Goal: Task Accomplishment & Management: Manage account settings

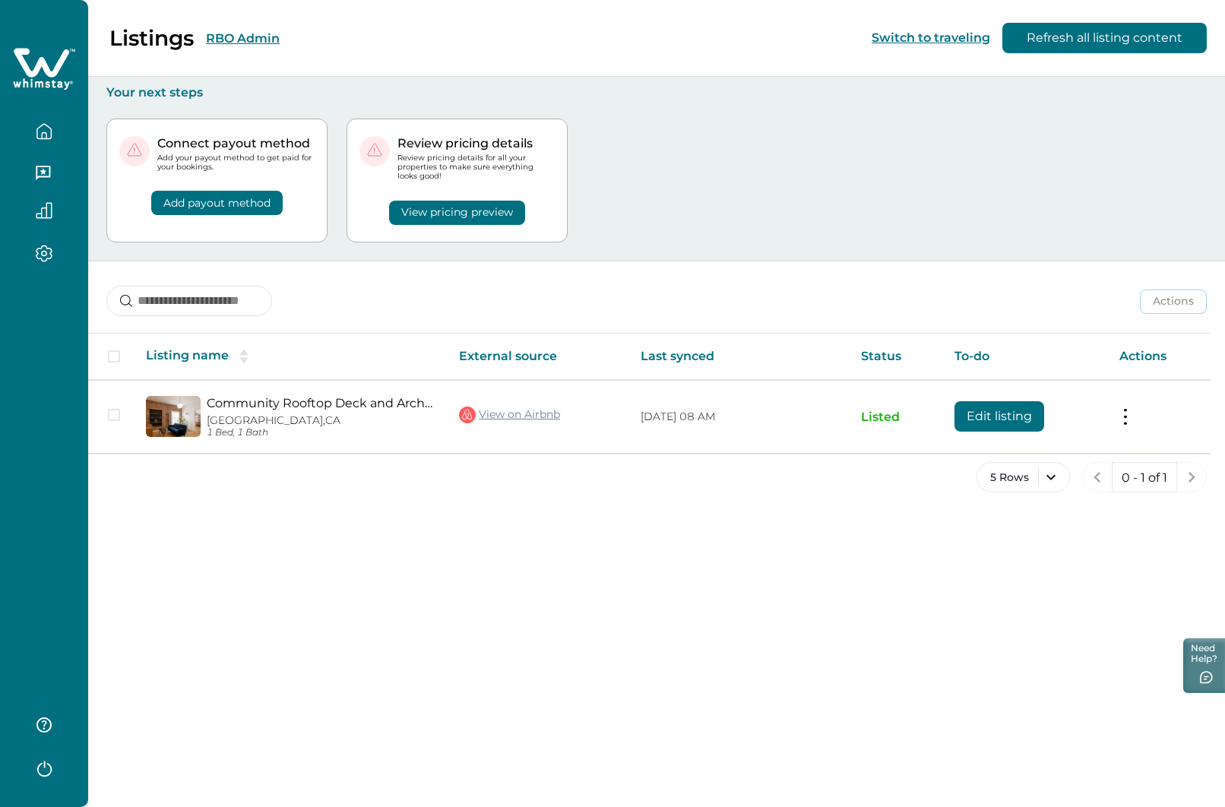
click at [45, 132] on icon "button" at bounding box center [44, 135] width 5 height 6
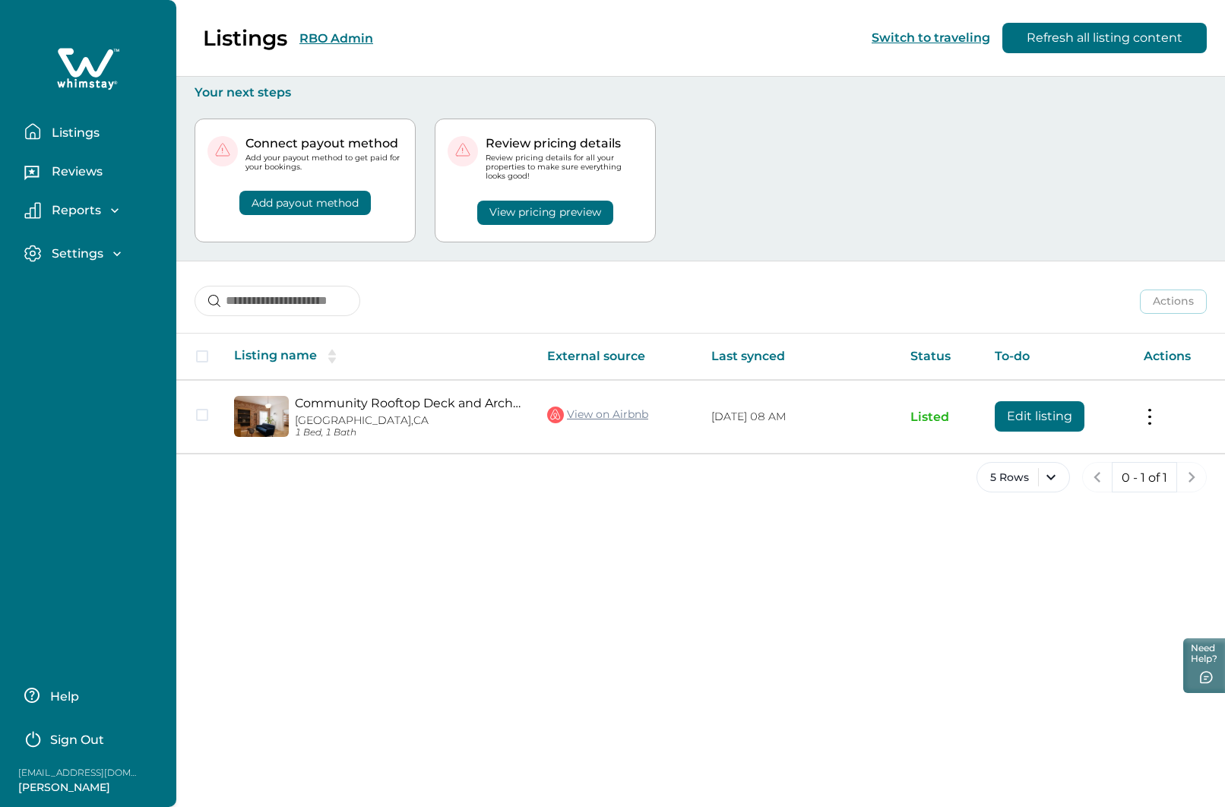
click at [341, 41] on div "Listings RBO Admin Switch to traveling Refresh all listing content" at bounding box center [612, 38] width 1225 height 77
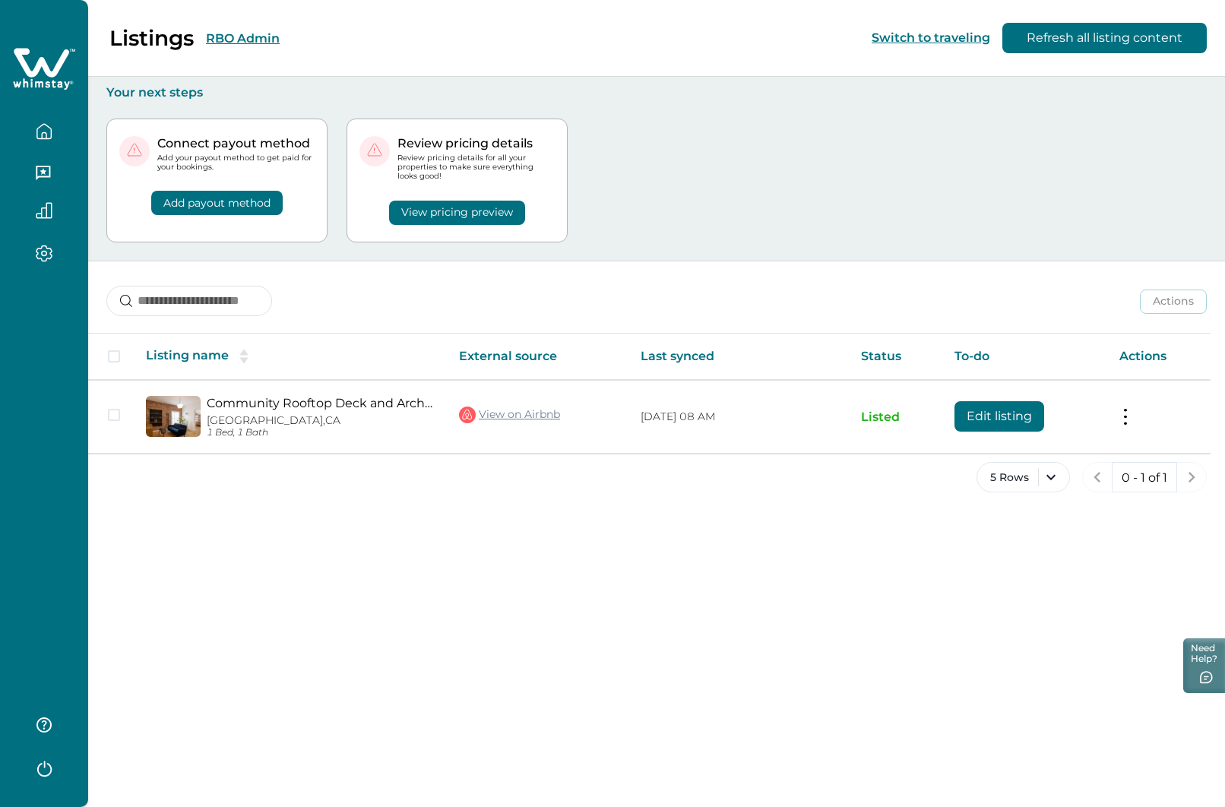
click at [240, 34] on button "RBO Admin" at bounding box center [243, 38] width 74 height 14
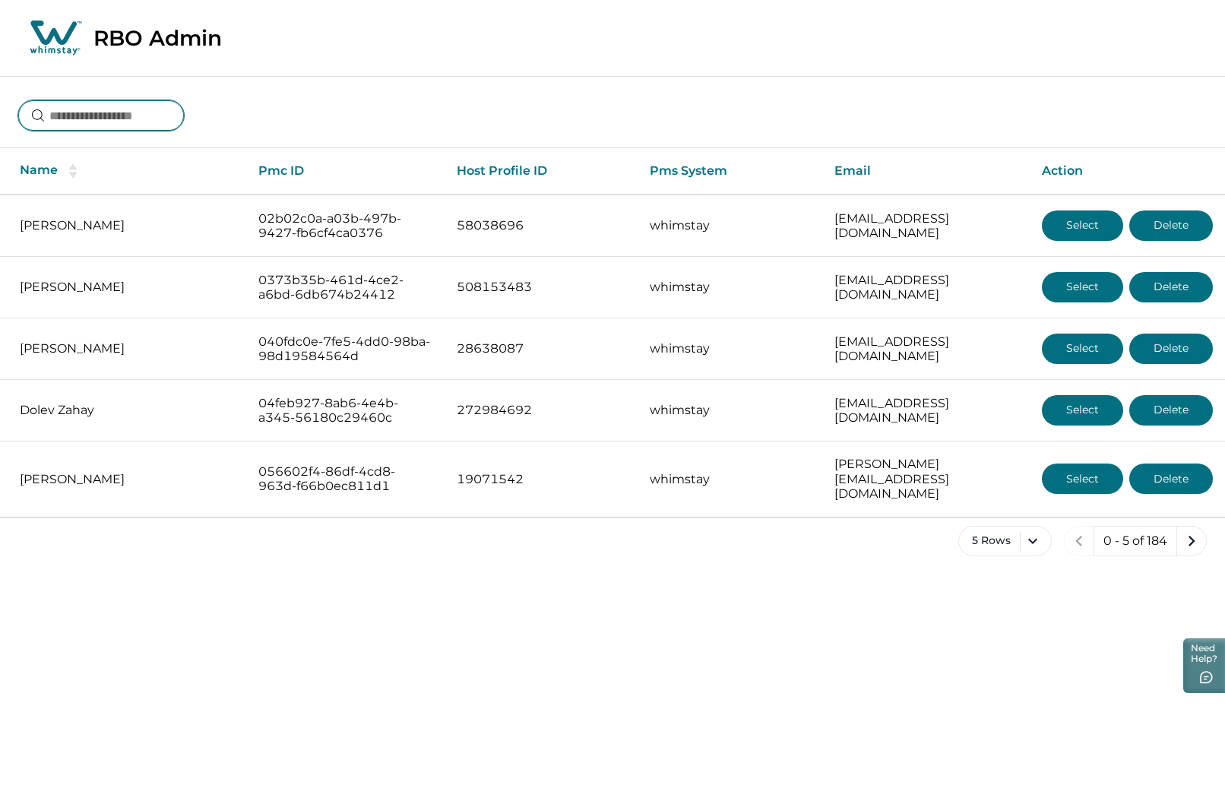
click at [139, 115] on input at bounding box center [101, 115] width 166 height 30
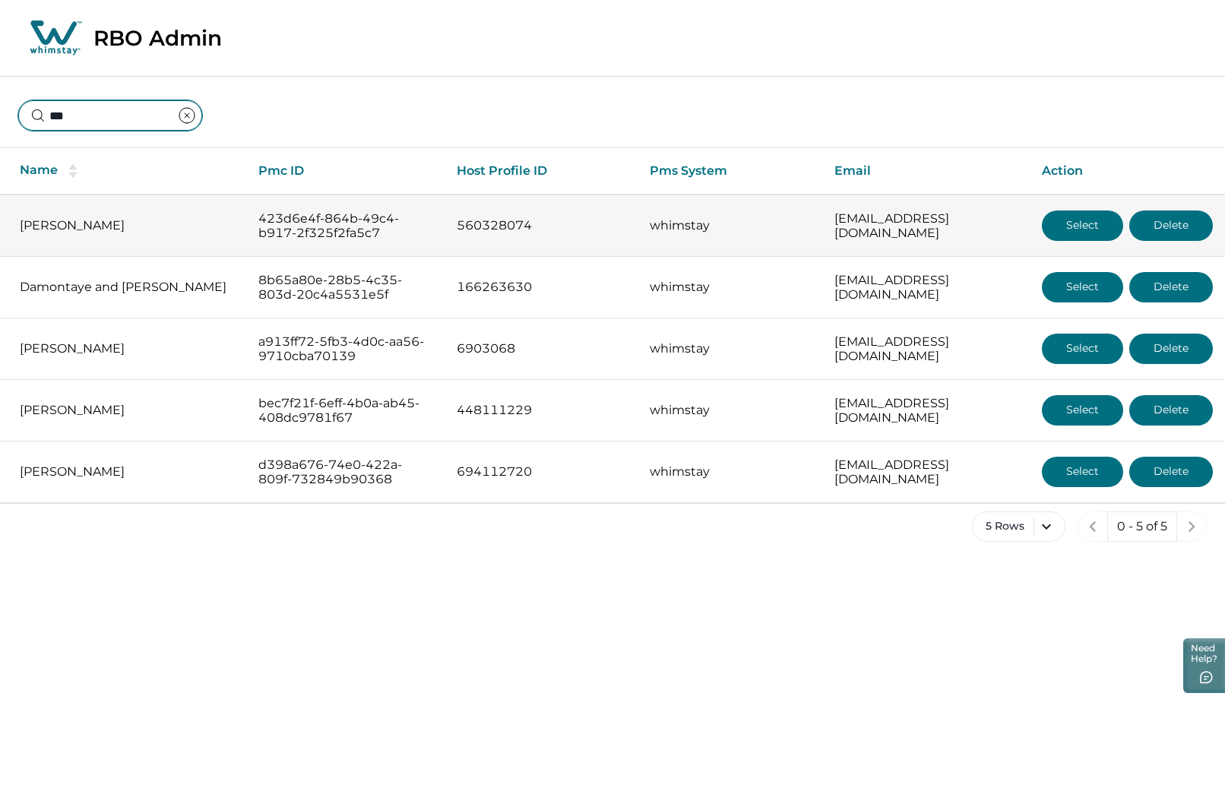
type input "***"
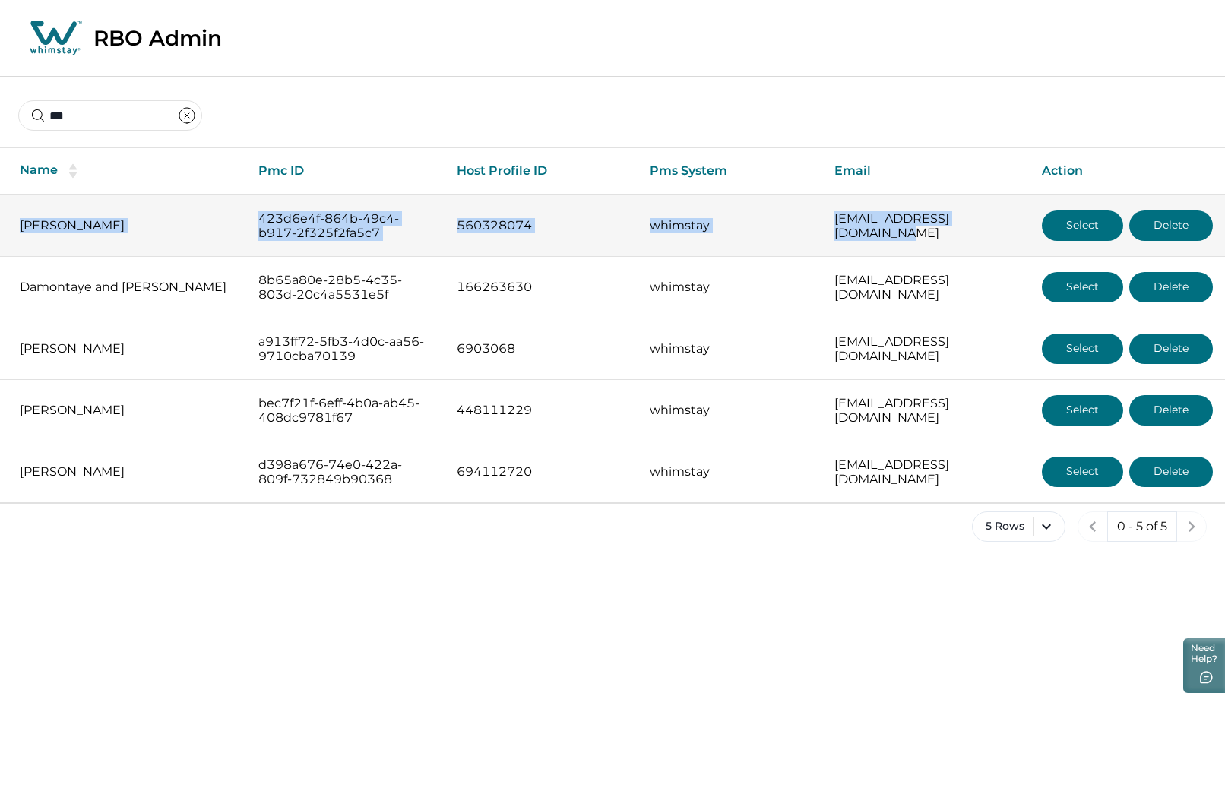
drag, startPoint x: 14, startPoint y: 202, endPoint x: 985, endPoint y: 235, distance: 971.6
click at [985, 235] on tr "Monika Demmler 423d6e4f-864b-49c4-b917-2f325f2fa5c7 560328074 whimstay drmonika…" at bounding box center [612, 226] width 1225 height 62
copy tr "Monika Demmler 423d6e4f-864b-49c4-b917-2f325f2fa5c7 560328074 whimstay drmonika…"
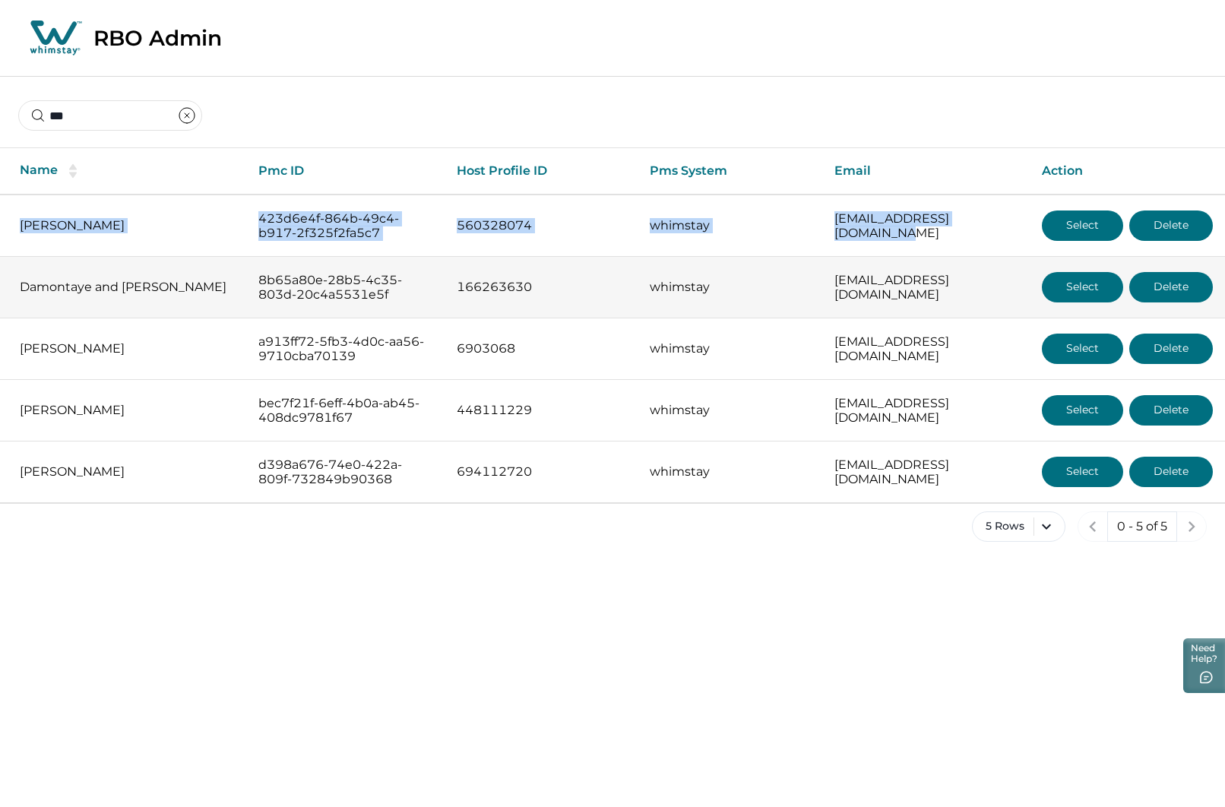
click at [1073, 283] on button "Select" at bounding box center [1082, 287] width 81 height 30
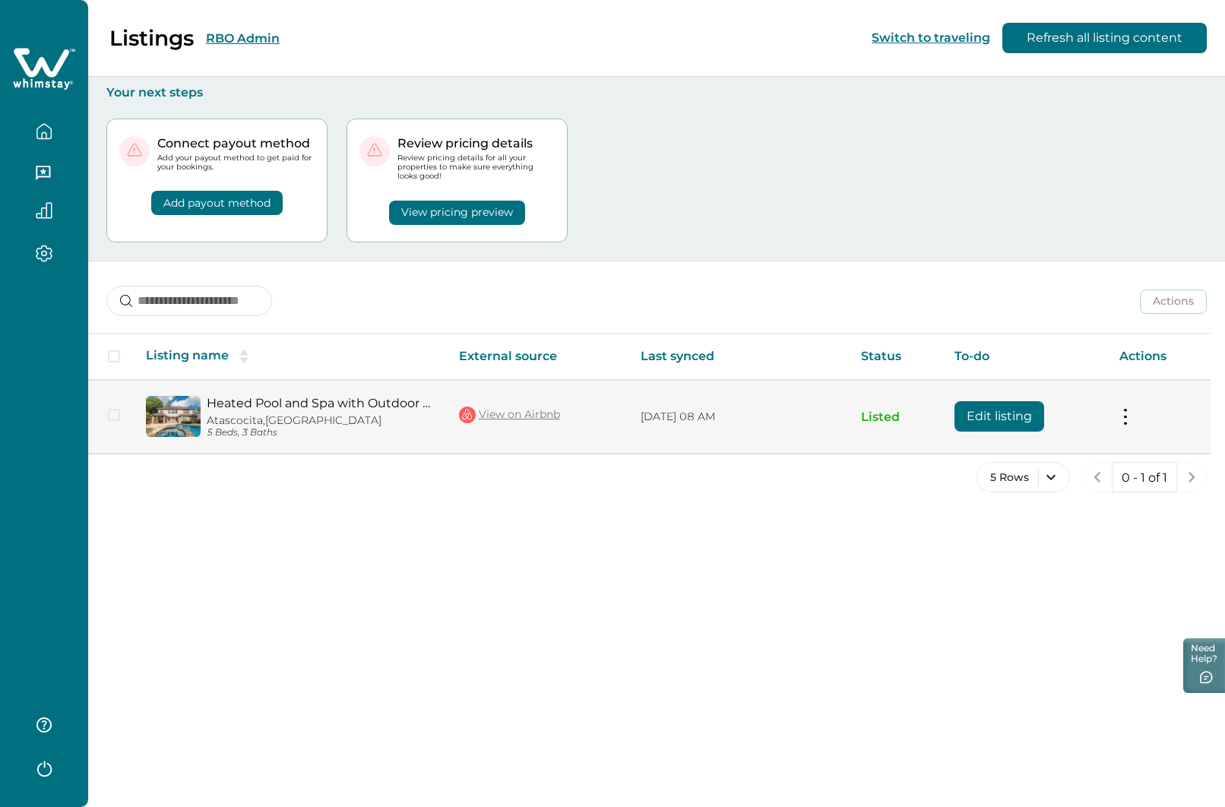
click at [998, 410] on button "Edit listing" at bounding box center [999, 416] width 90 height 30
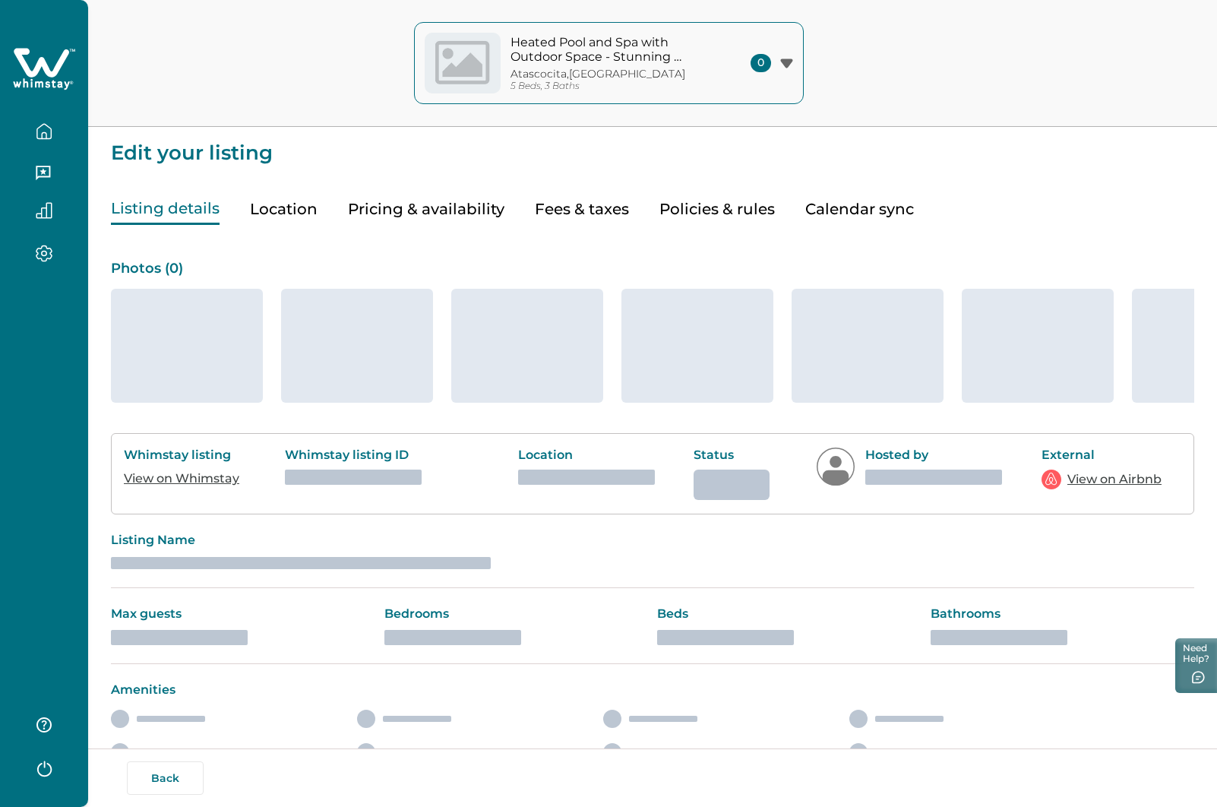
type input "**"
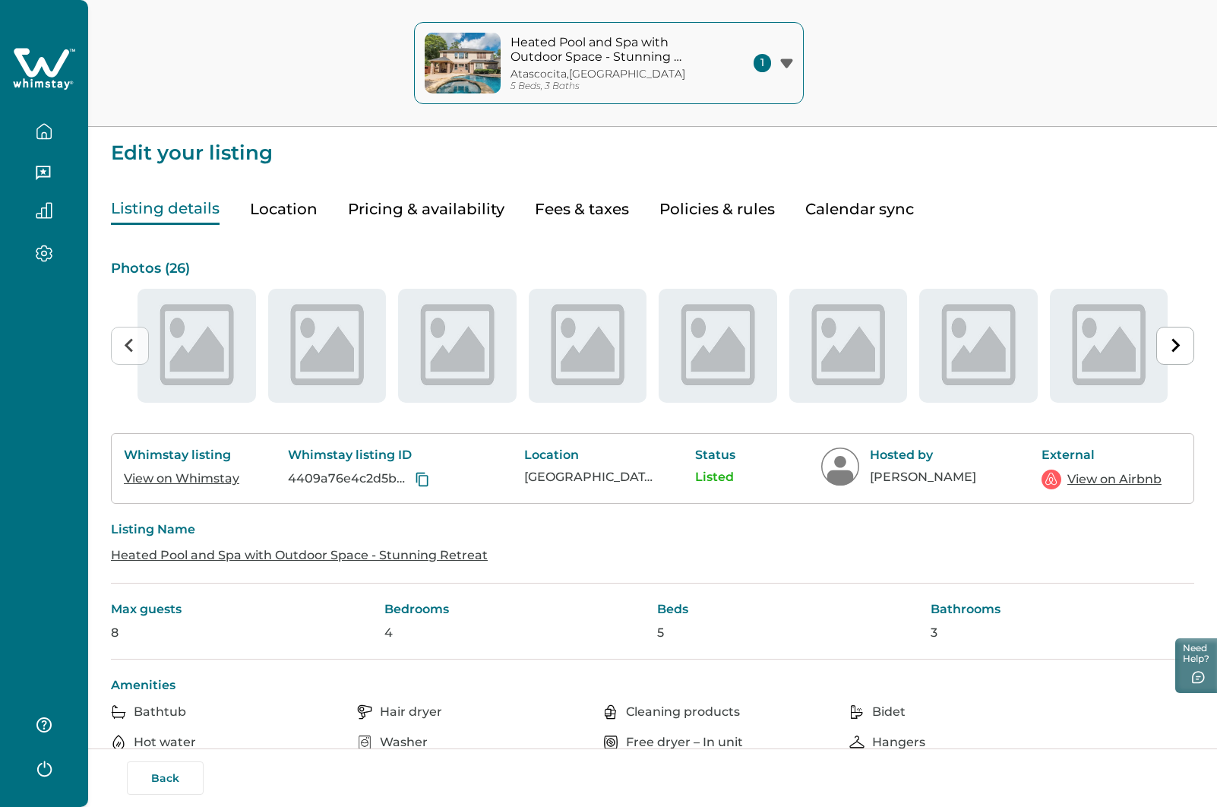
click at [374, 210] on button "Pricing & availability" at bounding box center [426, 209] width 157 height 31
type input "**"
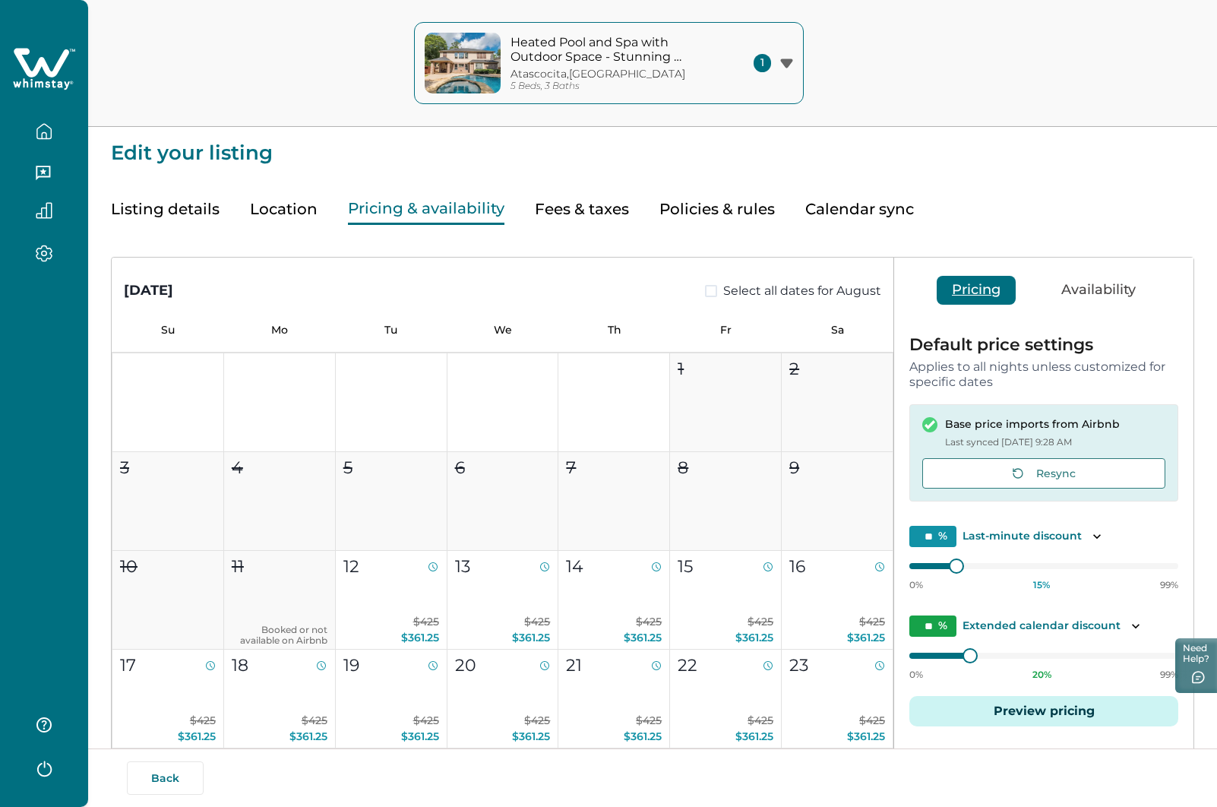
click at [153, 201] on button "Listing details" at bounding box center [165, 209] width 109 height 31
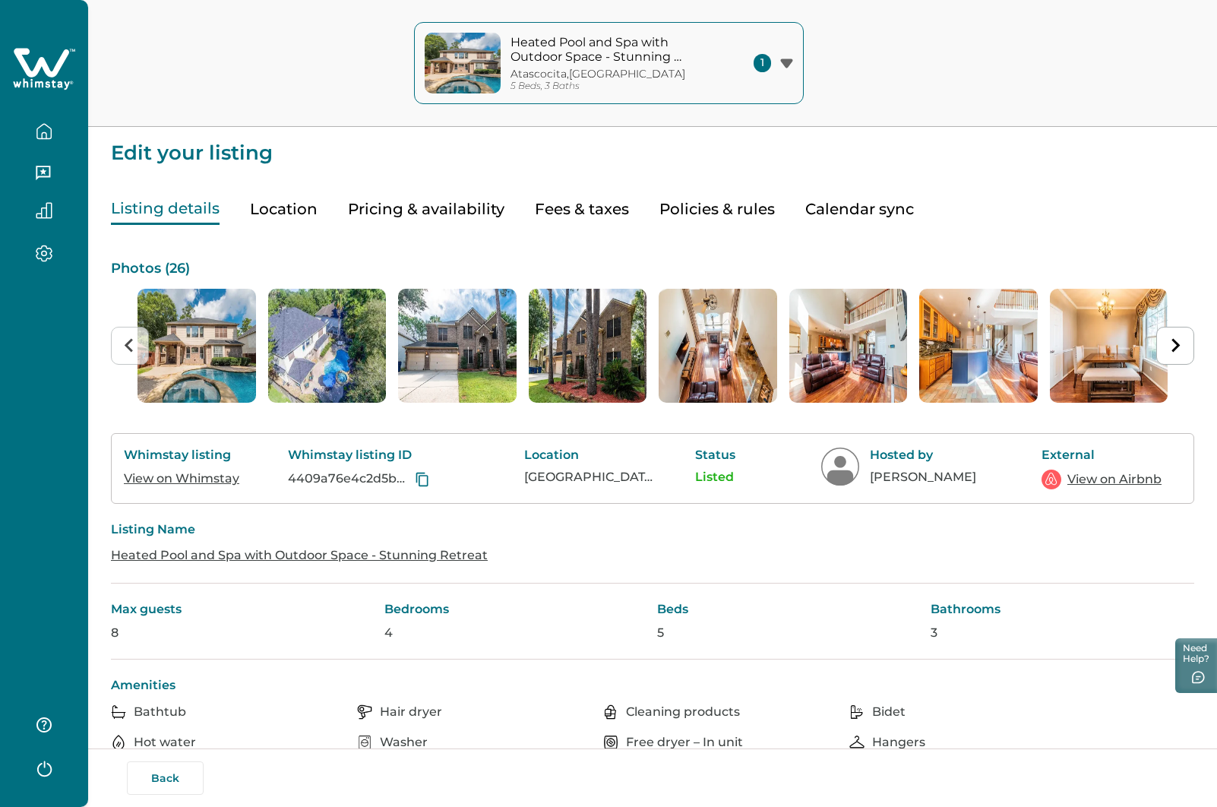
click at [164, 481] on link "View on Whimstay" at bounding box center [181, 478] width 115 height 14
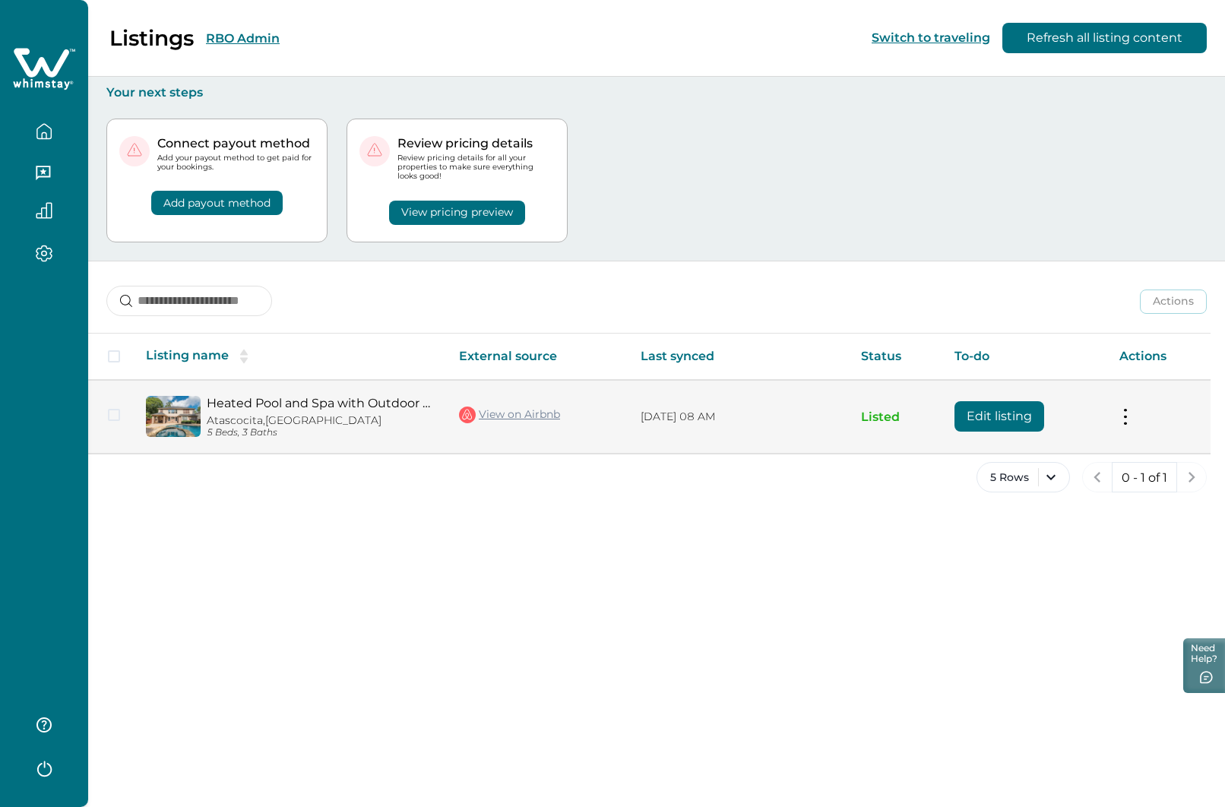
click at [1014, 420] on button "Edit listing" at bounding box center [999, 416] width 90 height 30
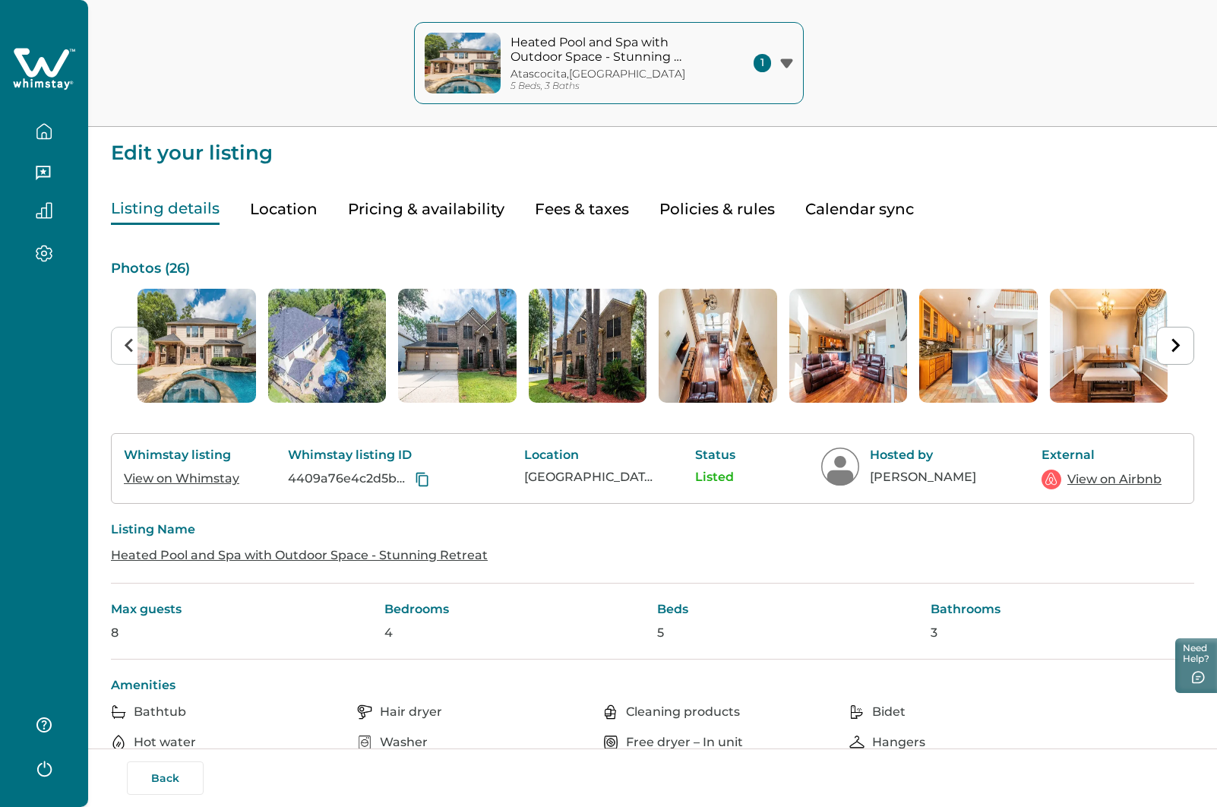
click at [1098, 479] on link "View on Airbnb" at bounding box center [1115, 479] width 94 height 18
click at [47, 128] on icon "button" at bounding box center [44, 131] width 17 height 17
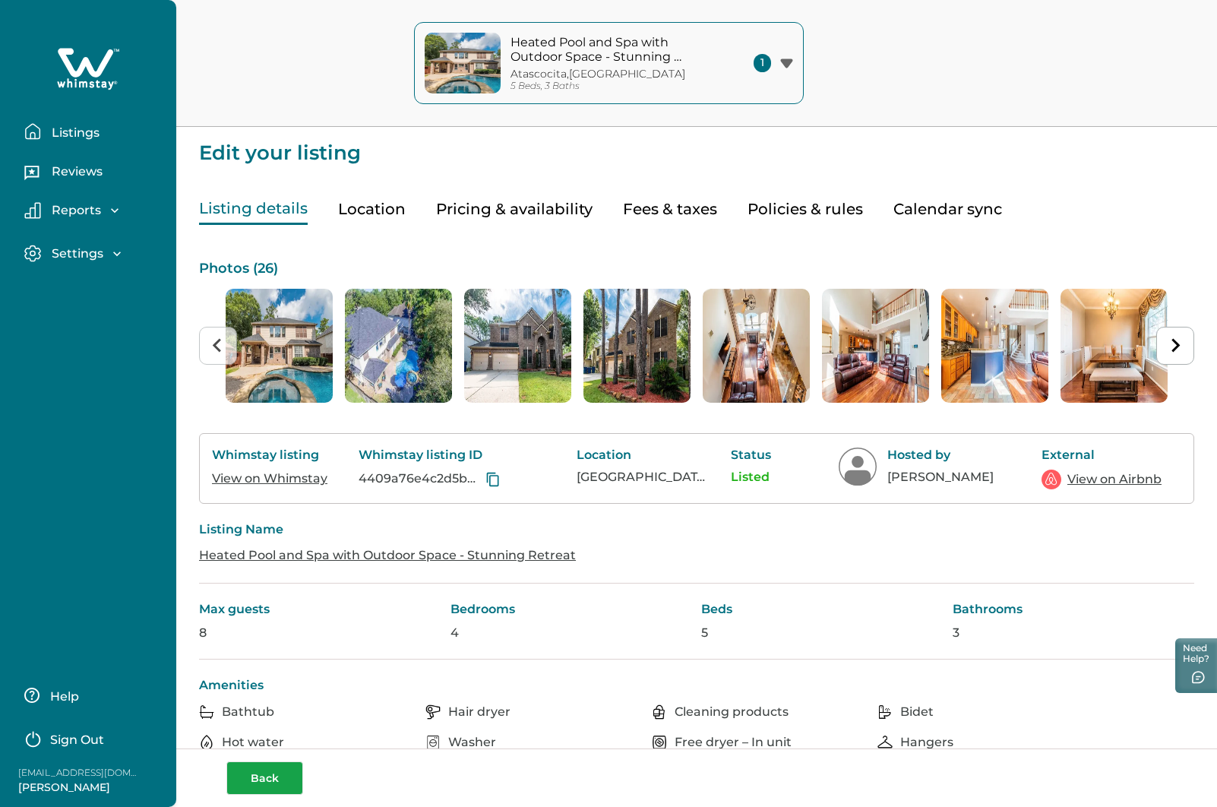
click at [247, 778] on div "Back" at bounding box center [701, 777] width 950 height 33
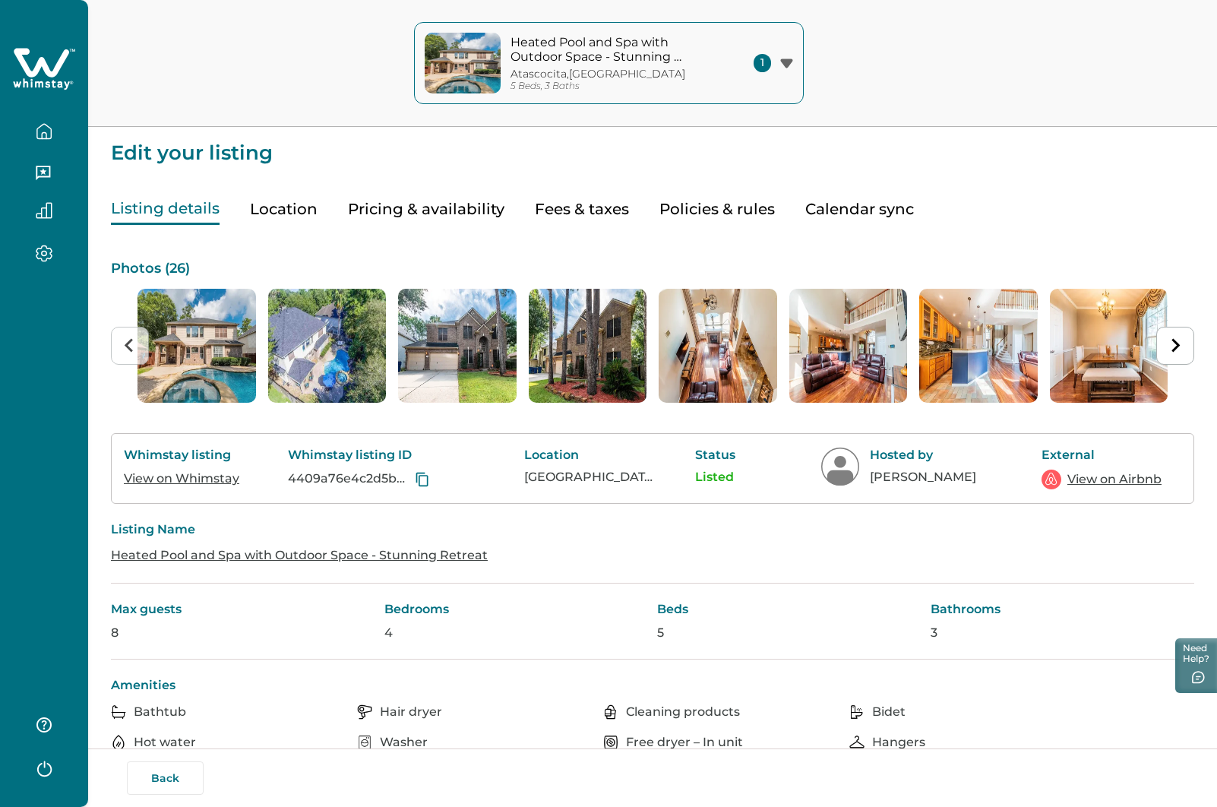
click at [165, 775] on button "Back" at bounding box center [165, 777] width 77 height 33
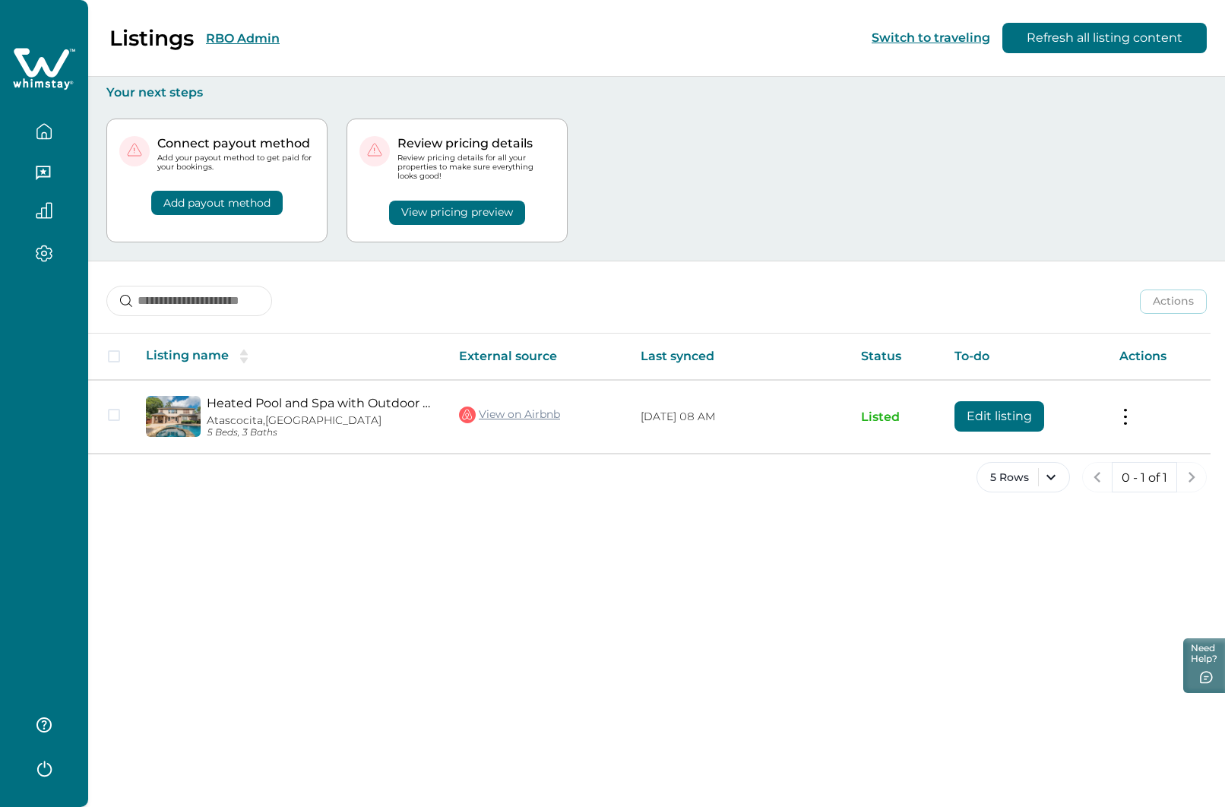
click at [240, 36] on button "RBO Admin" at bounding box center [243, 38] width 74 height 14
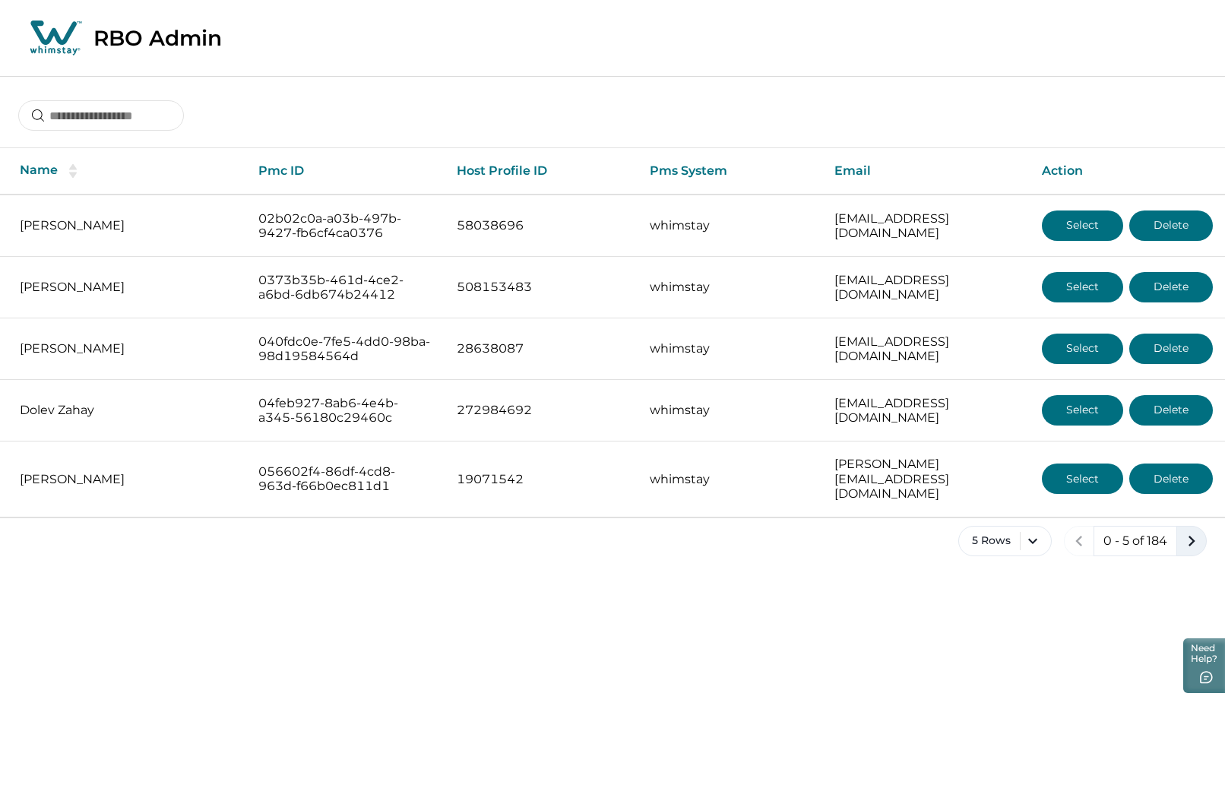
click at [1182, 530] on icon "next page" at bounding box center [1191, 540] width 21 height 21
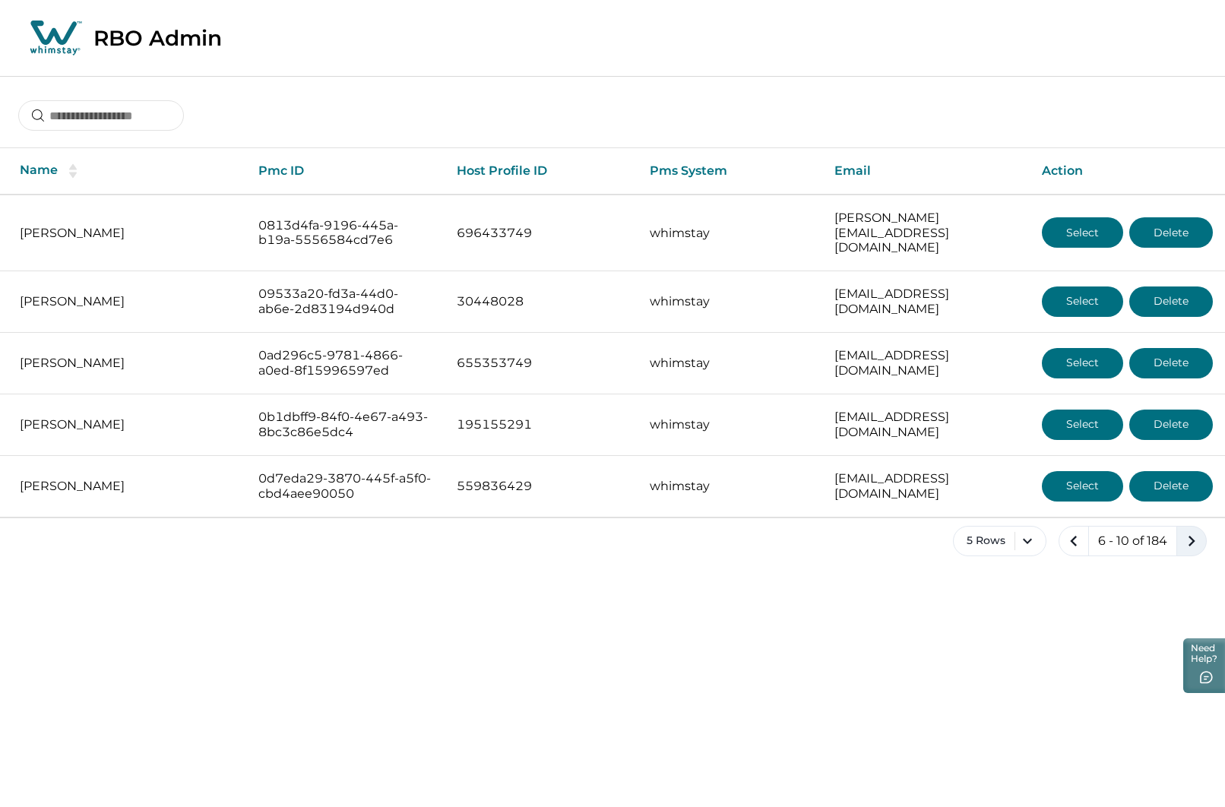
click at [1182, 530] on icon "next page" at bounding box center [1191, 540] width 21 height 21
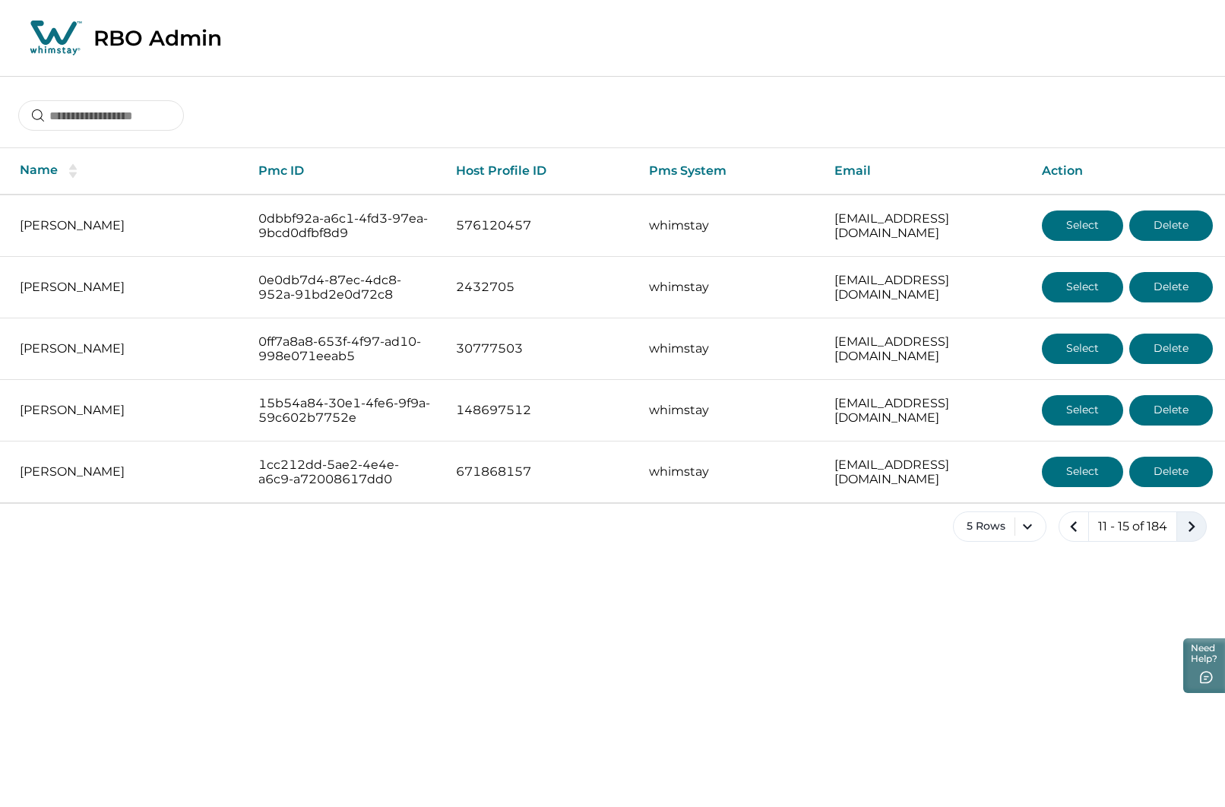
click at [1182, 527] on icon "next page" at bounding box center [1191, 526] width 21 height 21
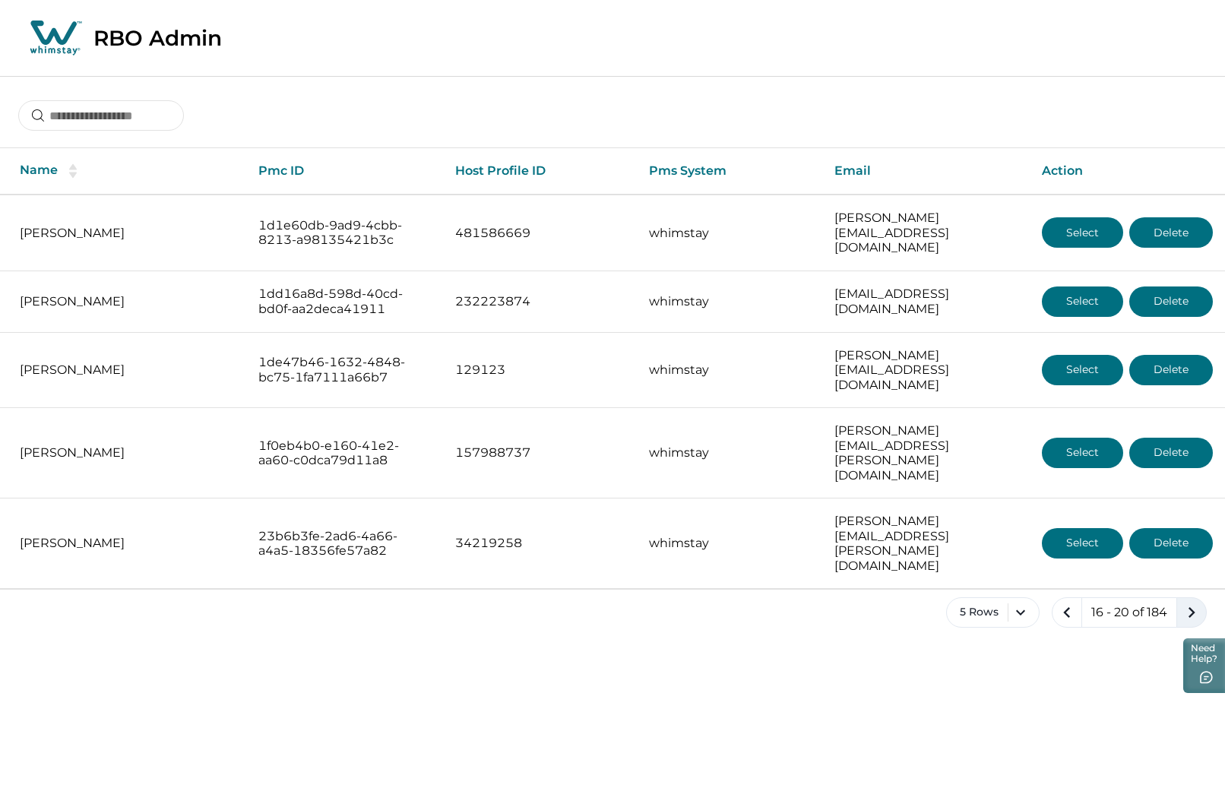
click at [1182, 602] on icon "next page" at bounding box center [1191, 612] width 21 height 21
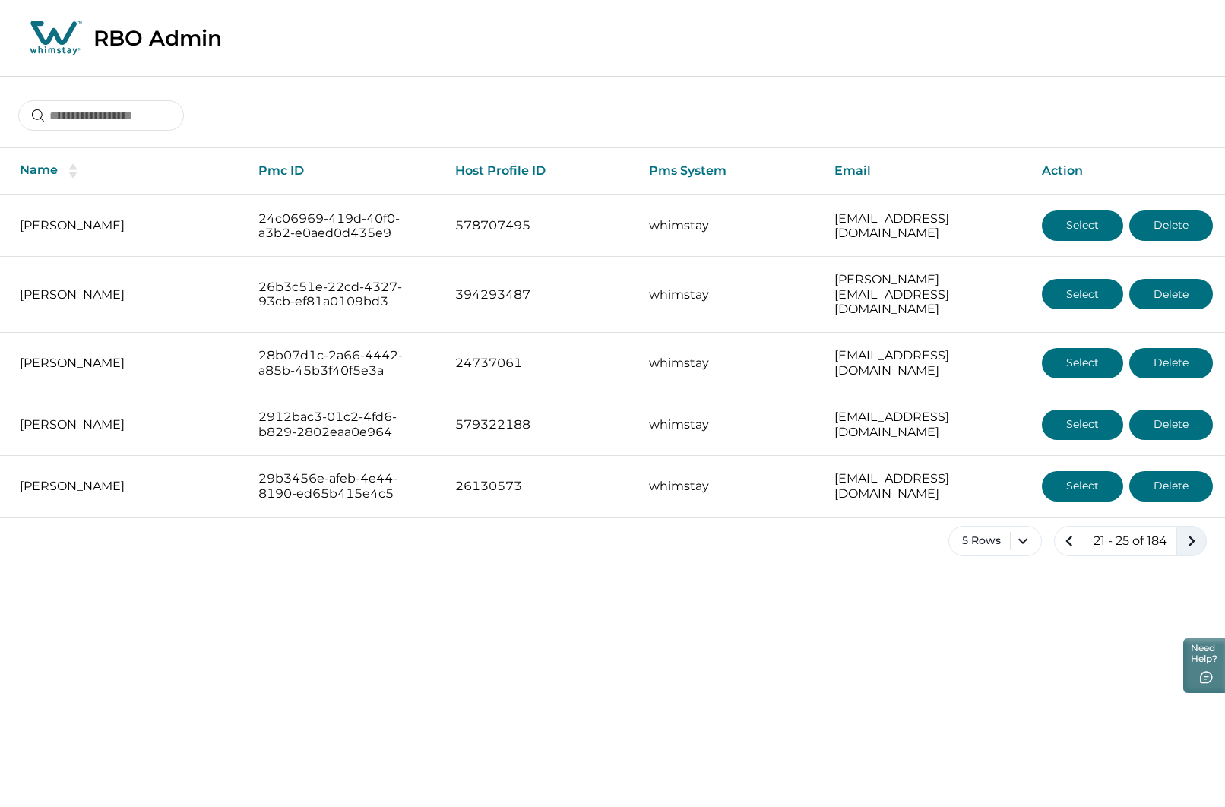
click at [1182, 530] on icon "next page" at bounding box center [1191, 540] width 21 height 21
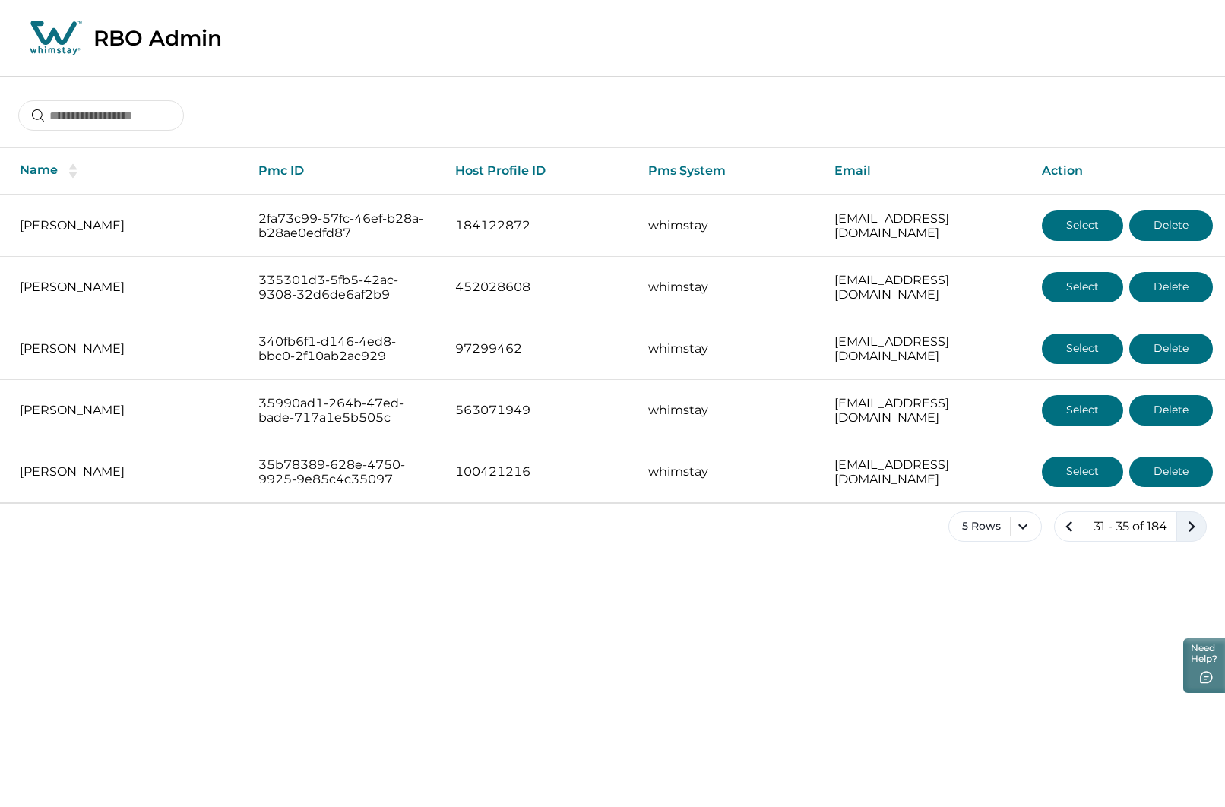
click at [1182, 527] on icon "next page" at bounding box center [1191, 526] width 21 height 21
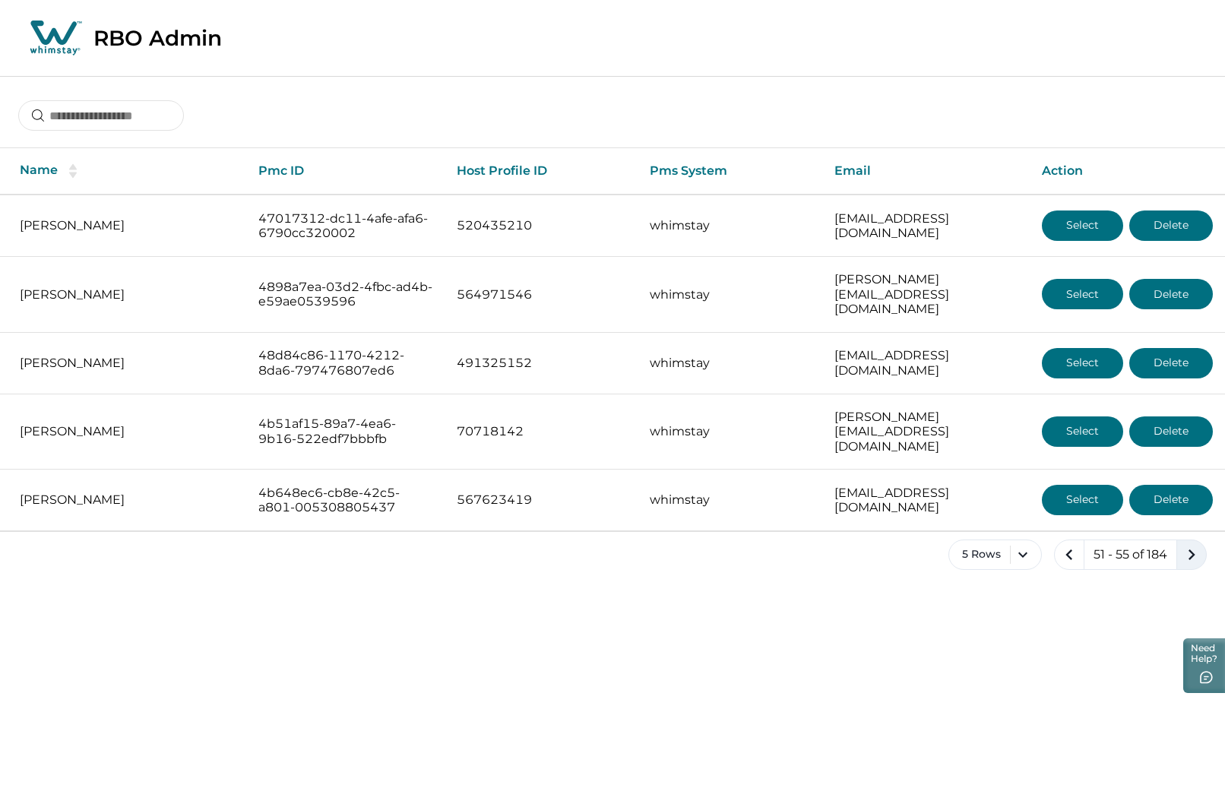
click at [1182, 544] on icon "next page" at bounding box center [1191, 554] width 21 height 21
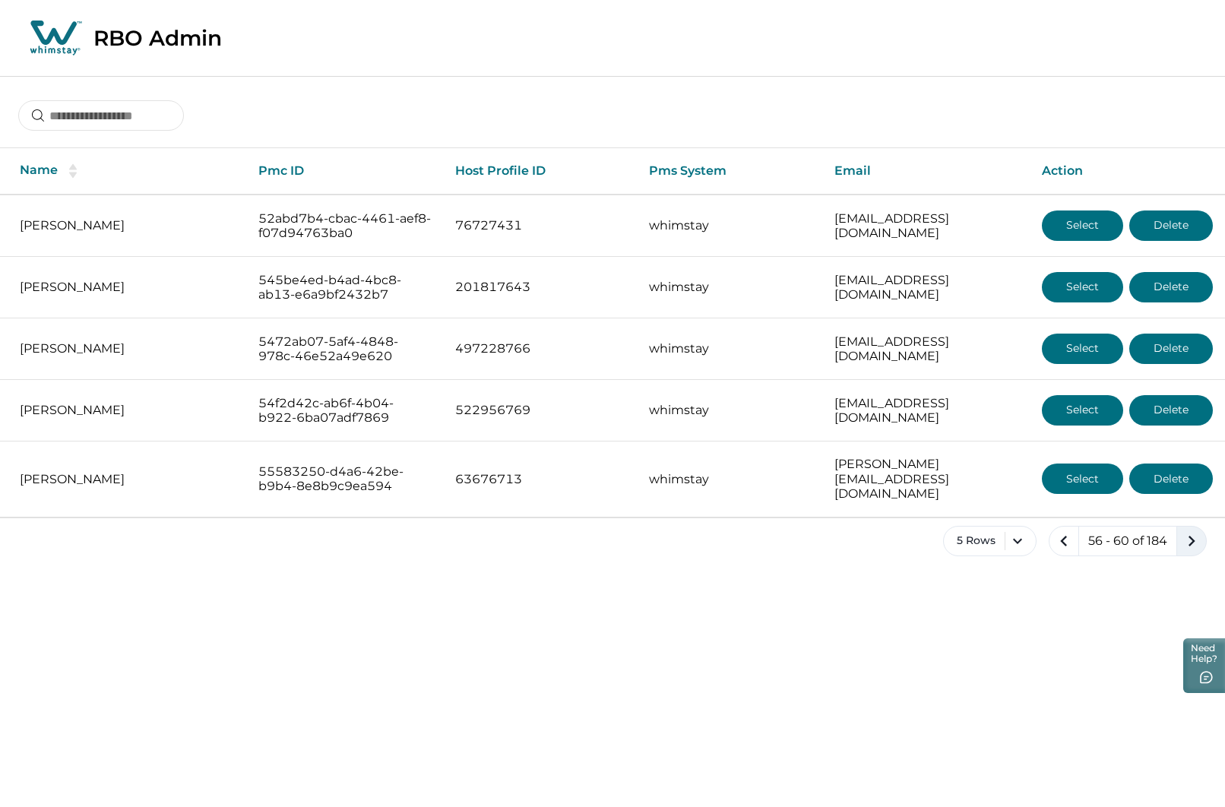
click at [1182, 530] on icon "next page" at bounding box center [1191, 540] width 21 height 21
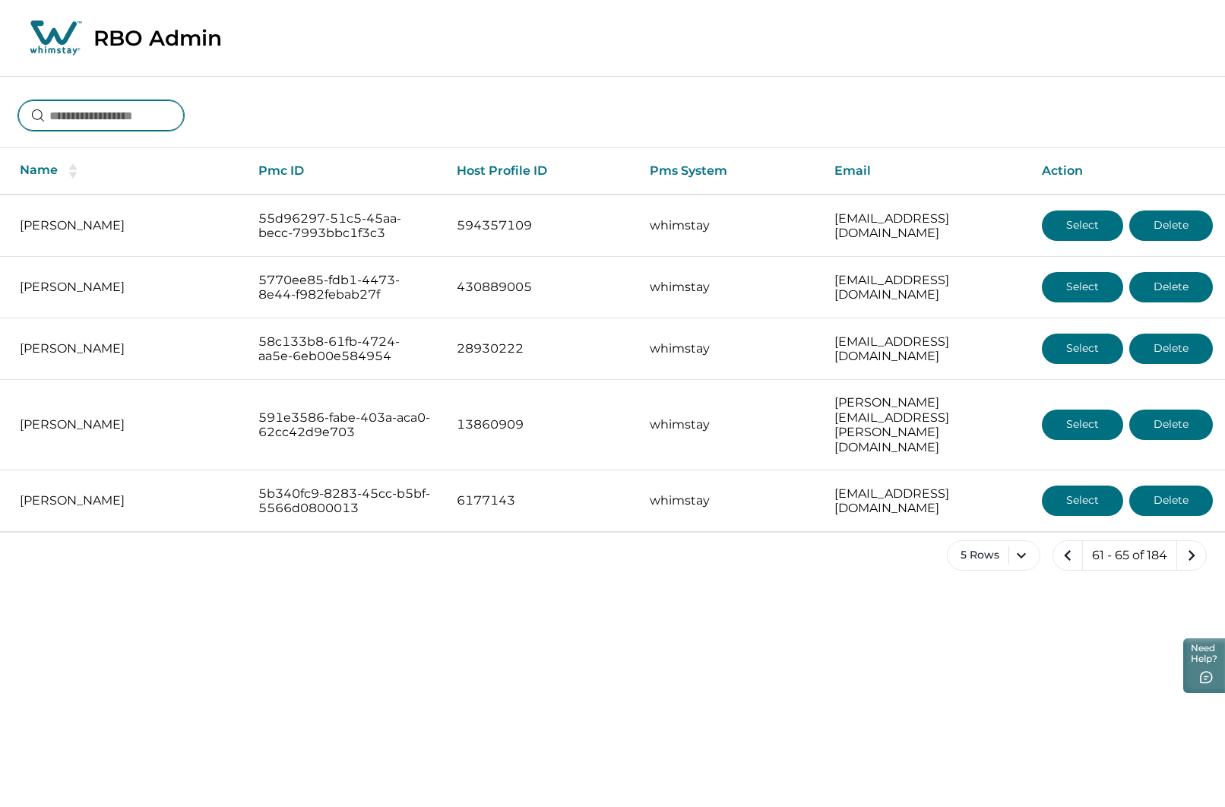
click at [122, 113] on input at bounding box center [101, 115] width 166 height 30
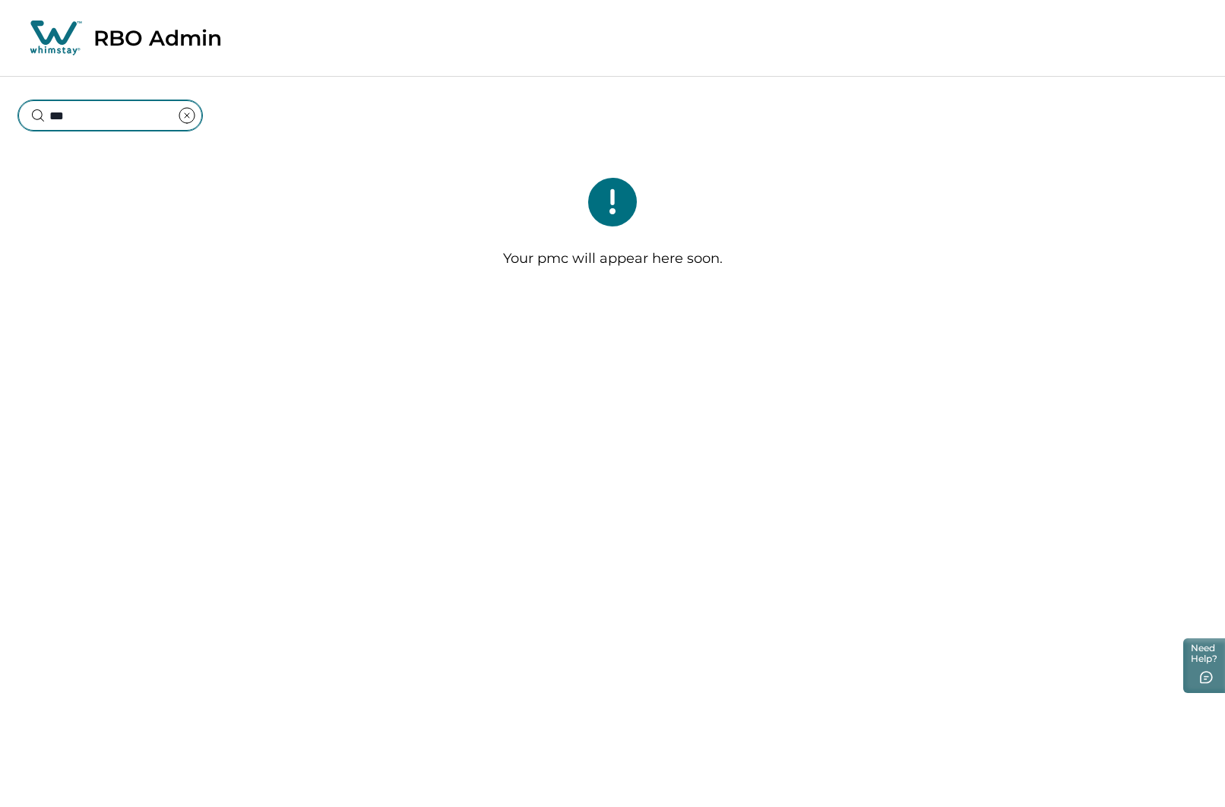
drag, startPoint x: 122, startPoint y: 113, endPoint x: 71, endPoint y: 116, distance: 50.2
click at [72, 116] on input "***" at bounding box center [110, 115] width 184 height 30
type input "*"
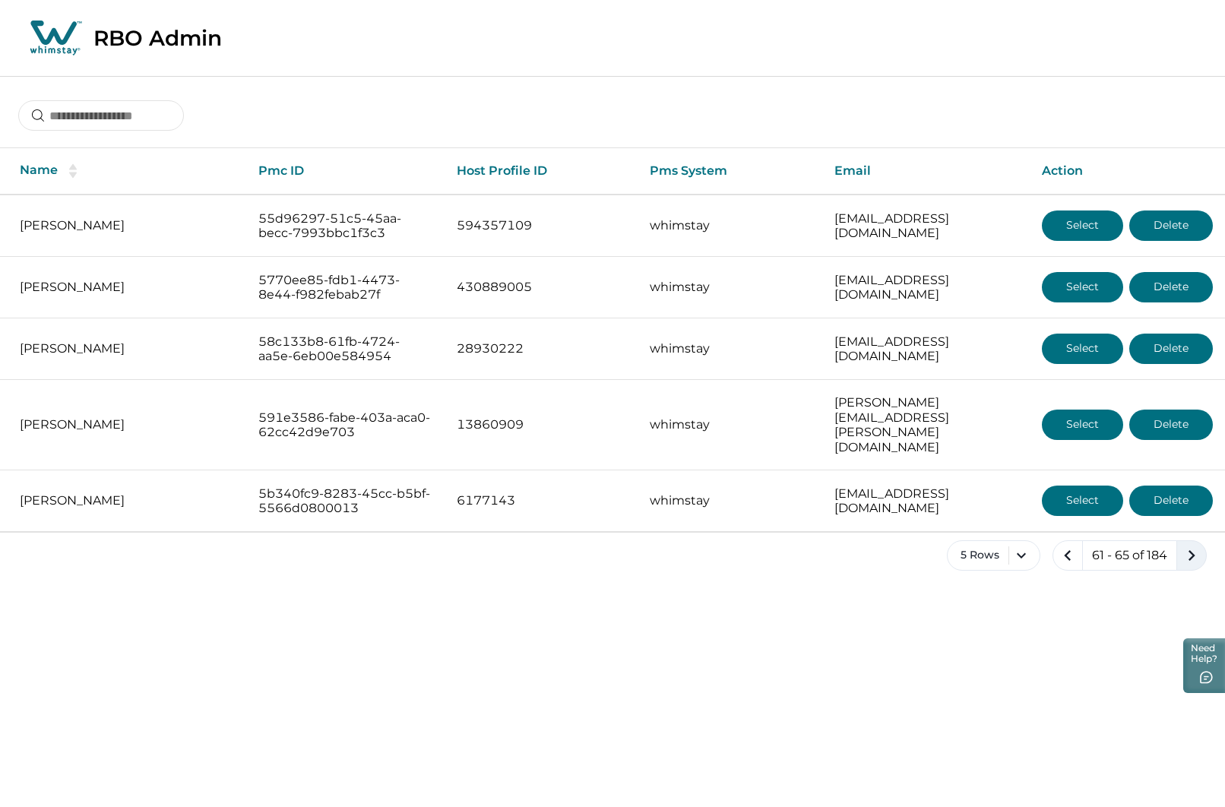
click at [1188, 545] on icon "next page" at bounding box center [1191, 555] width 21 height 21
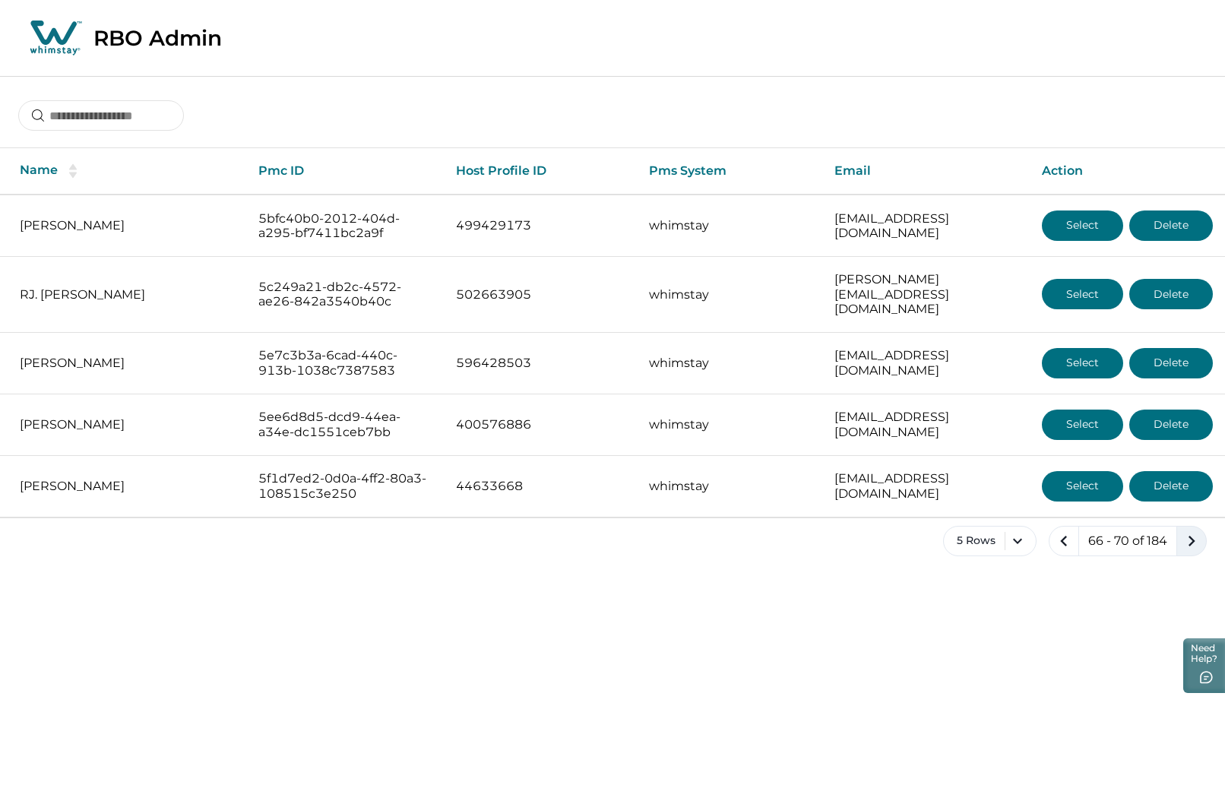
click at [1188, 532] on icon "next page" at bounding box center [1191, 540] width 21 height 21
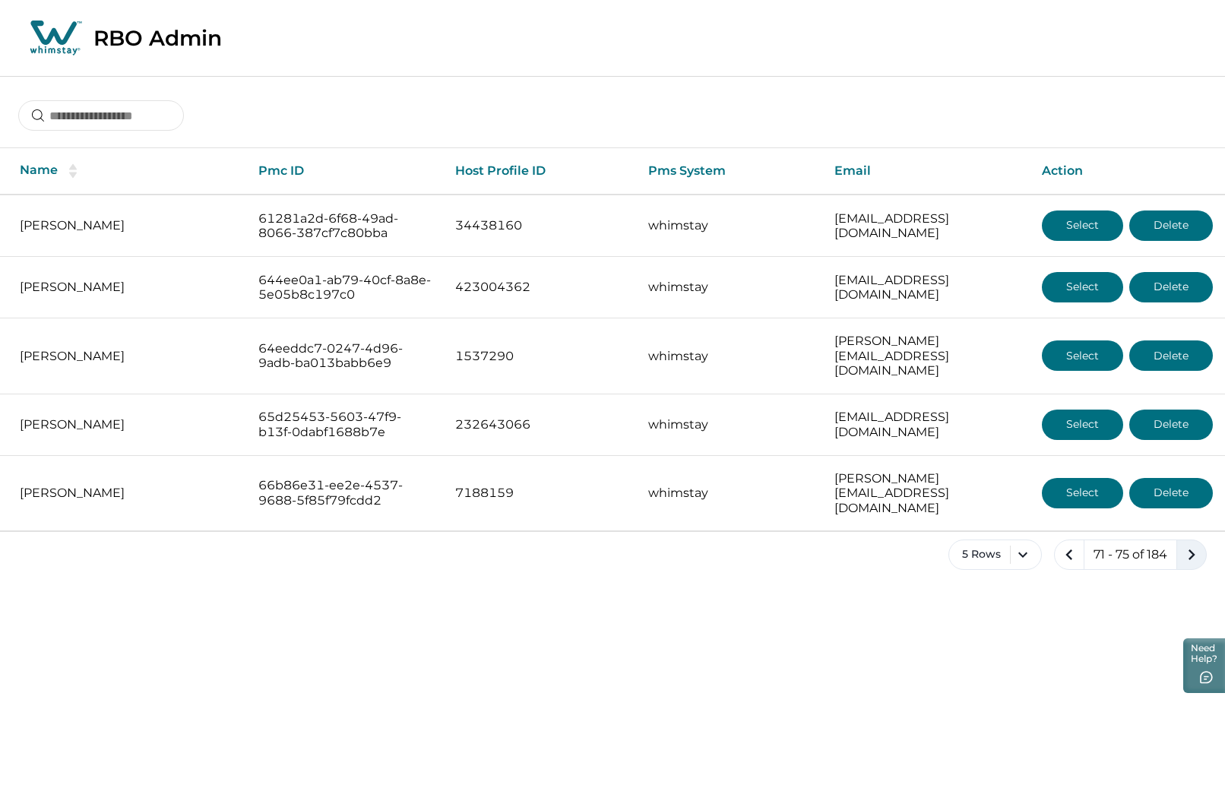
click at [1188, 544] on icon "next page" at bounding box center [1191, 554] width 21 height 21
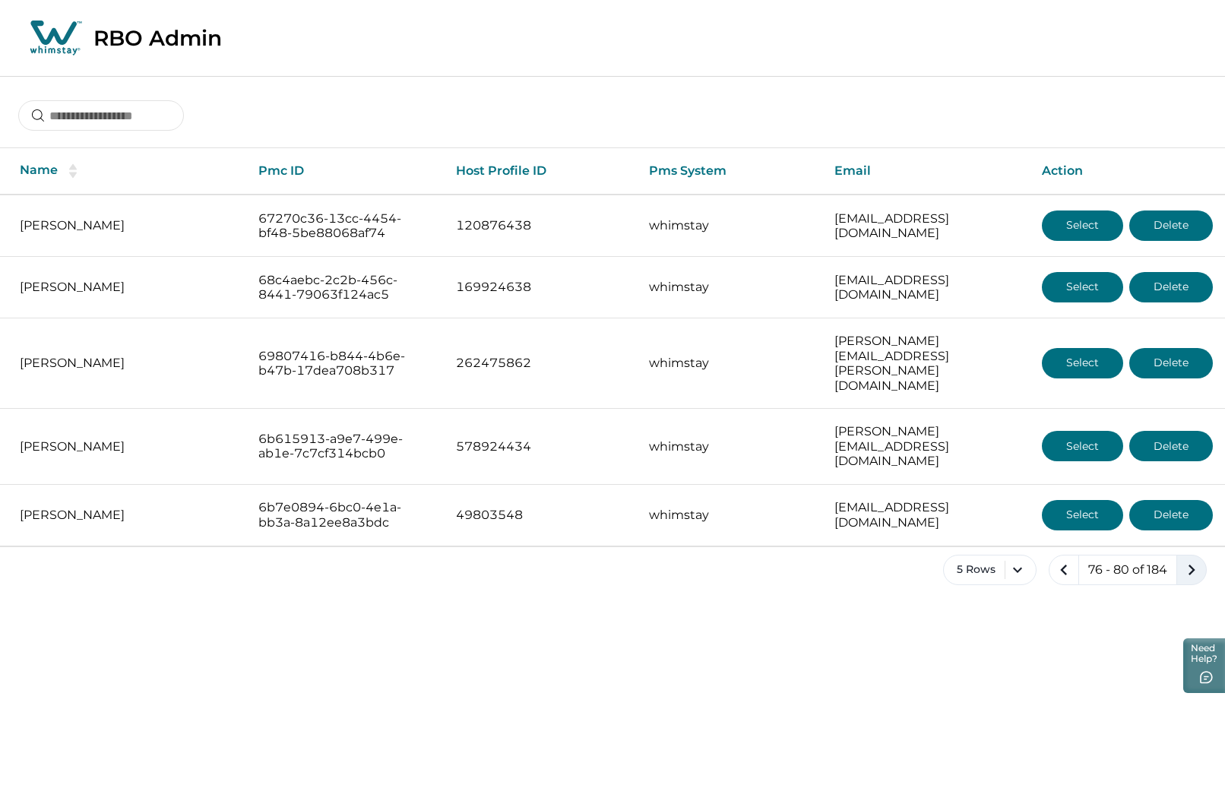
click at [1188, 559] on icon "next page" at bounding box center [1191, 569] width 21 height 21
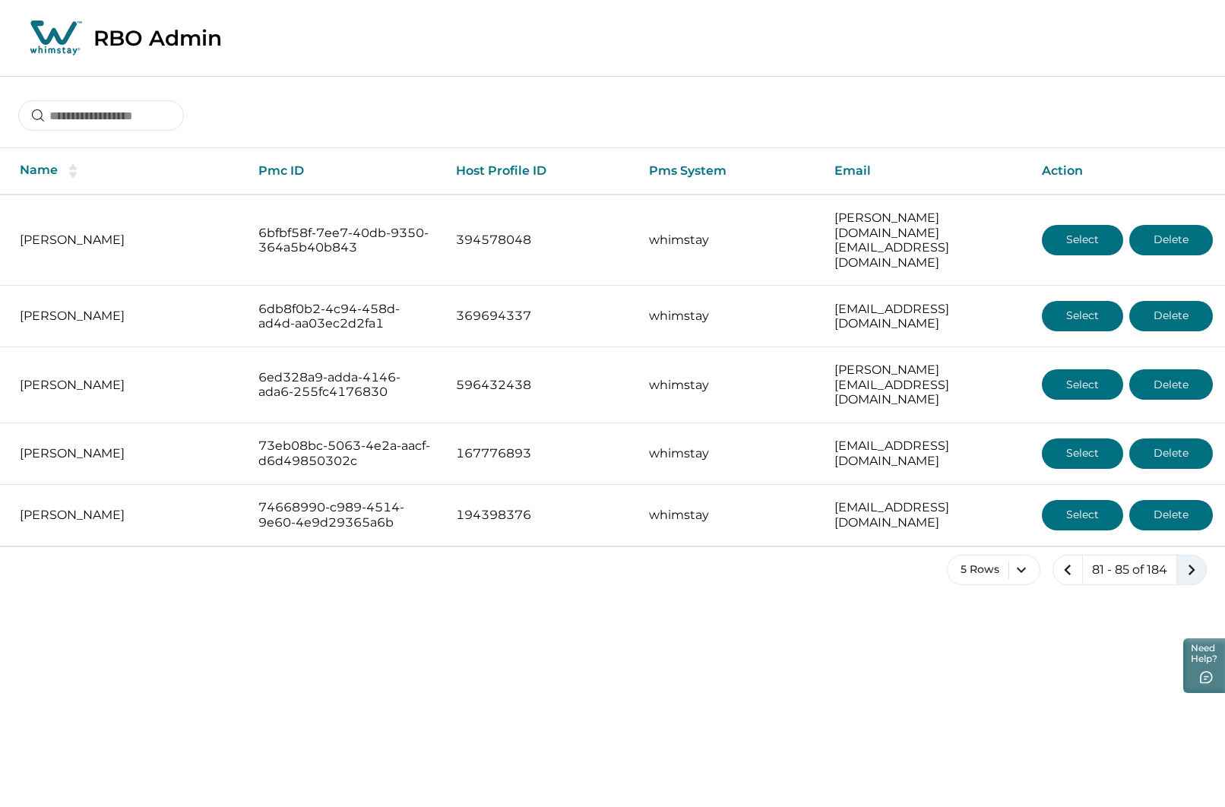
click at [1188, 559] on icon "next page" at bounding box center [1191, 569] width 21 height 21
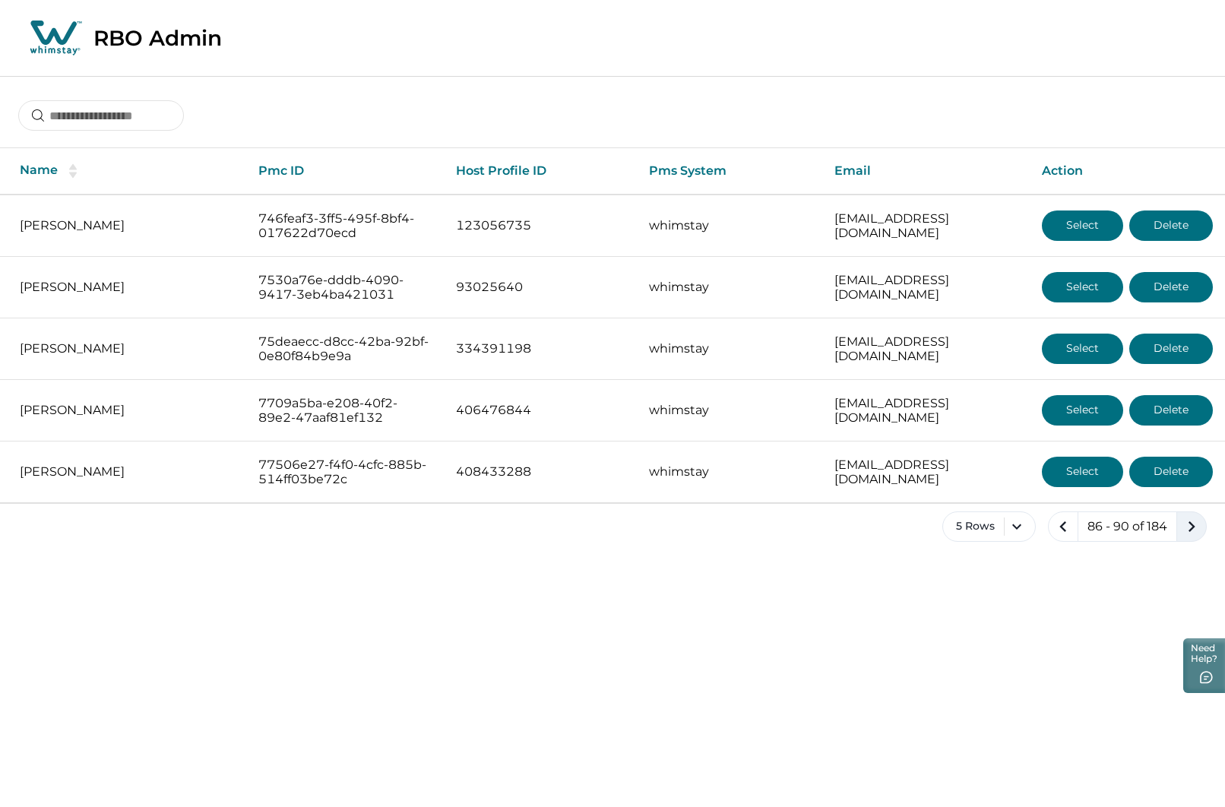
click at [1188, 532] on icon "next page" at bounding box center [1191, 526] width 21 height 21
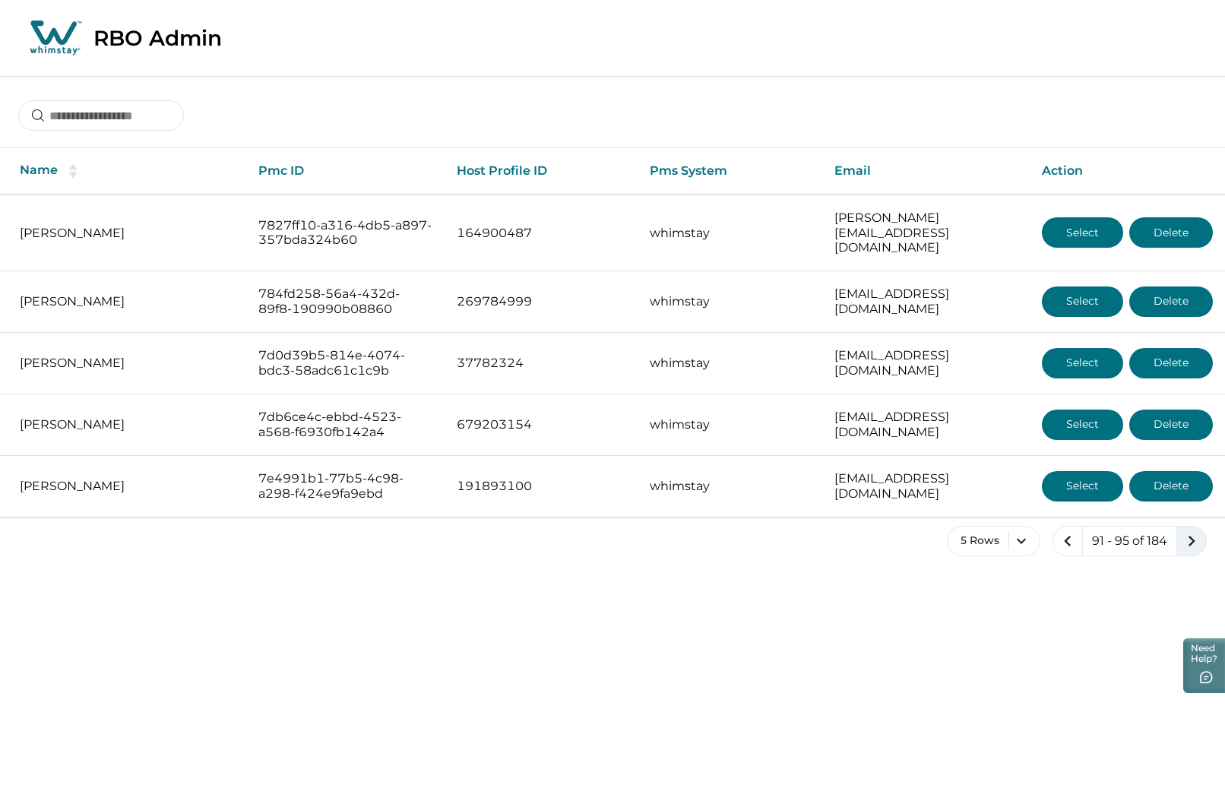
click at [1188, 532] on icon "next page" at bounding box center [1191, 540] width 21 height 21
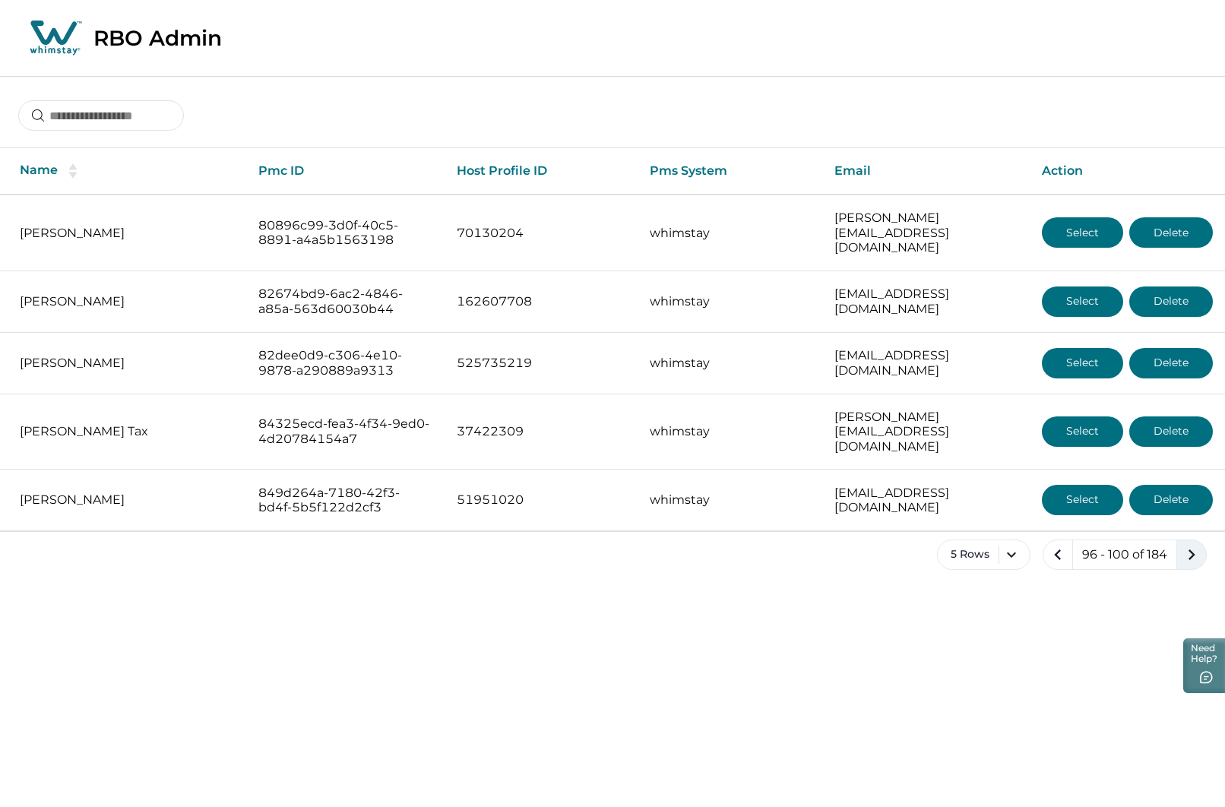
click at [1188, 544] on icon "next page" at bounding box center [1191, 554] width 21 height 21
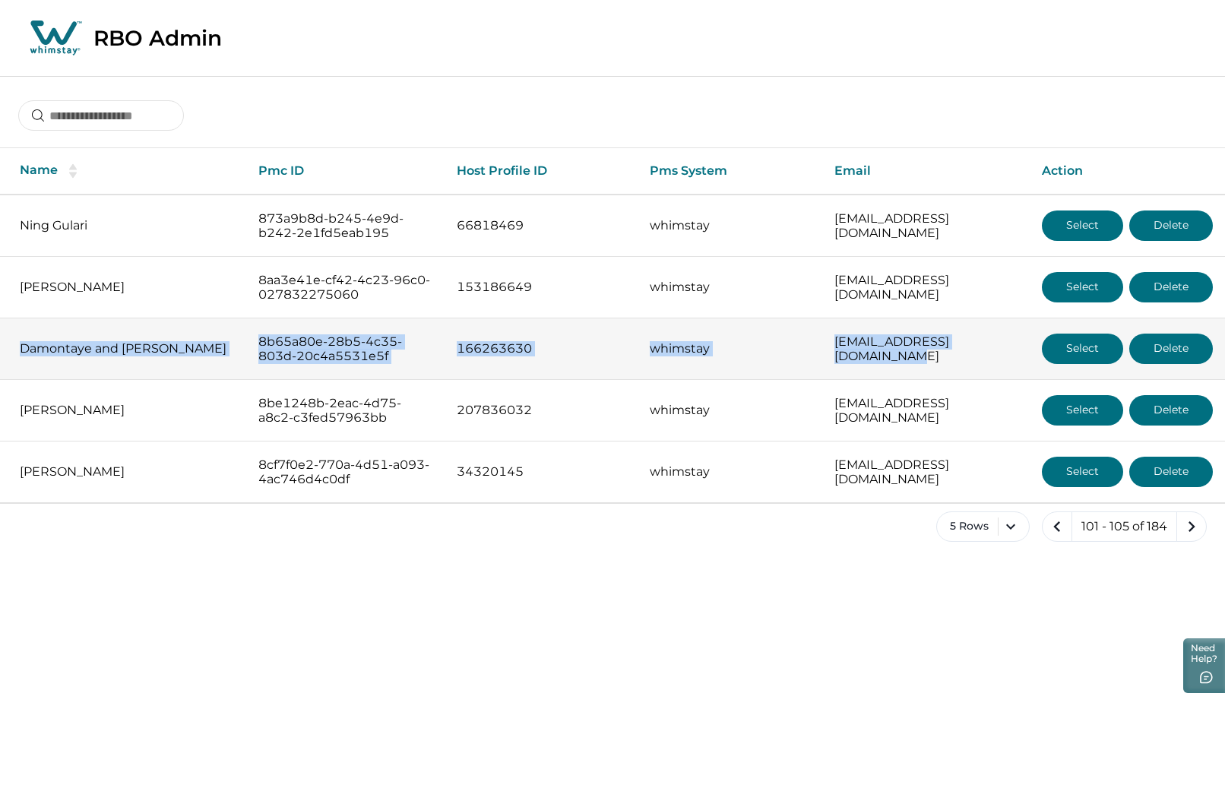
drag, startPoint x: 20, startPoint y: 321, endPoint x: 992, endPoint y: 346, distance: 972.1
click at [992, 346] on tr "[PERSON_NAME] and [PERSON_NAME] 8b65a80e-28b5-4c35-803d-20c4a5531e5f 166263630 …" at bounding box center [612, 349] width 1225 height 62
copy tr "[PERSON_NAME] and [PERSON_NAME] 8b65a80e-28b5-4c35-803d-20c4a5531e5f 166263630 …"
click at [1074, 337] on button "Select" at bounding box center [1082, 349] width 81 height 30
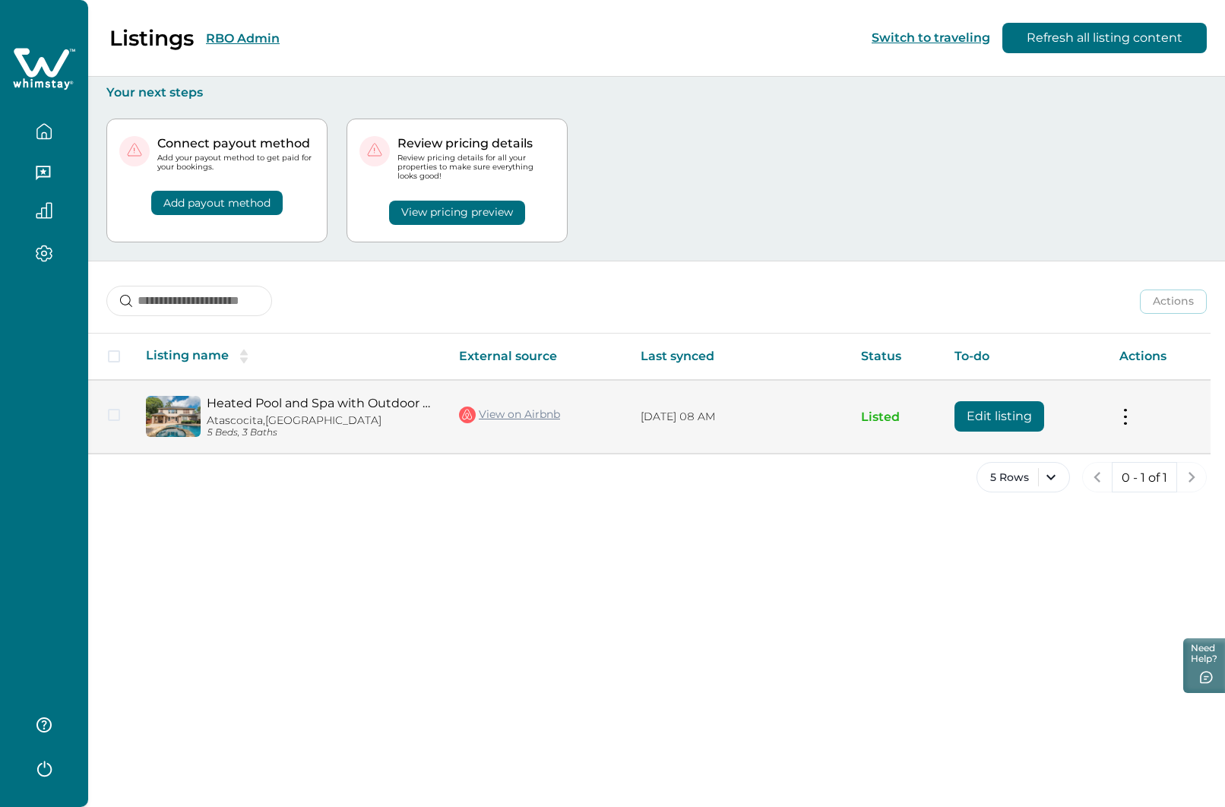
click at [987, 417] on button "Edit listing" at bounding box center [999, 416] width 90 height 30
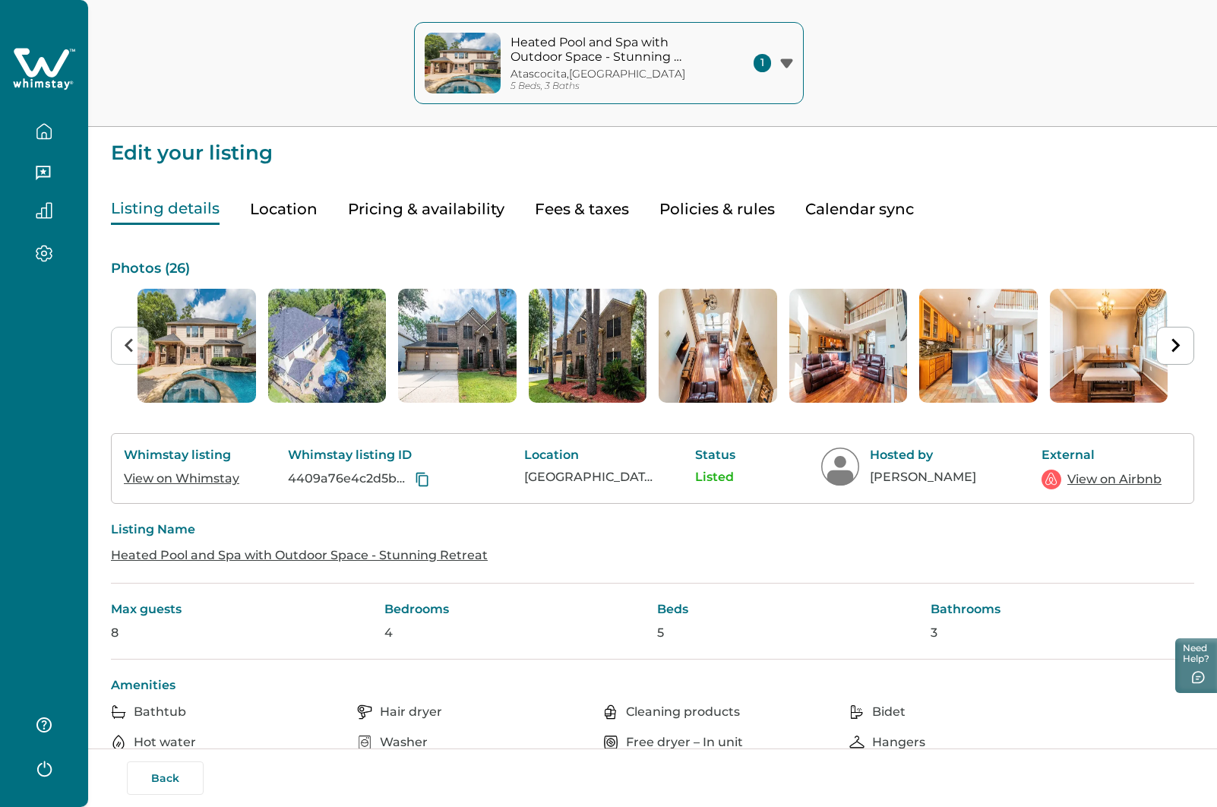
click at [448, 212] on button "Pricing & availability" at bounding box center [426, 209] width 157 height 31
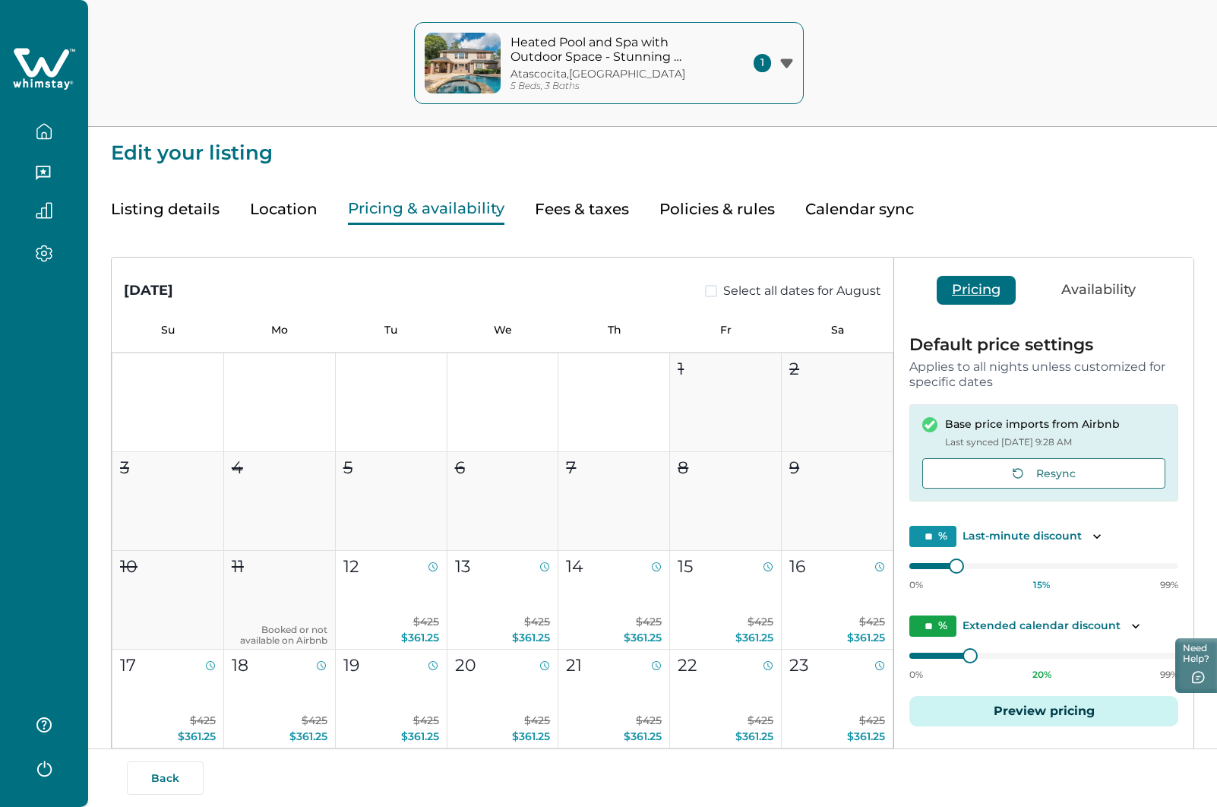
click at [571, 212] on button "Fees & taxes" at bounding box center [582, 209] width 94 height 31
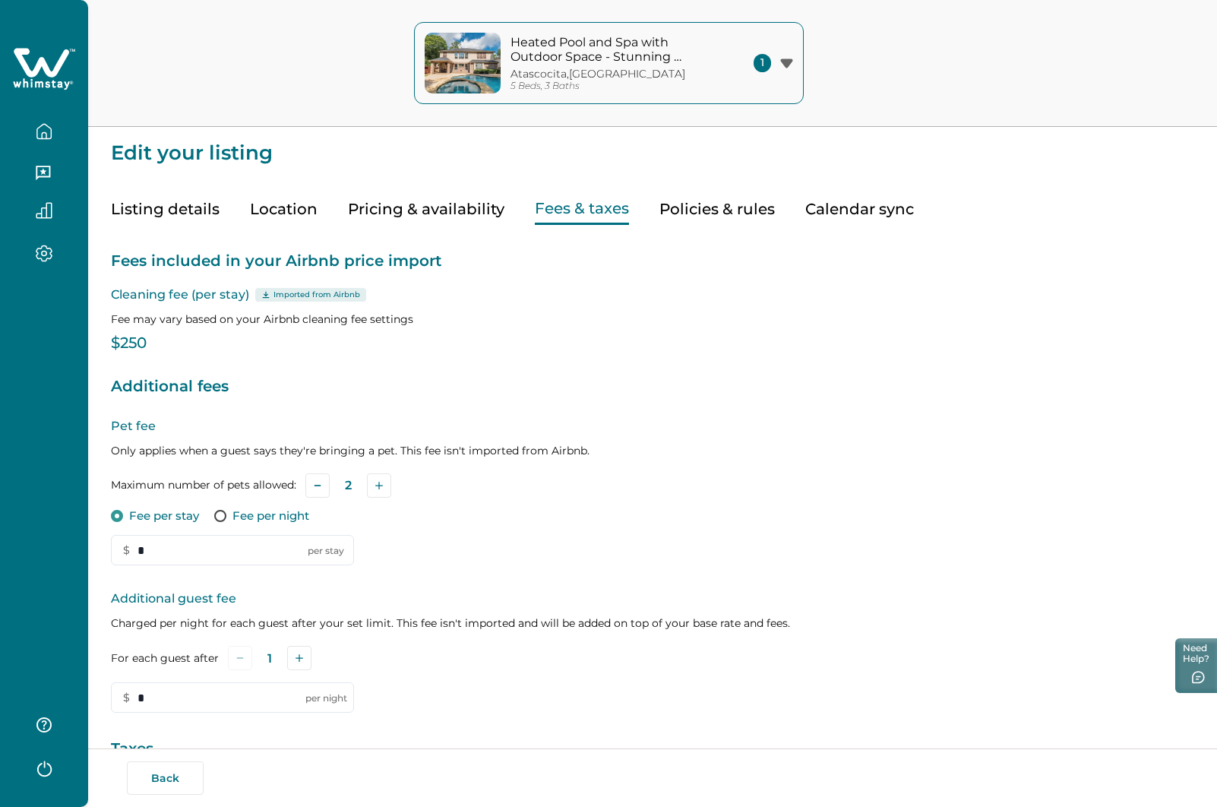
type input "*"
type input "****"
type input "*"
click at [168, 779] on button "Back" at bounding box center [165, 777] width 77 height 33
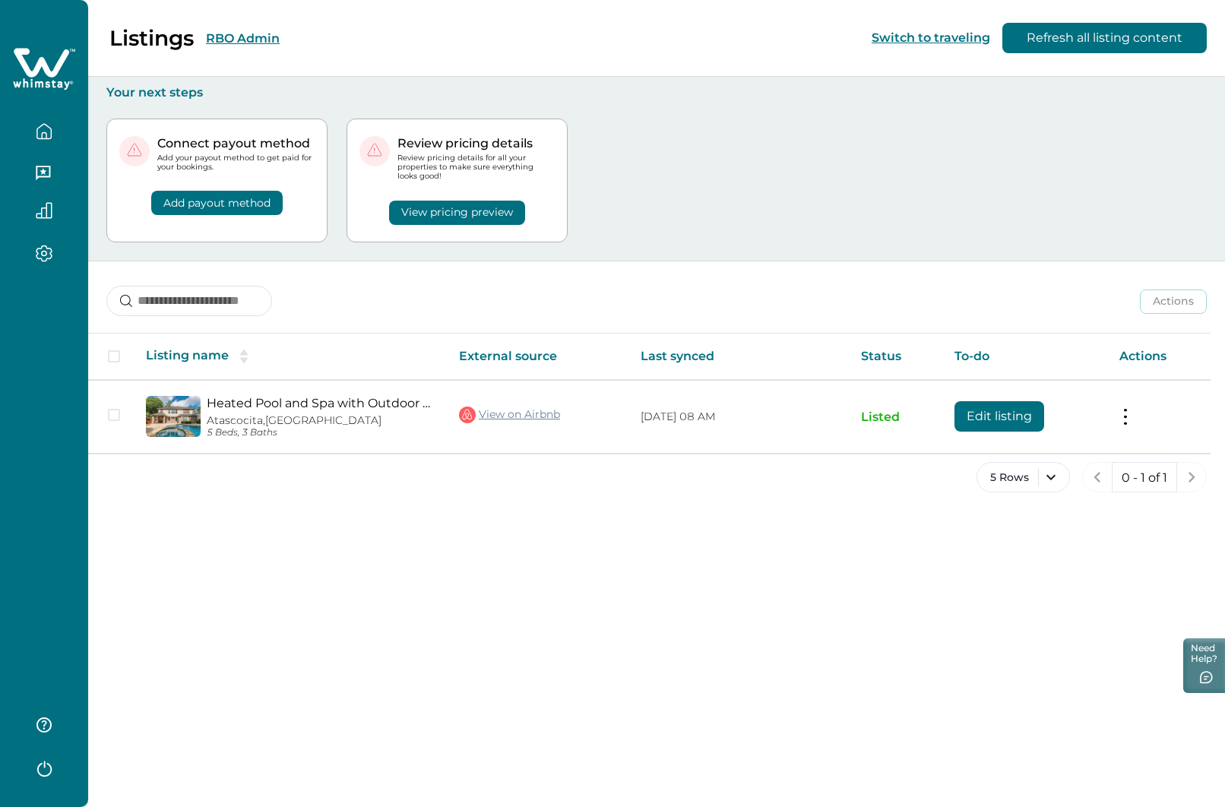
click at [231, 40] on button "RBO Admin" at bounding box center [243, 38] width 74 height 14
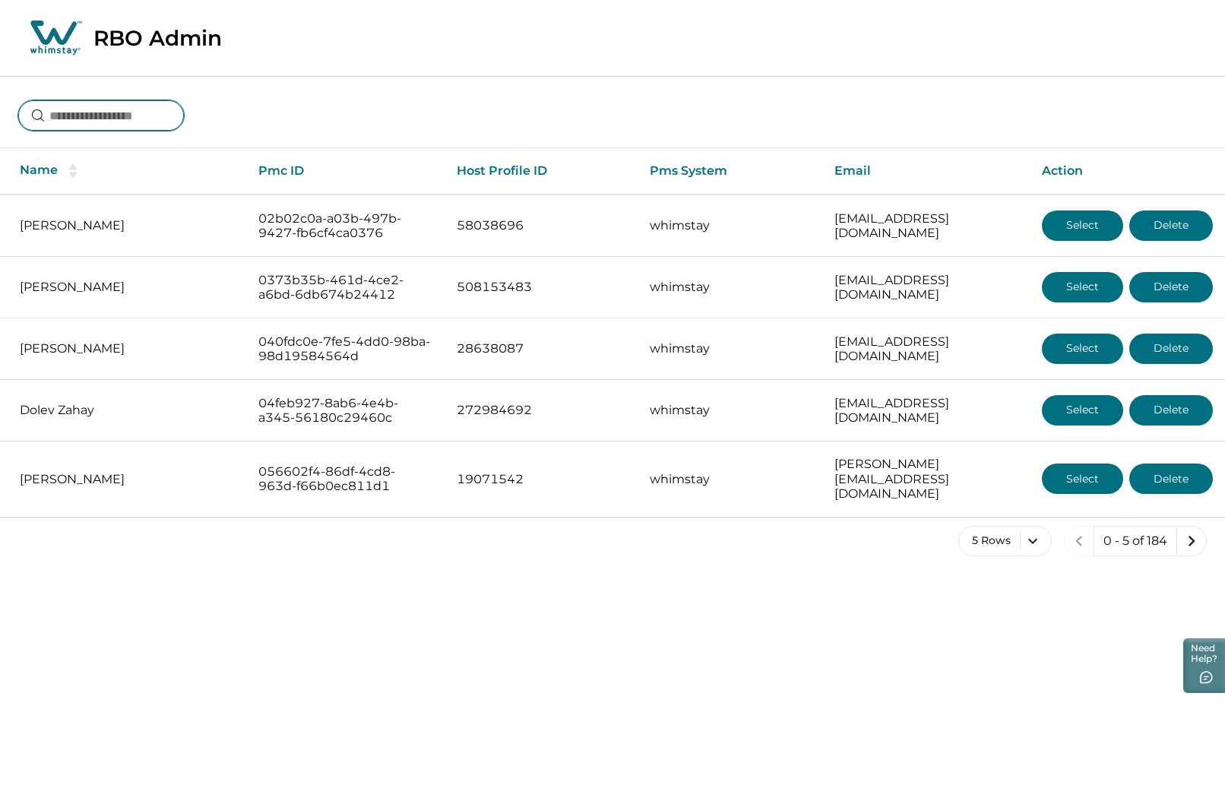
click at [148, 108] on input at bounding box center [101, 115] width 166 height 30
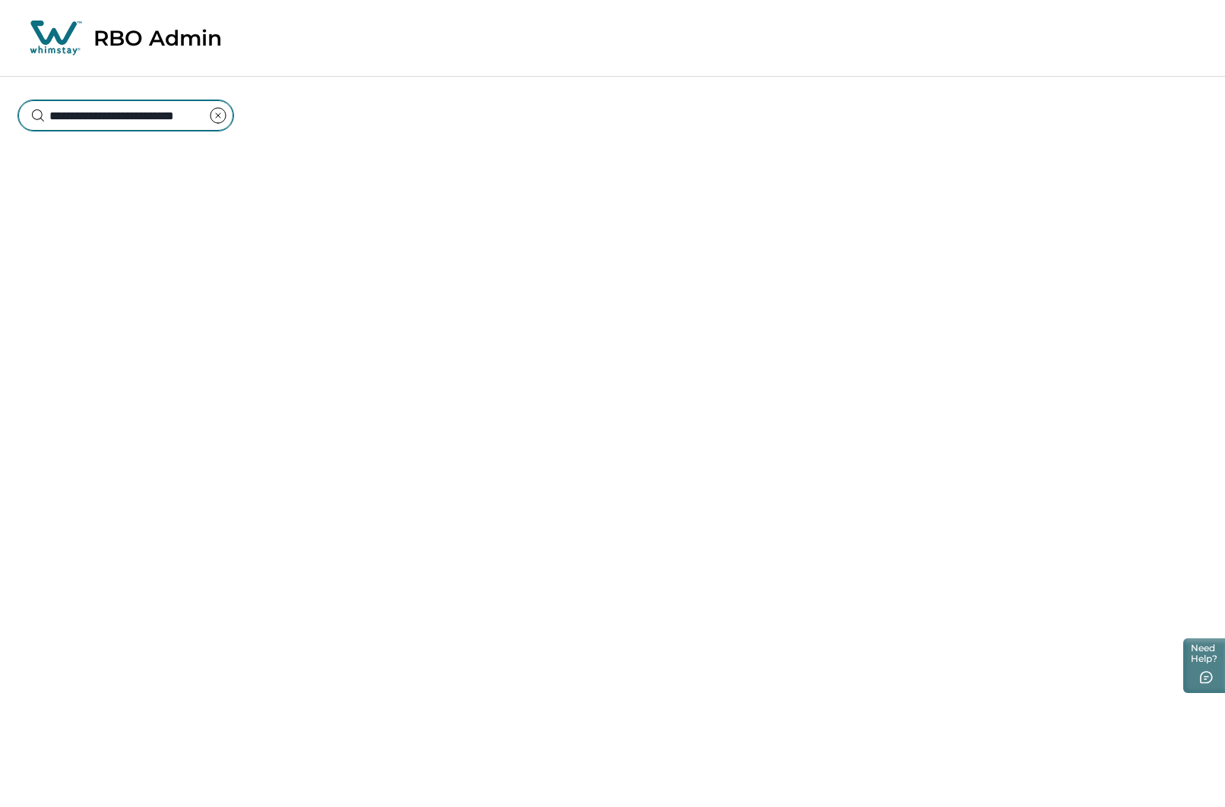
scroll to position [0, 41]
type input "*"
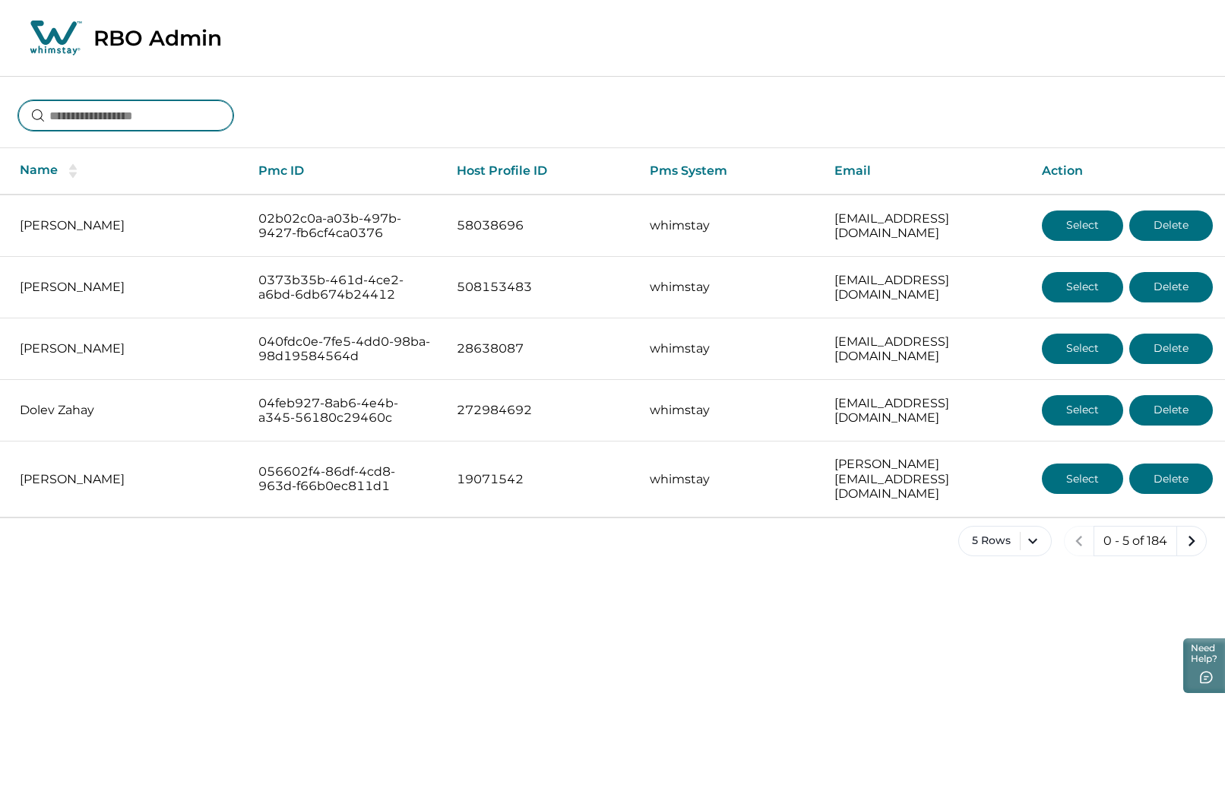
click at [96, 119] on input at bounding box center [125, 115] width 215 height 30
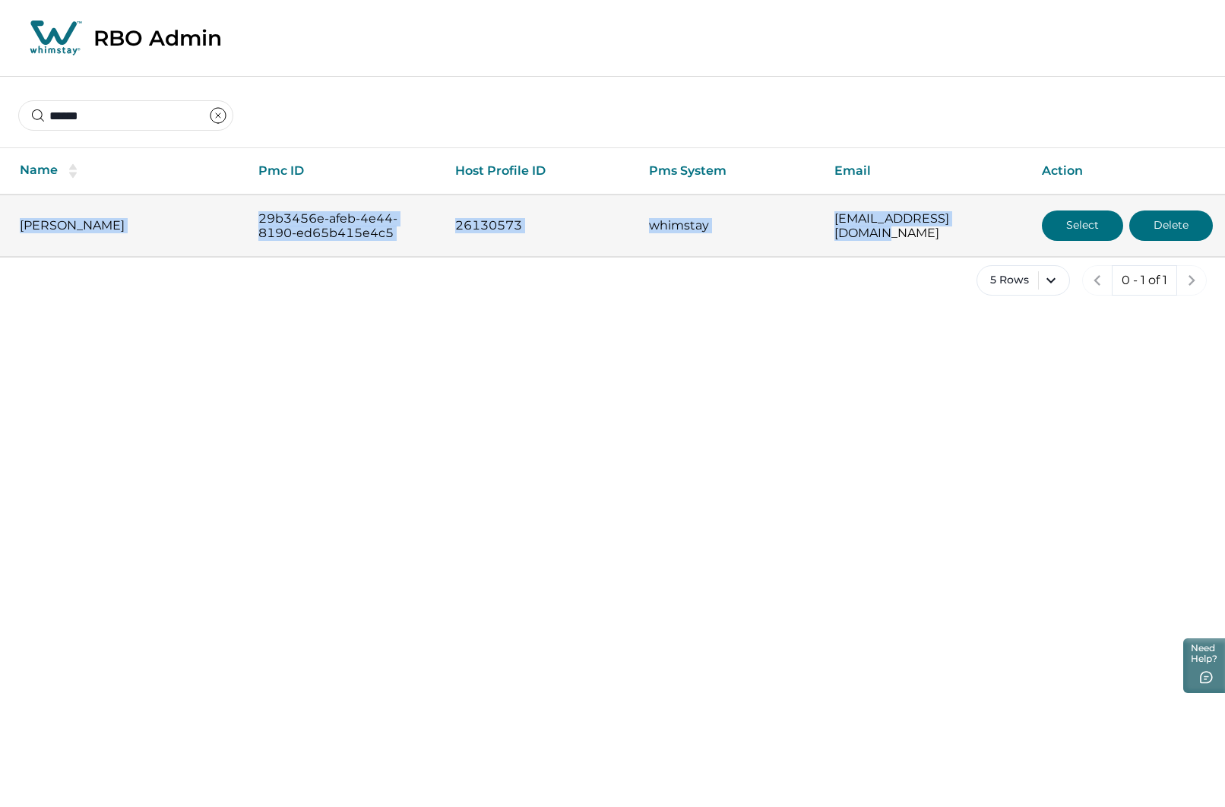
drag, startPoint x: 981, startPoint y: 220, endPoint x: 2, endPoint y: 222, distance: 978.6
click at [2, 222] on tr "[PERSON_NAME] 29b3456e-afeb-4e44-8190-ed65b415e4c5 26130573 whimstay [EMAIL_ADD…" at bounding box center [612, 226] width 1225 height 62
copy tr "[PERSON_NAME] 29b3456e-afeb-4e44-8190-ed65b415e4c5 26130573 whimstay [EMAIL_ADD…"
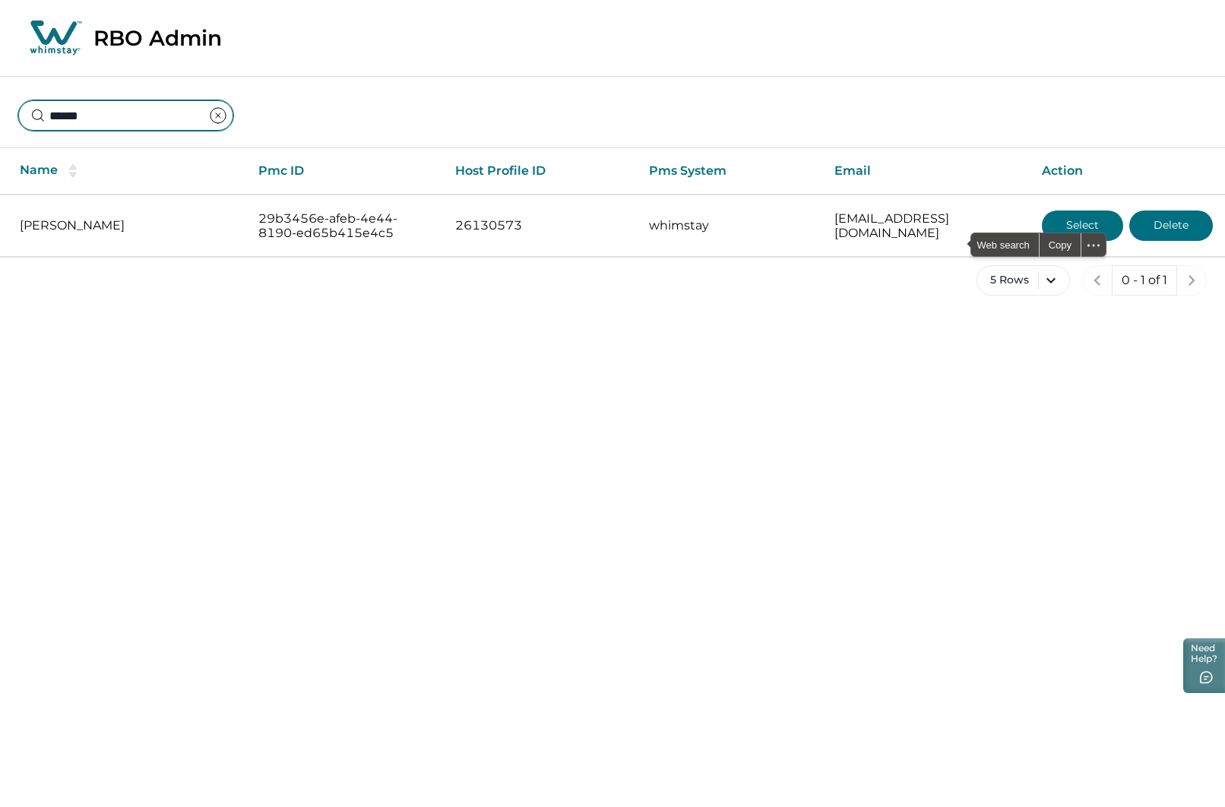
drag, startPoint x: 109, startPoint y: 115, endPoint x: -99, endPoint y: 115, distance: 207.4
click at [0, 115] on html "Skip to Content RBO Admin ****** Name Pmc ID Host Profile ID Pms System Email A…" at bounding box center [612, 217] width 1225 height 434
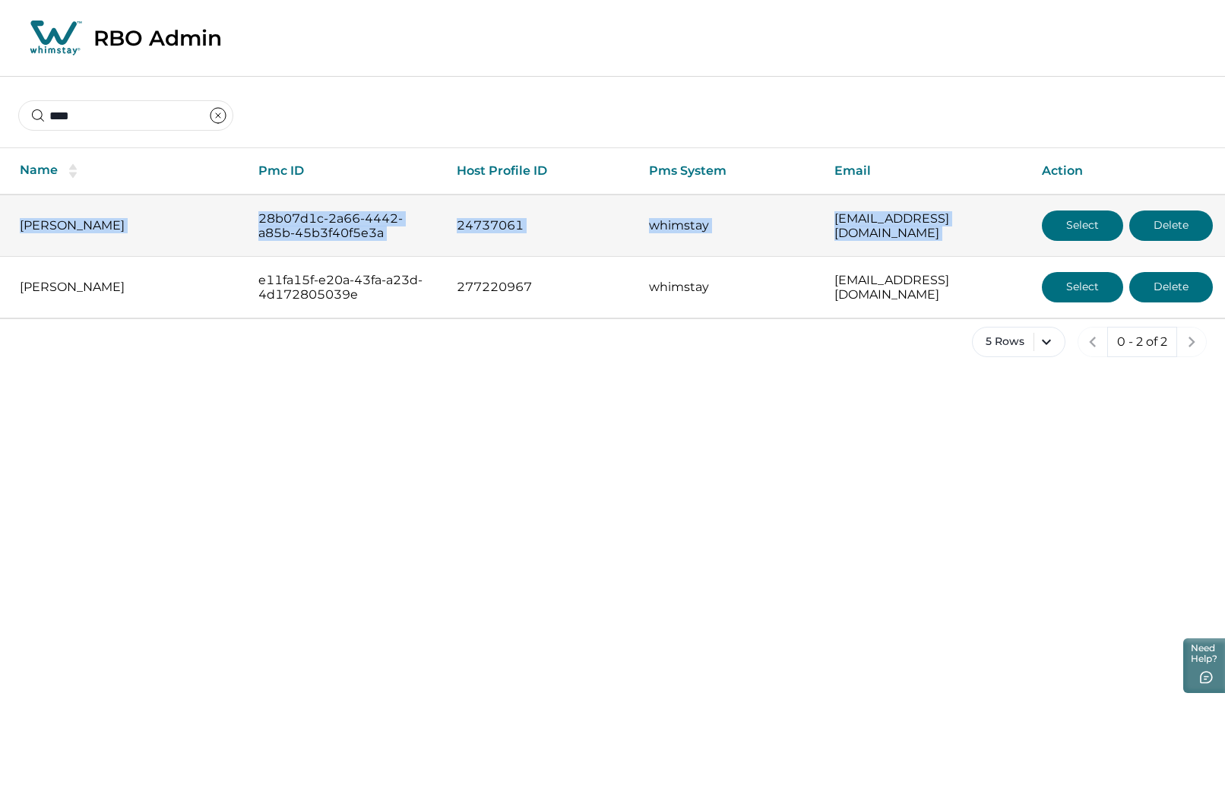
drag, startPoint x: 16, startPoint y: 223, endPoint x: 1038, endPoint y: 250, distance: 1022.3
click at [1038, 250] on tr "[PERSON_NAME] 28b07d1c-2a66-4442-a85b-45b3f40f5e3a 24737061 whimstay [EMAIL_ADD…" at bounding box center [612, 226] width 1225 height 62
copy tr "[PERSON_NAME] 28b07d1c-2a66-4442-a85b-45b3f40f5e3a 24737061 whimstay [EMAIL_ADD…"
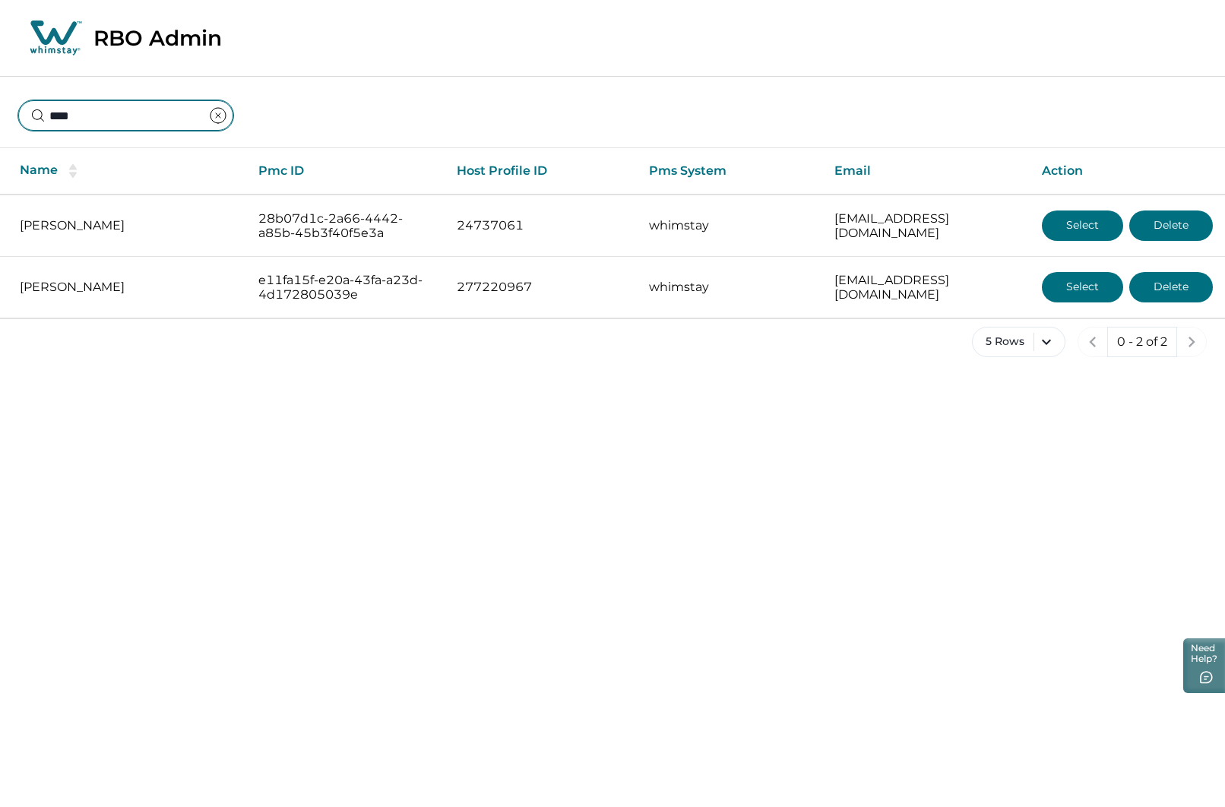
drag, startPoint x: 117, startPoint y: 112, endPoint x: -140, endPoint y: 104, distance: 257.0
click at [0, 104] on html "Skip to Content RBO Admin **** Name Pmc ID Host Profile ID Pms System Email Act…" at bounding box center [612, 247] width 1225 height 495
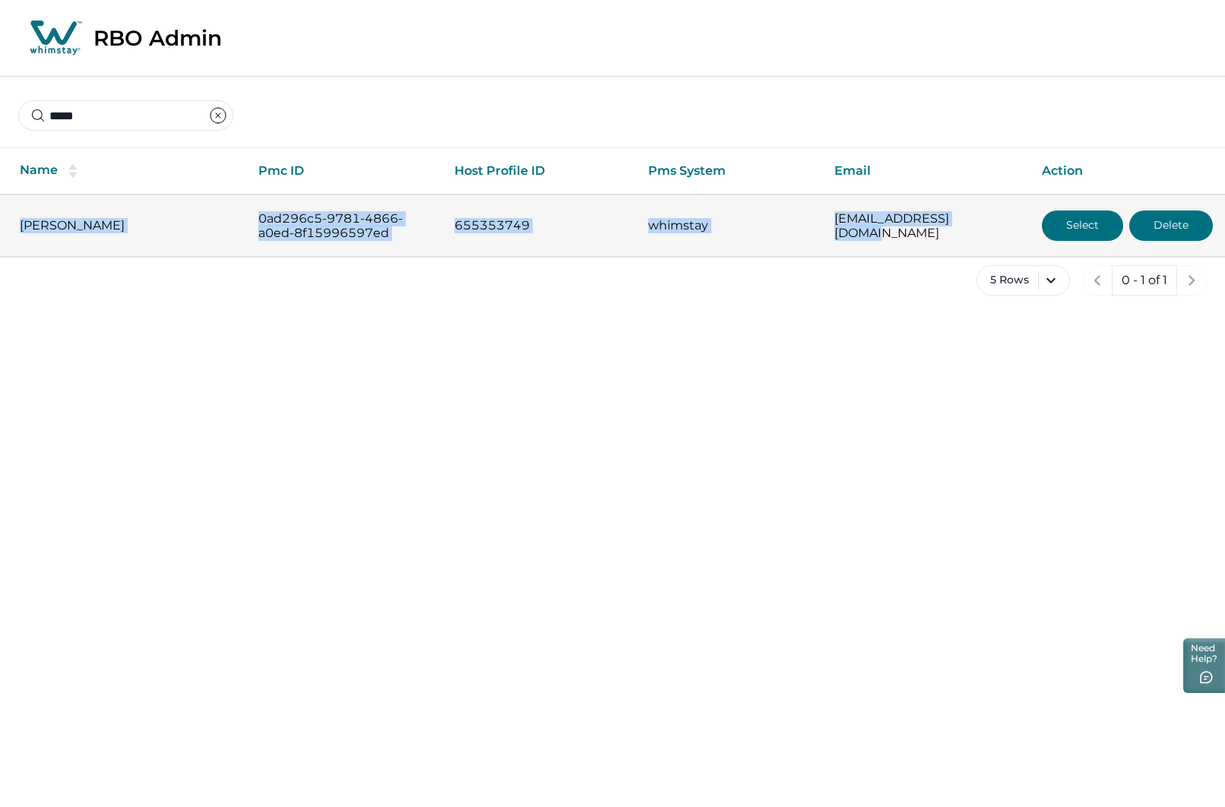
drag, startPoint x: 976, startPoint y: 220, endPoint x: 11, endPoint y: 230, distance: 964.2
click at [11, 230] on tr "[PERSON_NAME] 0ad296c5-9781-4866-a0ed-8f15996597ed 655353749 whimstay [EMAIL_AD…" at bounding box center [612, 226] width 1225 height 62
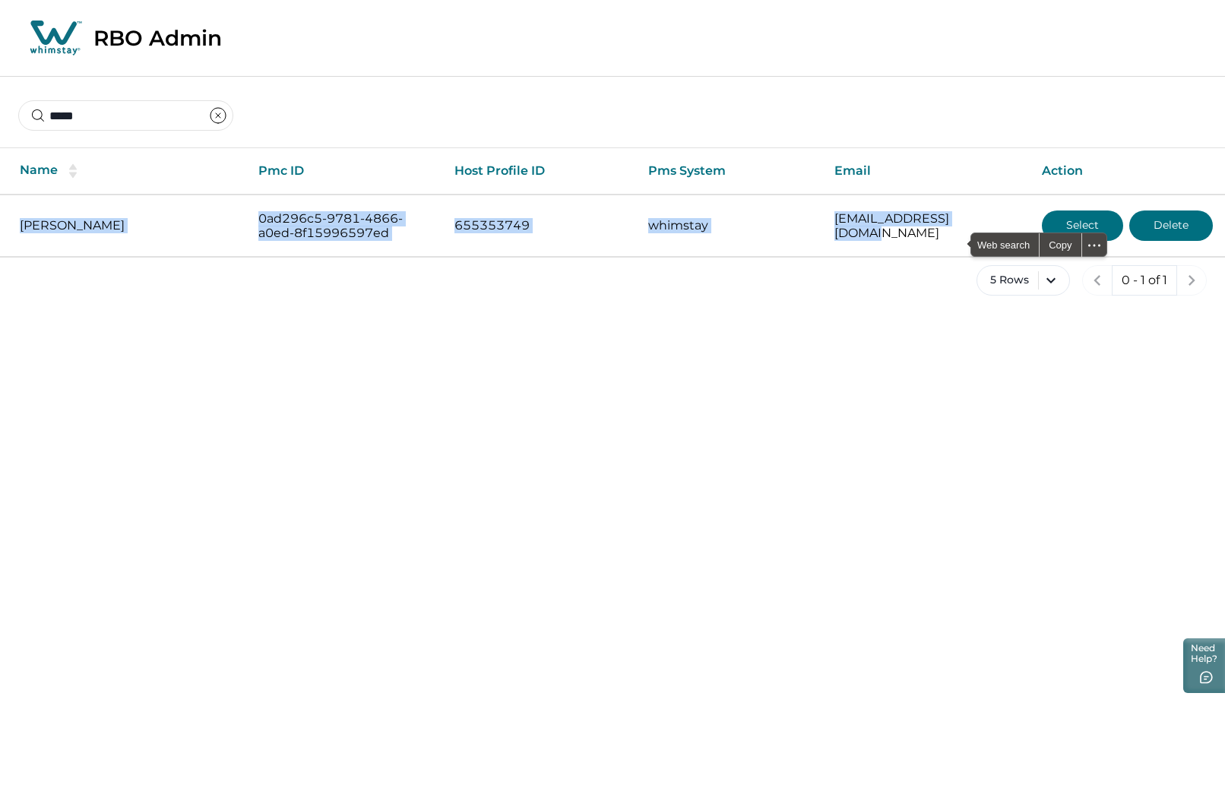
copy tr "[PERSON_NAME] 0ad296c5-9781-4866-a0ed-8f15996597ed 655353749 whimstay [EMAIL_AD…"
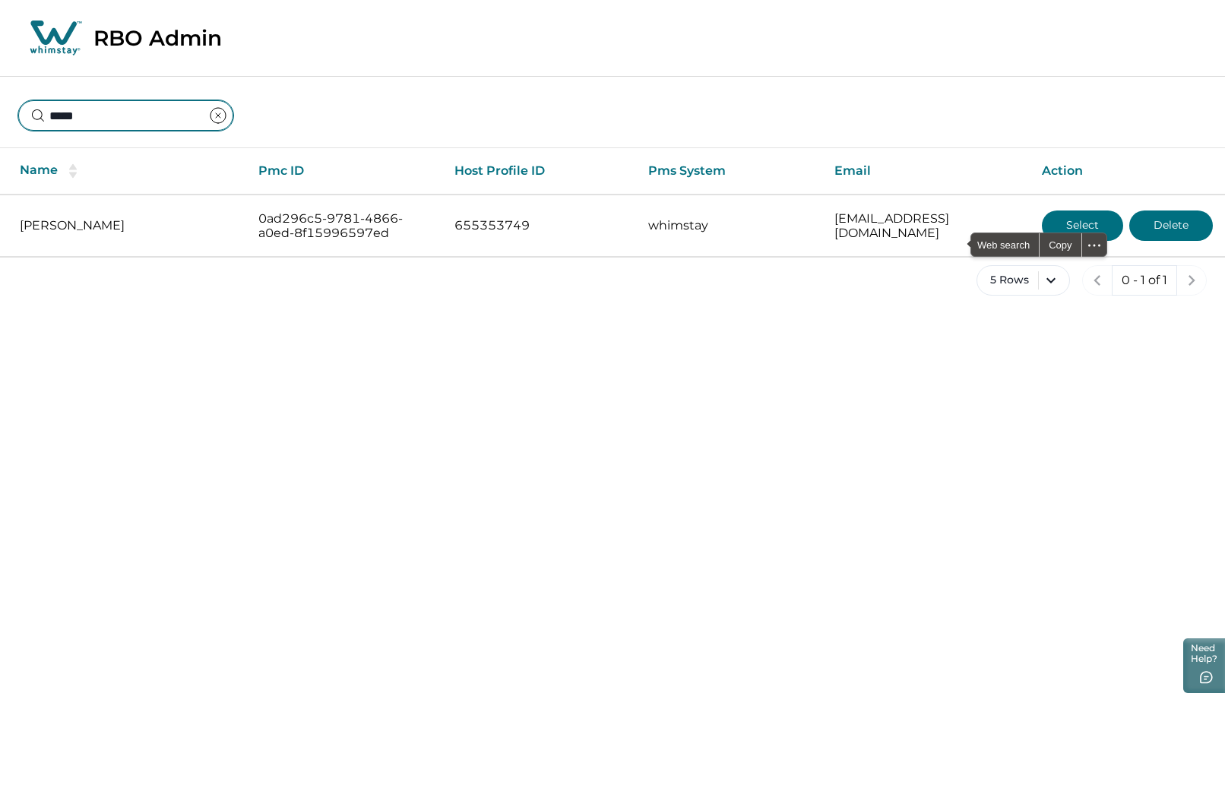
drag, startPoint x: -37, startPoint y: 129, endPoint x: -59, endPoint y: 129, distance: 22.0
click at [0, 129] on html "Skip to Content RBO Admin ***** Name Pmc ID Host Profile ID Pms System Email Ac…" at bounding box center [612, 217] width 1225 height 434
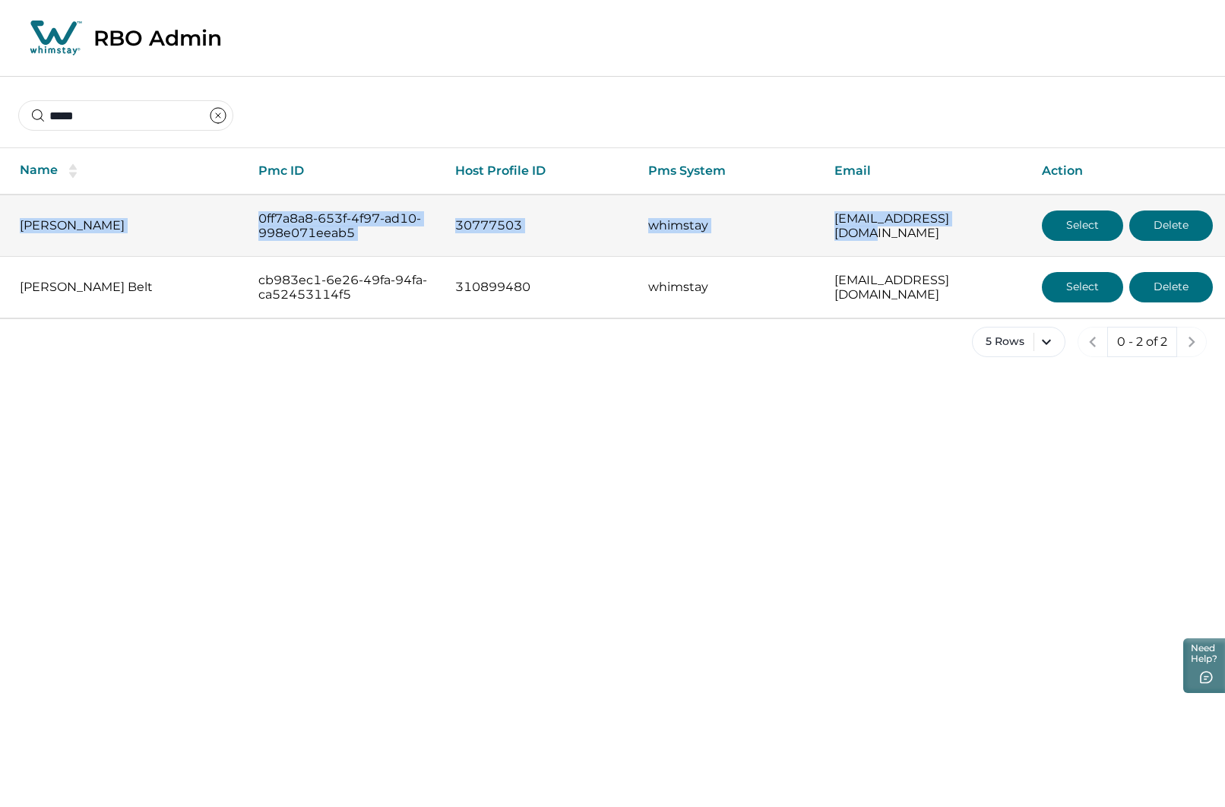
drag, startPoint x: 20, startPoint y: 221, endPoint x: 975, endPoint y: 233, distance: 955.1
click at [975, 233] on tr "[PERSON_NAME] 0ff7a8a8-653f-4f97-ad10-998e071eeab5 30777503 whimstay [EMAIL_ADD…" at bounding box center [612, 226] width 1225 height 62
copy tr "[PERSON_NAME] 0ff7a8a8-653f-4f97-ad10-998e071eeab5 30777503 whimstay [EMAIL_ADD…"
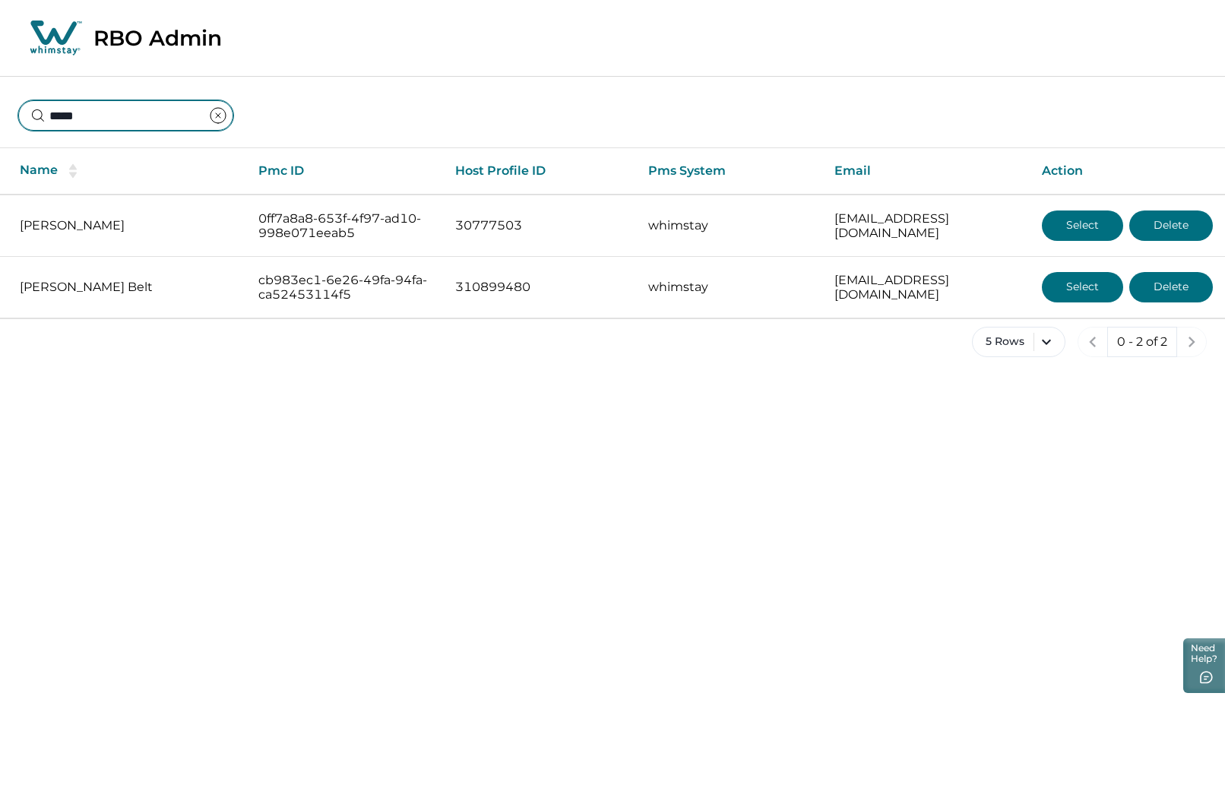
drag, startPoint x: -70, startPoint y: 115, endPoint x: 340, endPoint y: 164, distance: 412.4
click at [0, 121] on html "Skip to Content RBO Admin ***** Name Pmc ID Host Profile ID Pms System Email Ac…" at bounding box center [612, 247] width 1225 height 495
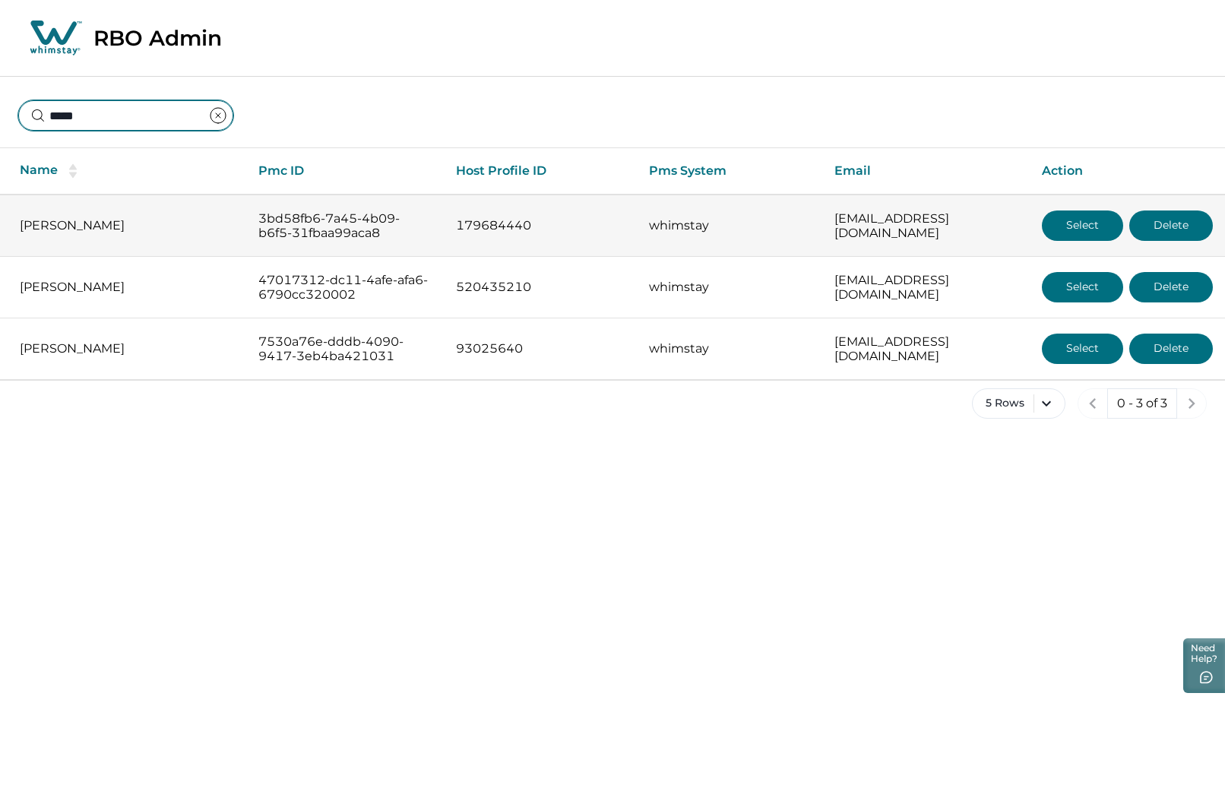
type input "*****"
click at [1070, 220] on button "Select" at bounding box center [1082, 225] width 81 height 30
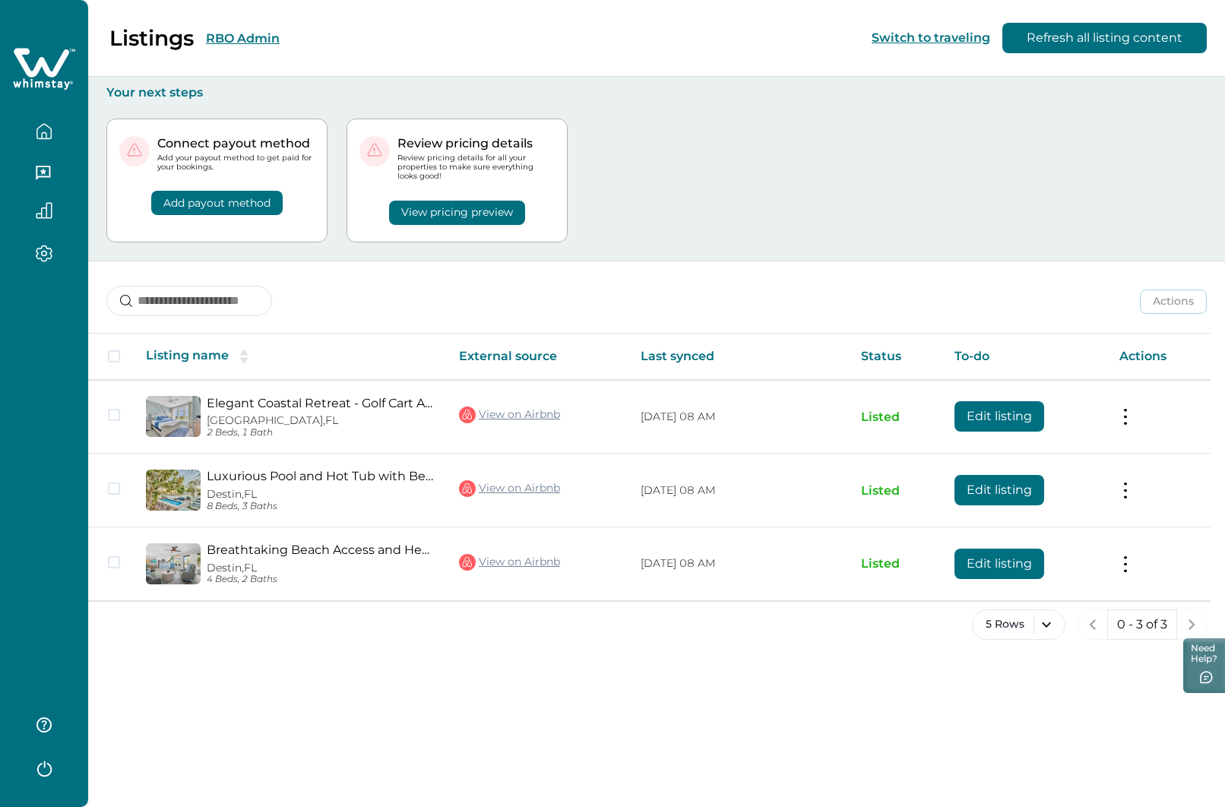
click at [260, 41] on button "RBO Admin" at bounding box center [243, 38] width 74 height 14
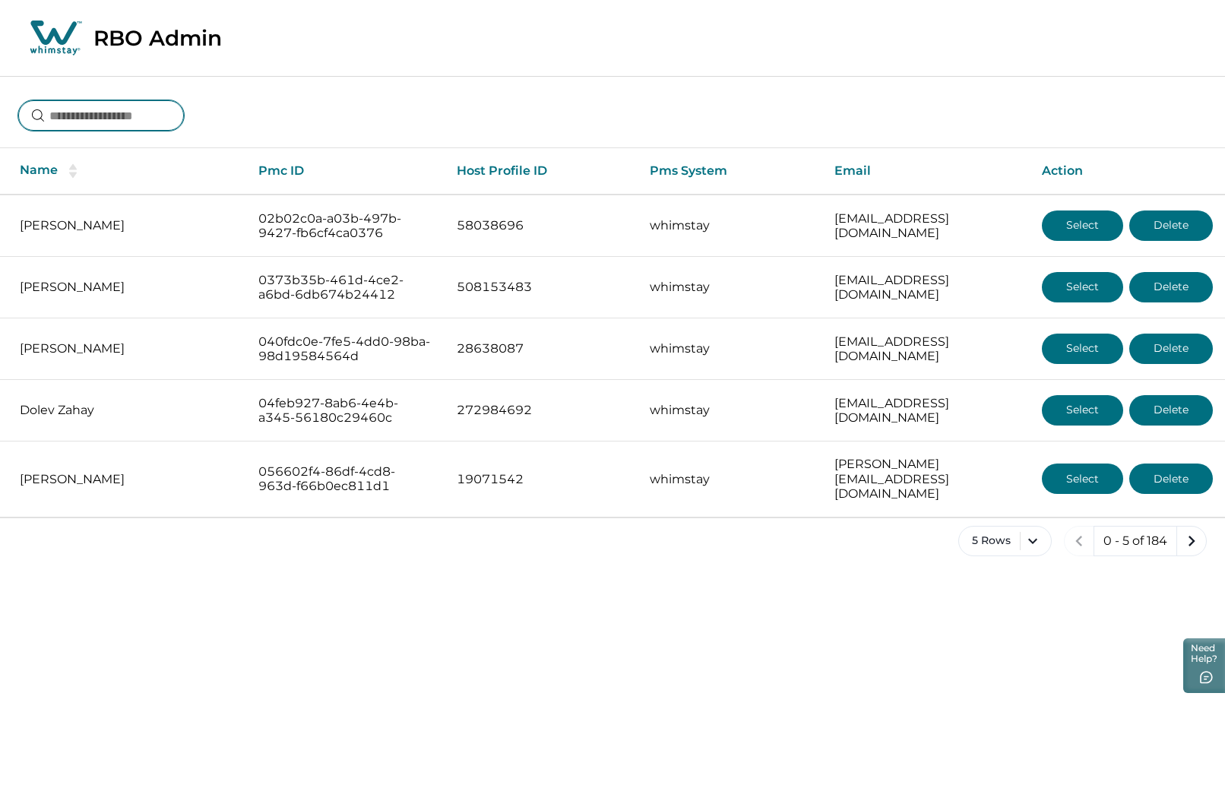
click at [171, 119] on input at bounding box center [101, 115] width 166 height 30
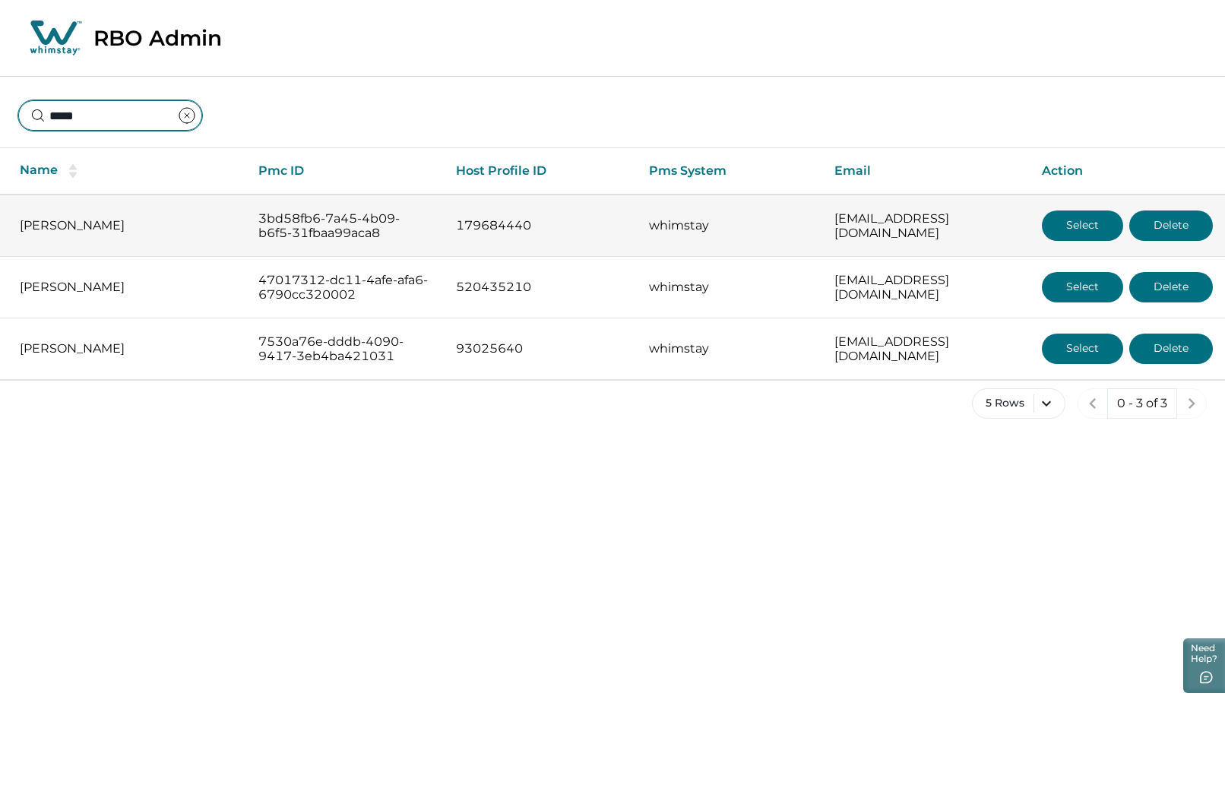
type input "*****"
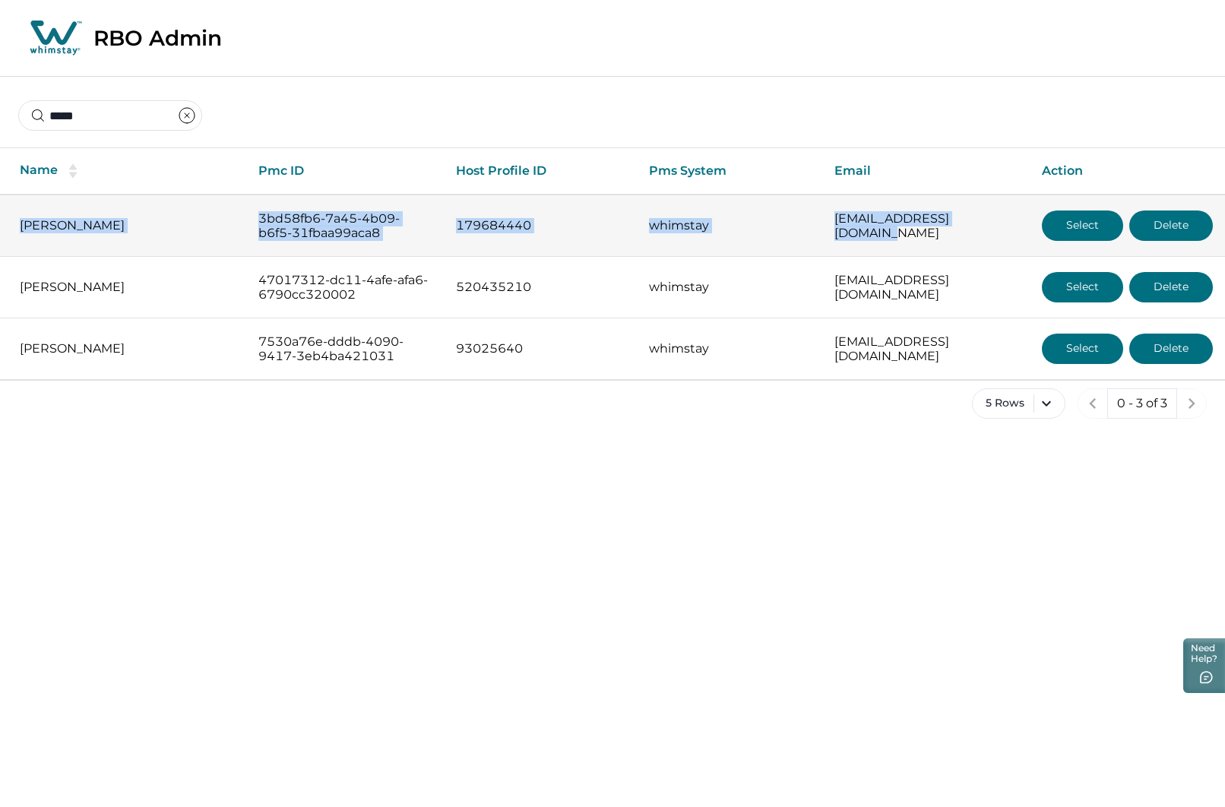
drag, startPoint x: 16, startPoint y: 205, endPoint x: 1026, endPoint y: 226, distance: 1010.0
click at [1026, 226] on tr "[PERSON_NAME] 3bd58fb6-7a45-4b09-b6f5-31fbaa99aca8 179684440 whimstay [EMAIL_AD…" at bounding box center [612, 226] width 1225 height 62
copy tr "[PERSON_NAME] 3bd58fb6-7a45-4b09-b6f5-31fbaa99aca8 179684440 whimstay [EMAIL_AD…"
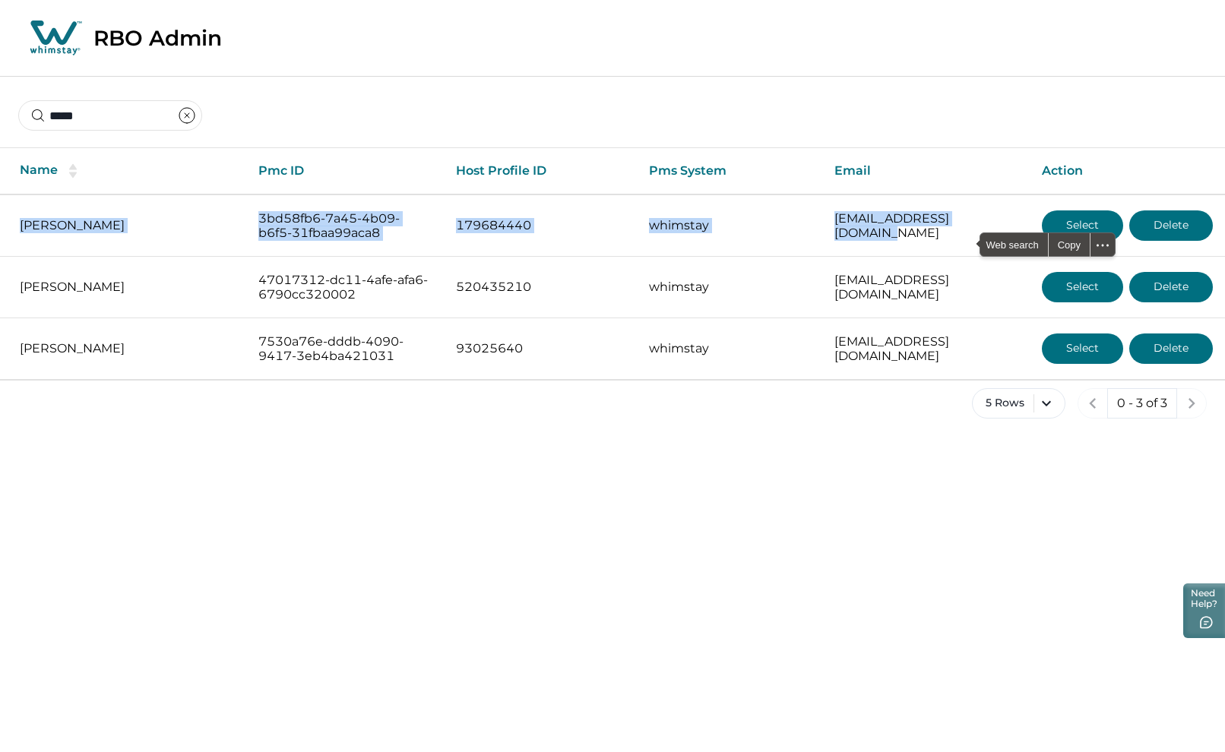
drag, startPoint x: 216, startPoint y: 116, endPoint x: 188, endPoint y: 132, distance: 31.7
click at [196, 116] on icon "clear input" at bounding box center [187, 115] width 18 height 18
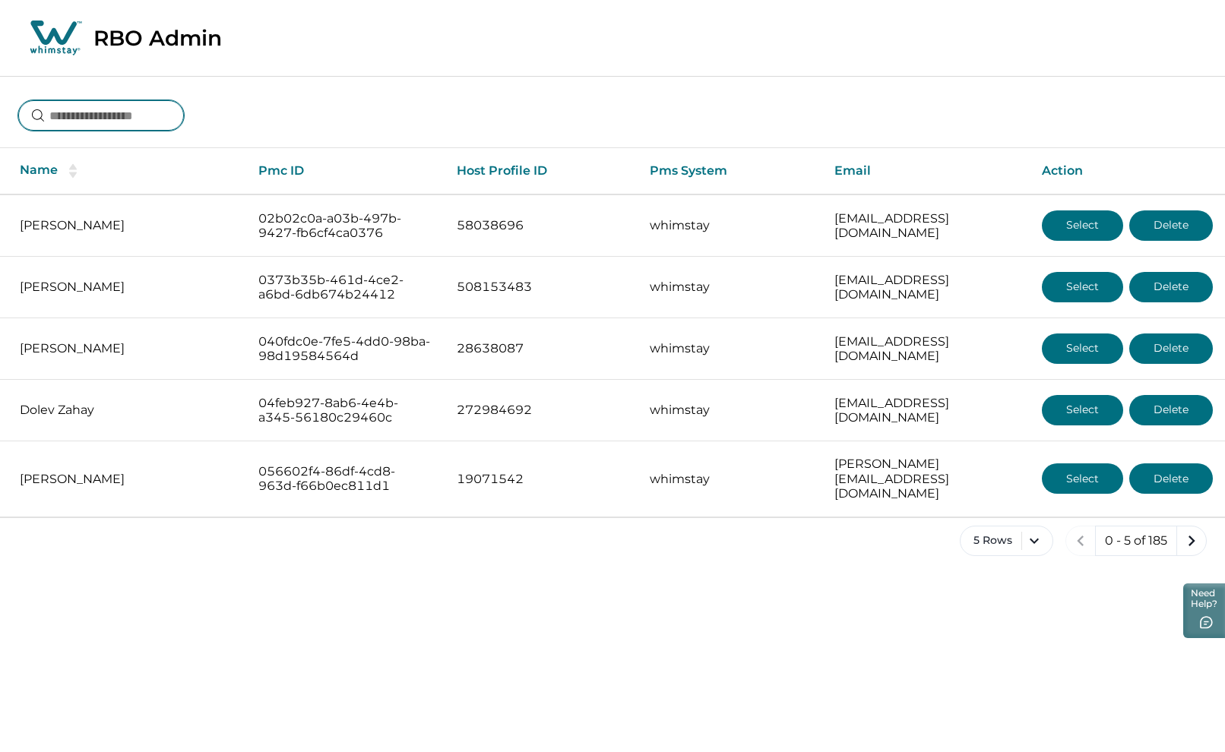
click at [178, 115] on input at bounding box center [101, 115] width 166 height 30
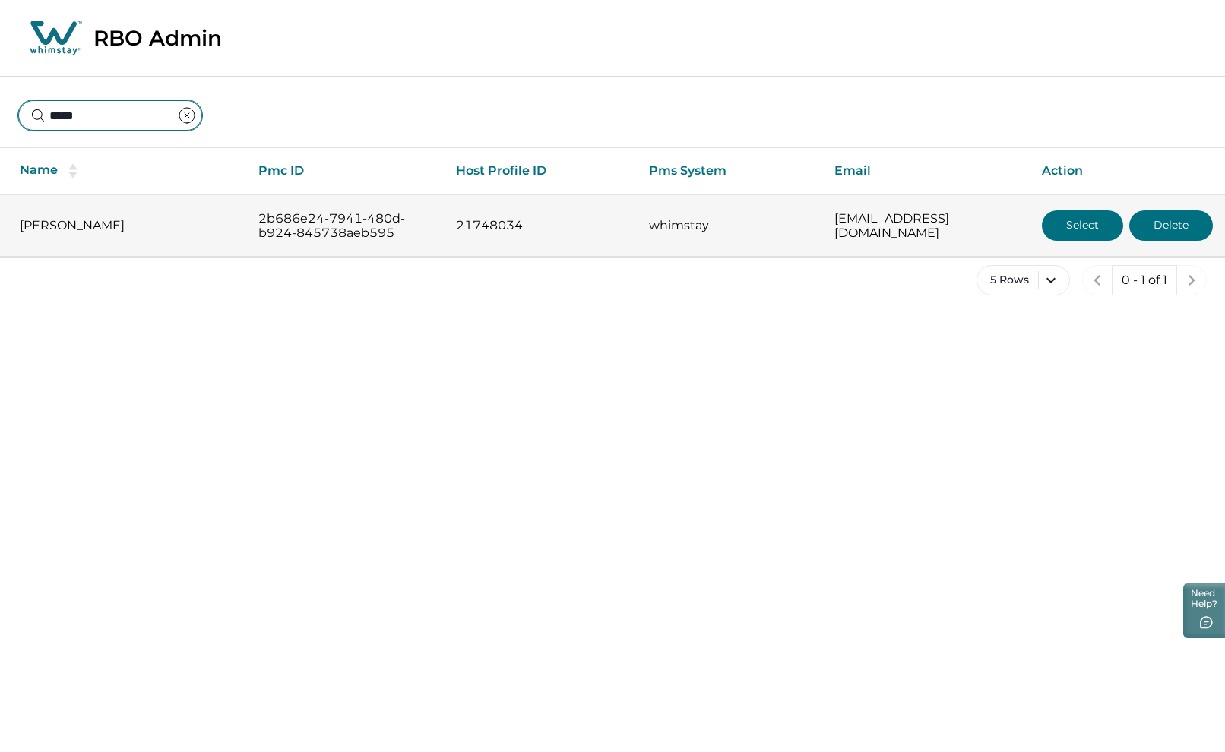
type input "*****"
click at [1066, 225] on button "Select" at bounding box center [1082, 225] width 81 height 30
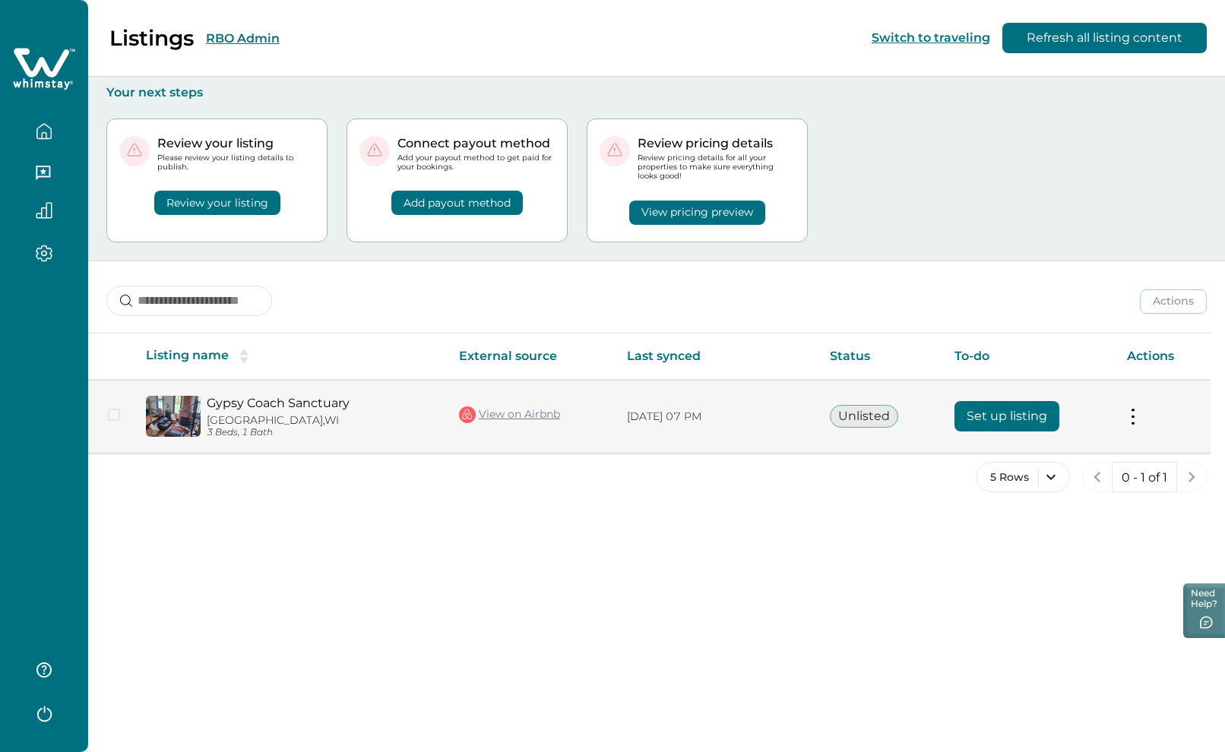
click at [1016, 417] on button "Set up listing" at bounding box center [1006, 416] width 105 height 30
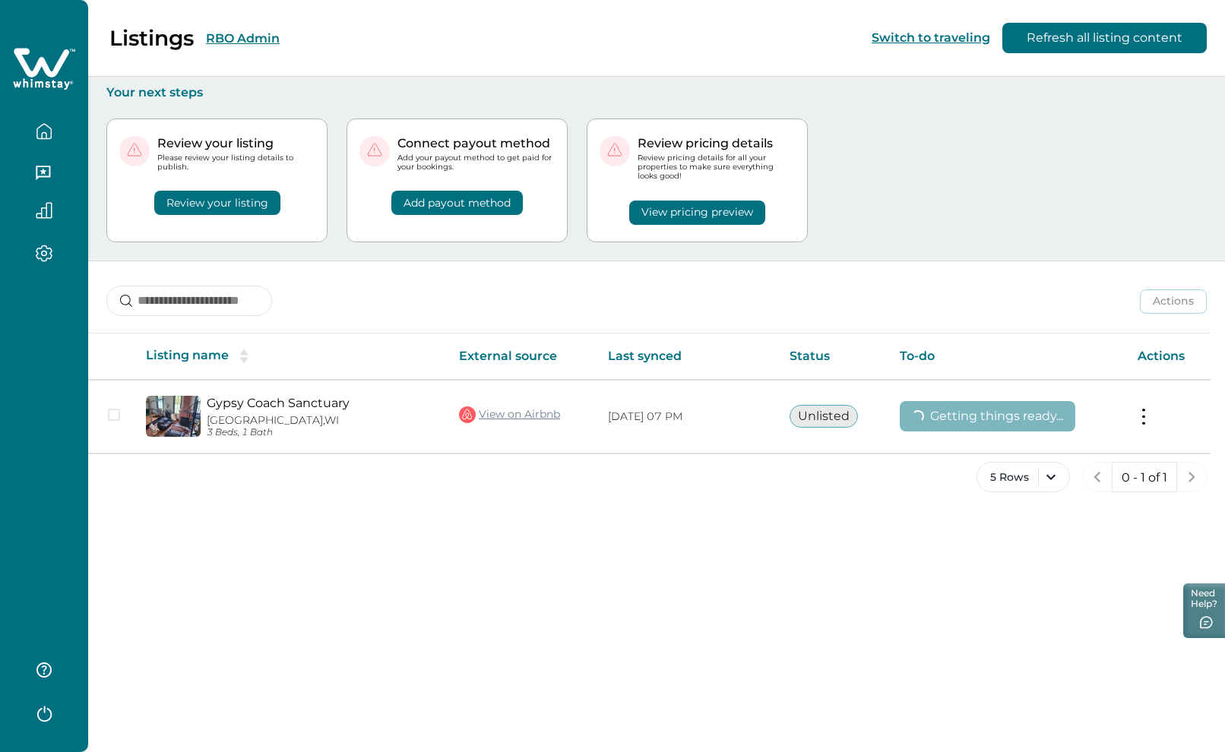
click at [239, 35] on button "RBO Admin" at bounding box center [243, 38] width 74 height 14
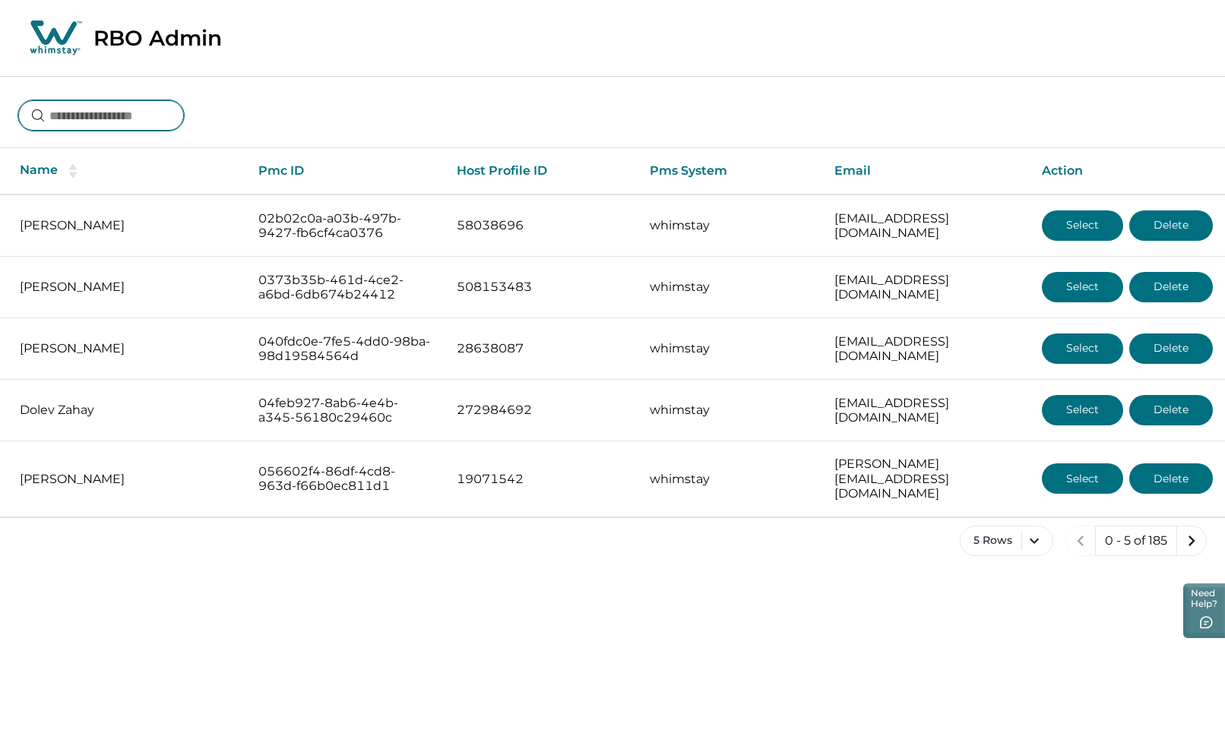
click at [169, 114] on input at bounding box center [101, 115] width 166 height 30
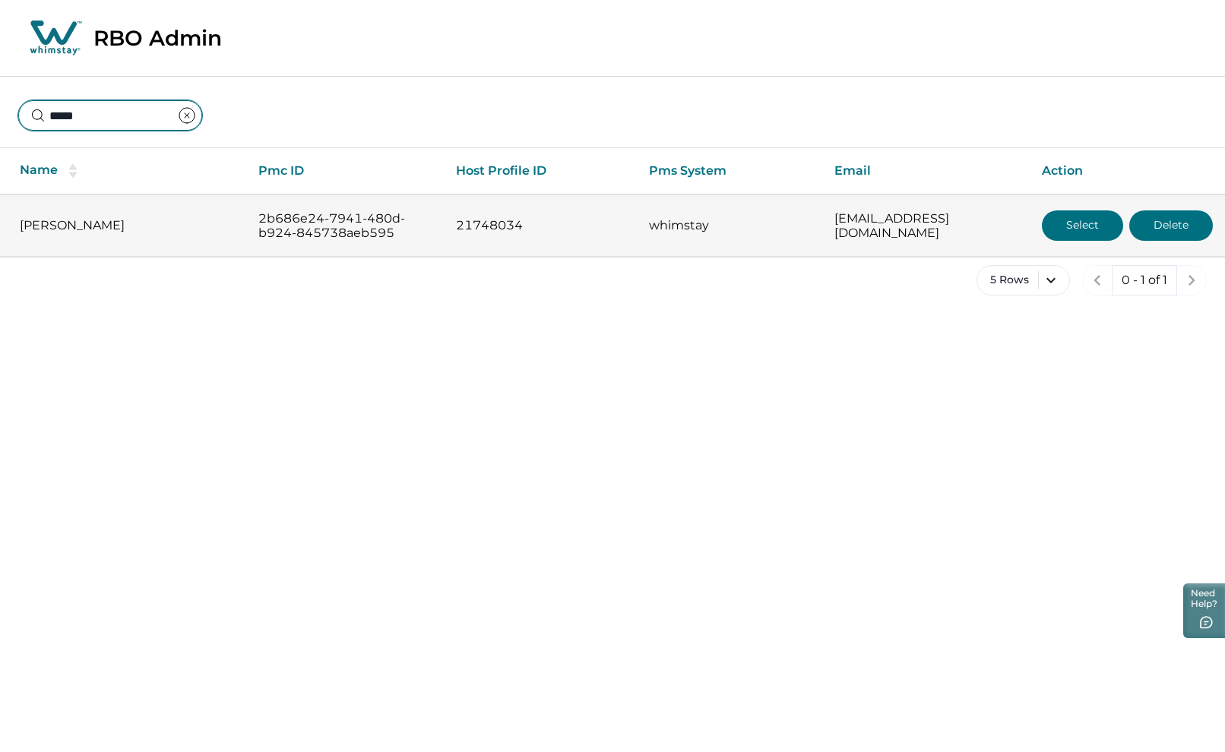
type input "*****"
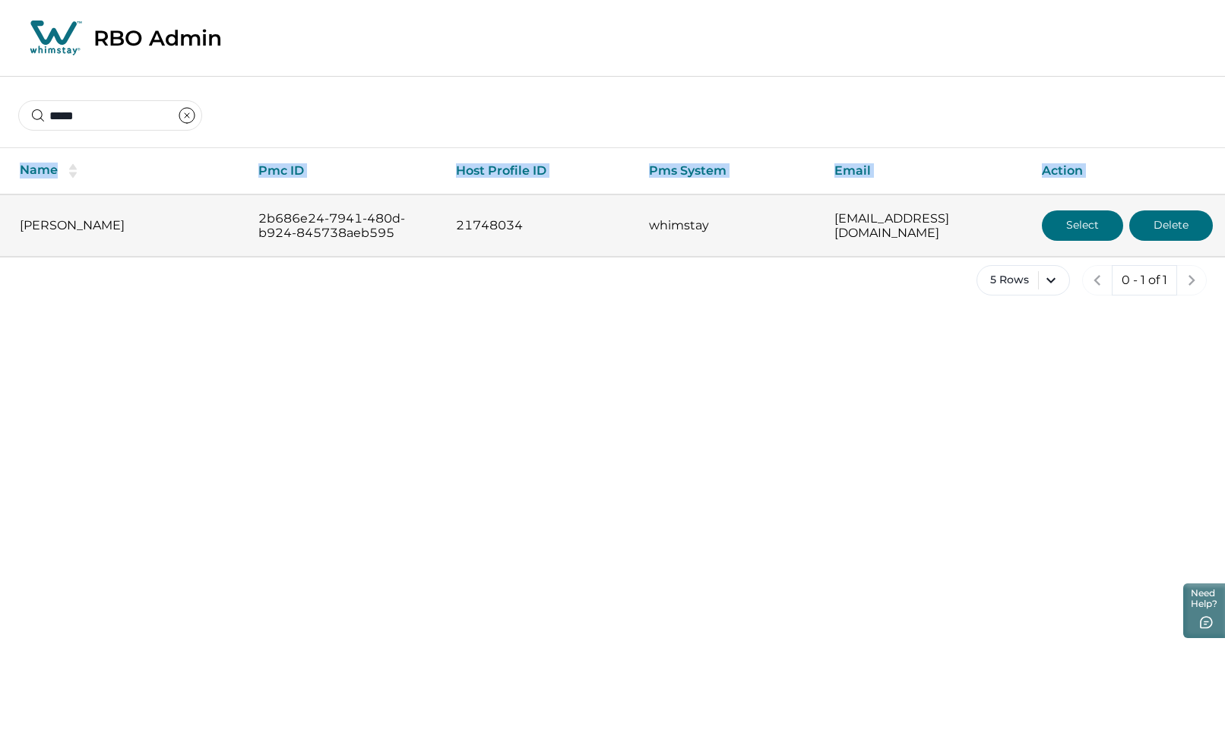
drag, startPoint x: 15, startPoint y: 223, endPoint x: 1052, endPoint y: 249, distance: 1036.7
click at [1052, 249] on tr "[PERSON_NAME] 2b686e24-7941-480d-b924-845738aeb595 21748034 whimstay [EMAIL_ADD…" at bounding box center [612, 226] width 1225 height 62
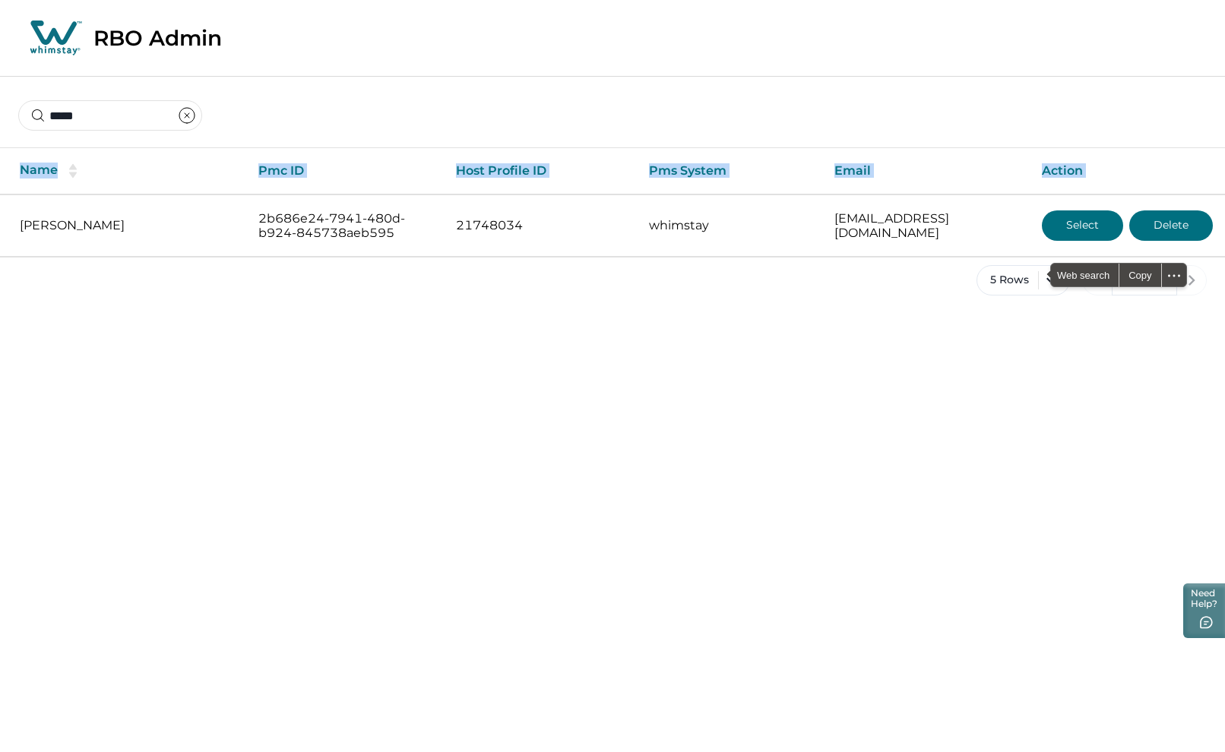
copy thead "Name Pmc ID Host Profile ID Pms System Email Action"
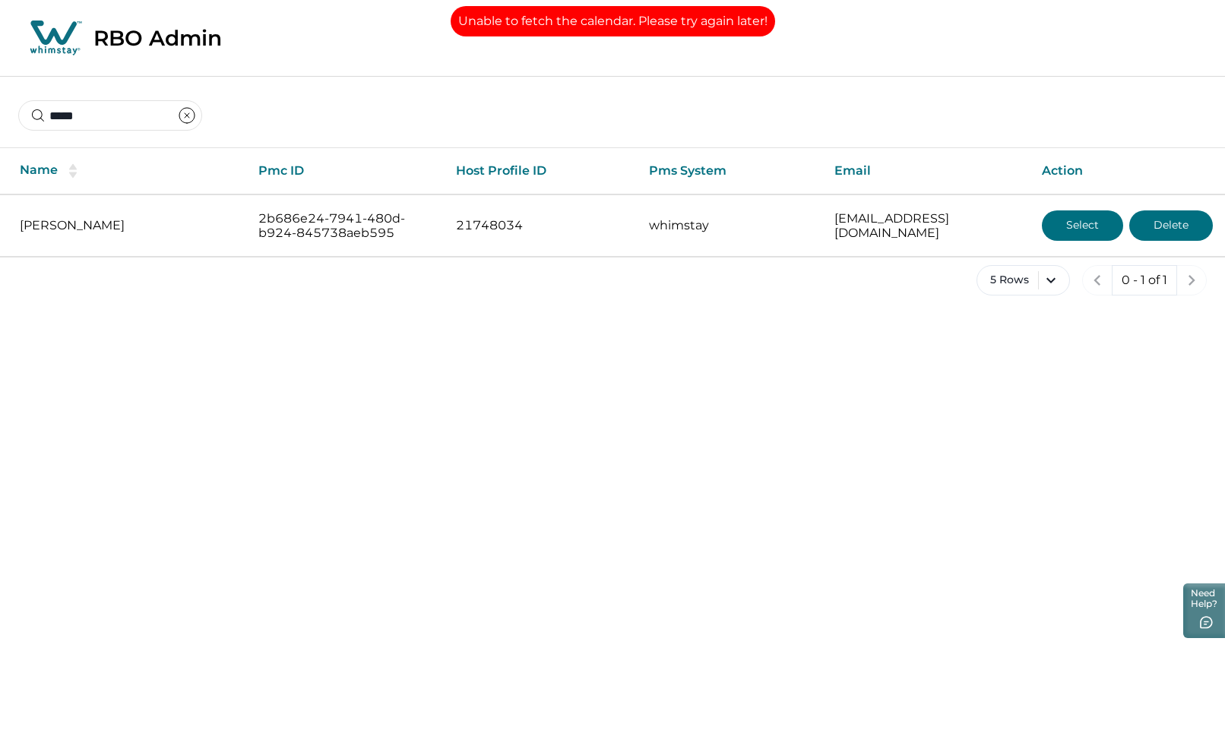
click at [998, 94] on div "*****" at bounding box center [612, 104] width 1225 height 56
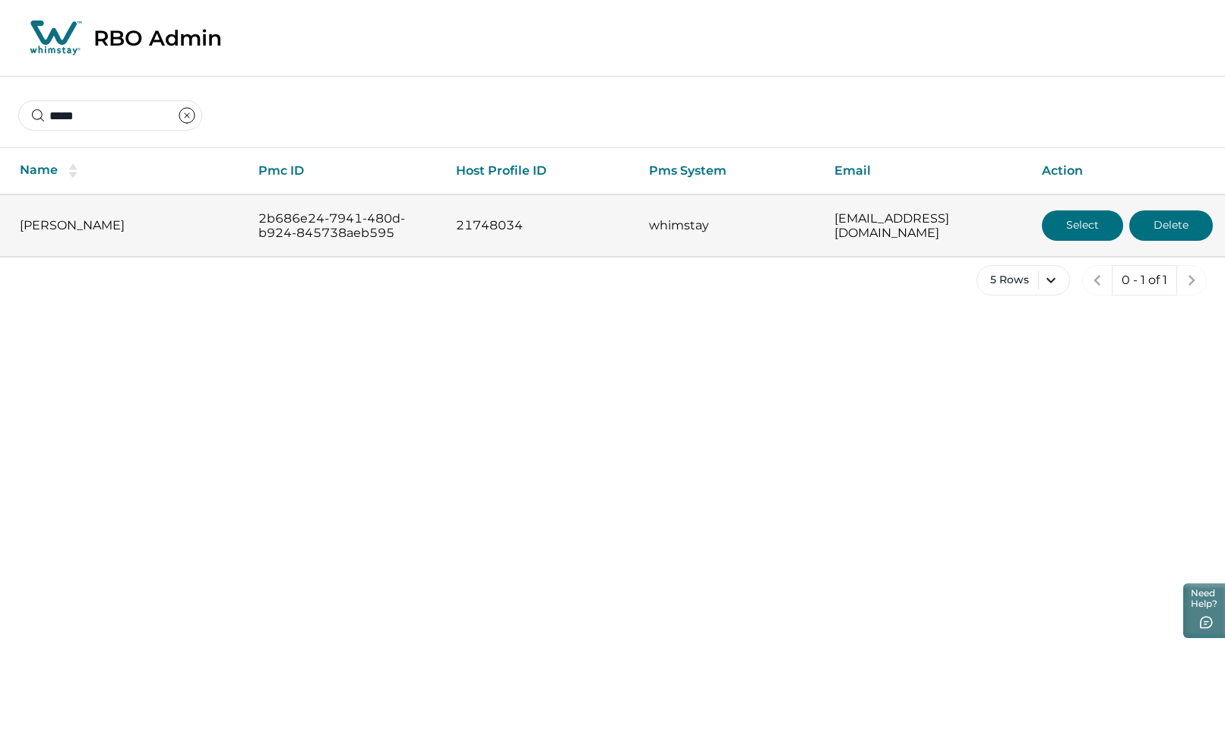
click at [1079, 223] on button "Select" at bounding box center [1082, 225] width 81 height 30
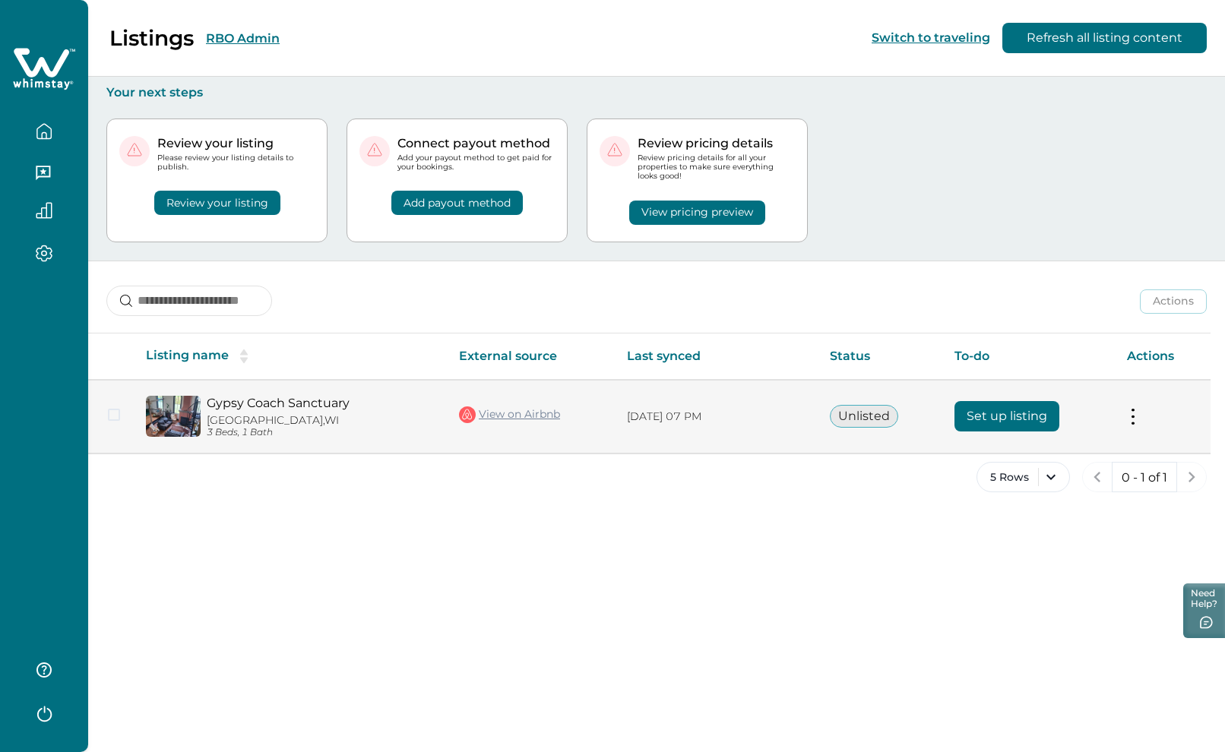
click at [989, 419] on button "Set up listing" at bounding box center [1006, 416] width 105 height 30
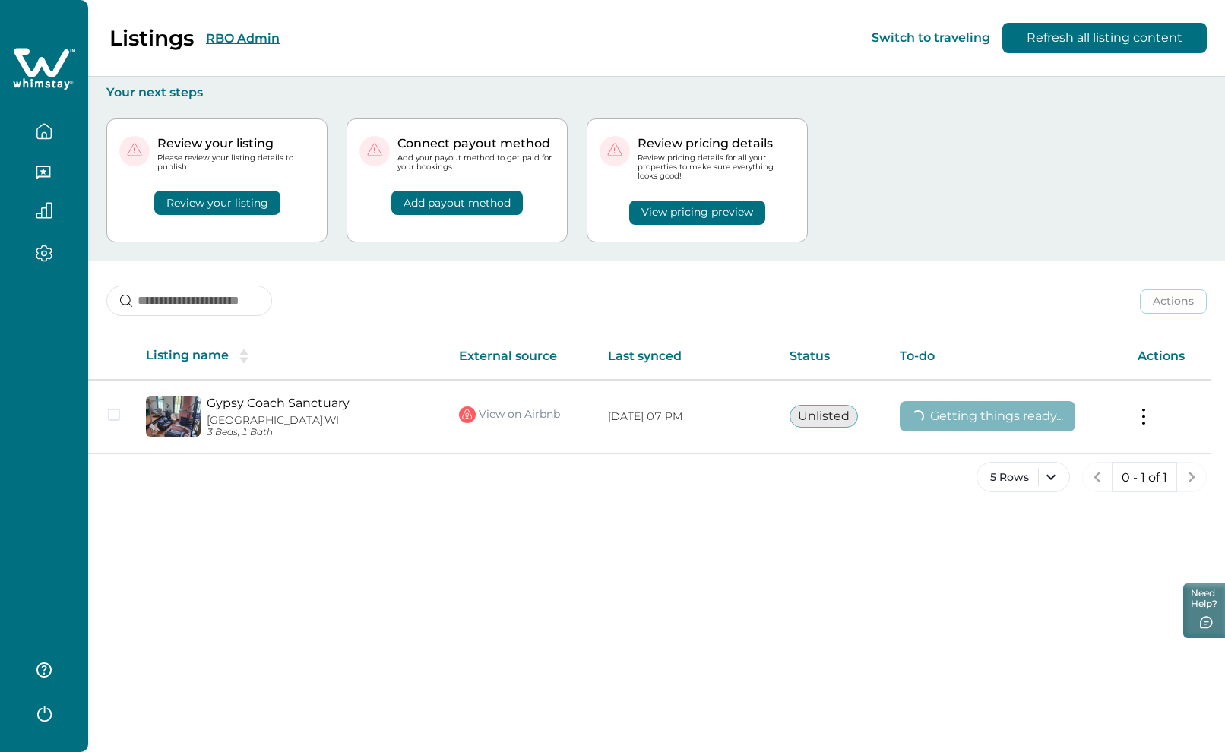
click at [258, 43] on button "RBO Admin" at bounding box center [243, 38] width 74 height 14
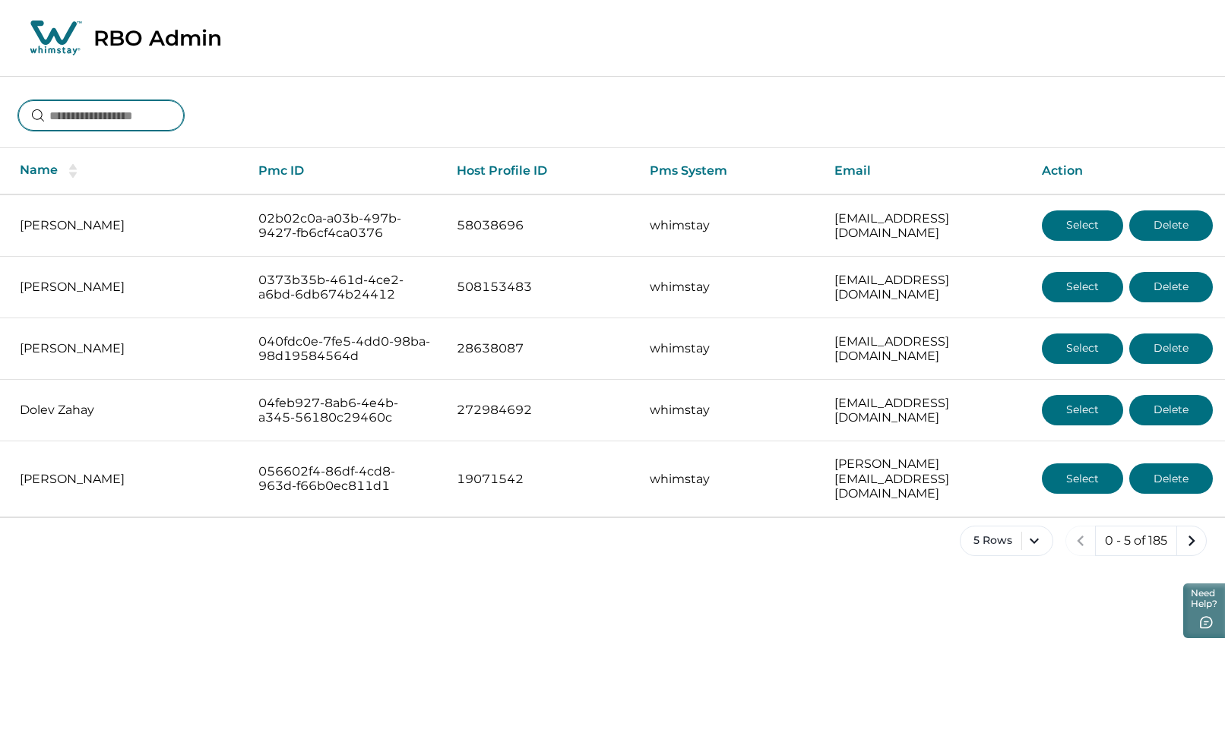
click at [125, 119] on input at bounding box center [101, 115] width 166 height 30
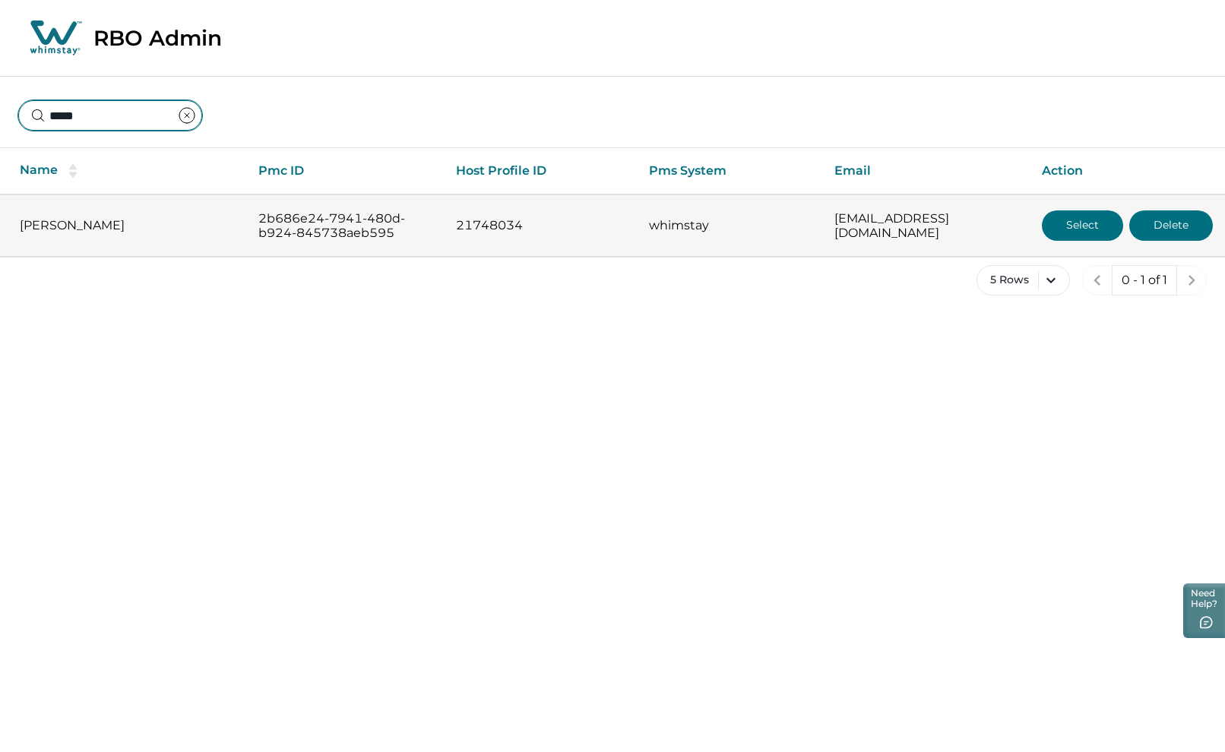
type input "*****"
click at [1083, 220] on button "Select" at bounding box center [1082, 225] width 81 height 30
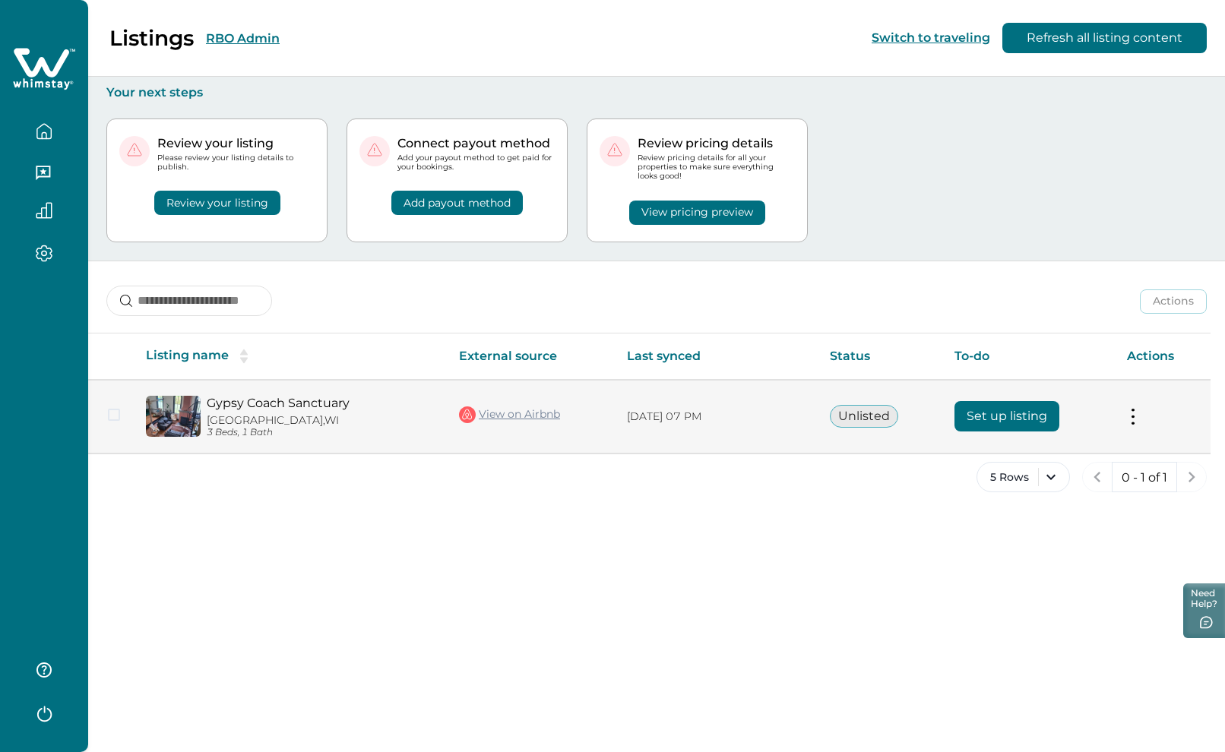
click at [1134, 417] on button at bounding box center [1133, 417] width 12 height 16
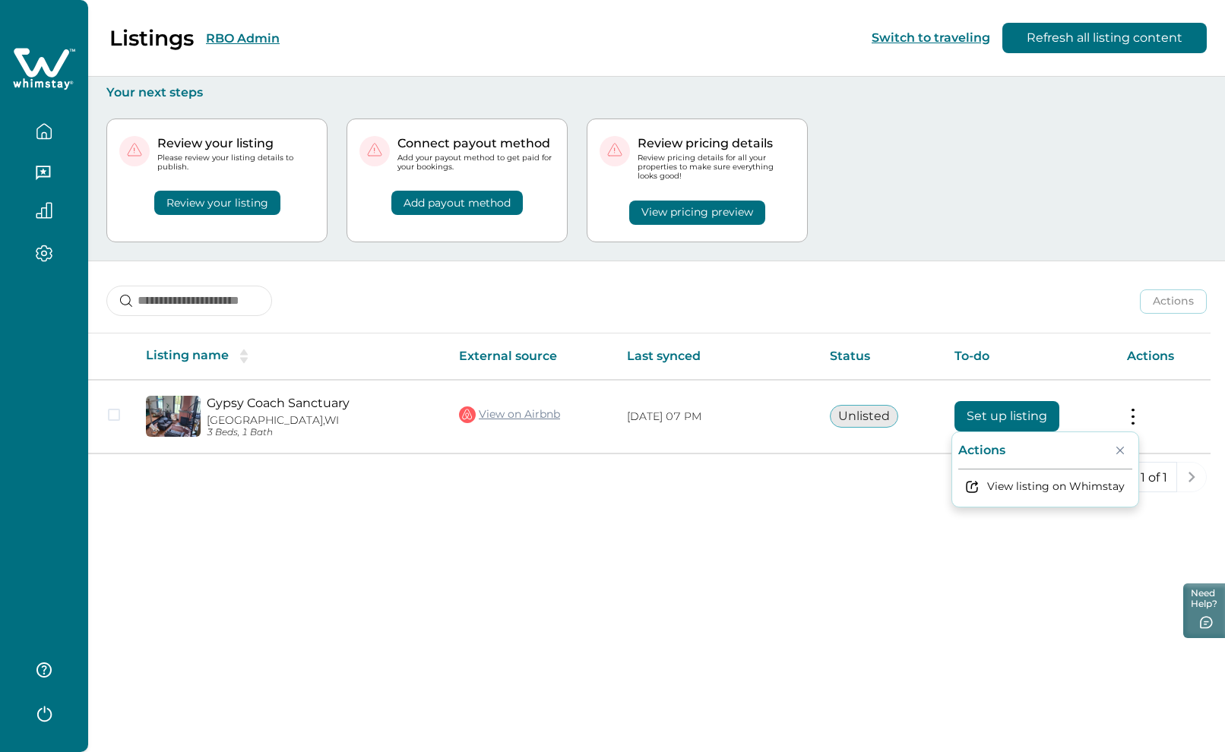
click at [1083, 222] on div "Review your listing Please review your listing details to publish. Review your …" at bounding box center [656, 180] width 1100 height 160
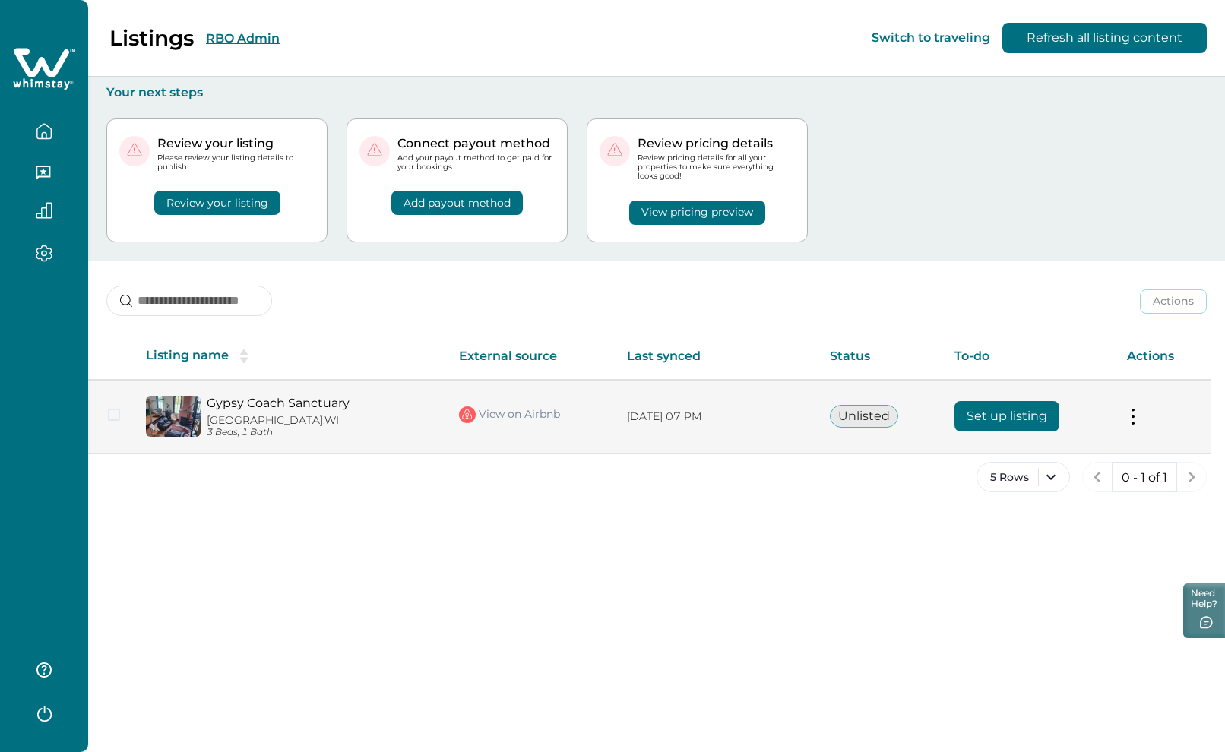
click at [985, 415] on button "Set up listing" at bounding box center [1006, 416] width 105 height 30
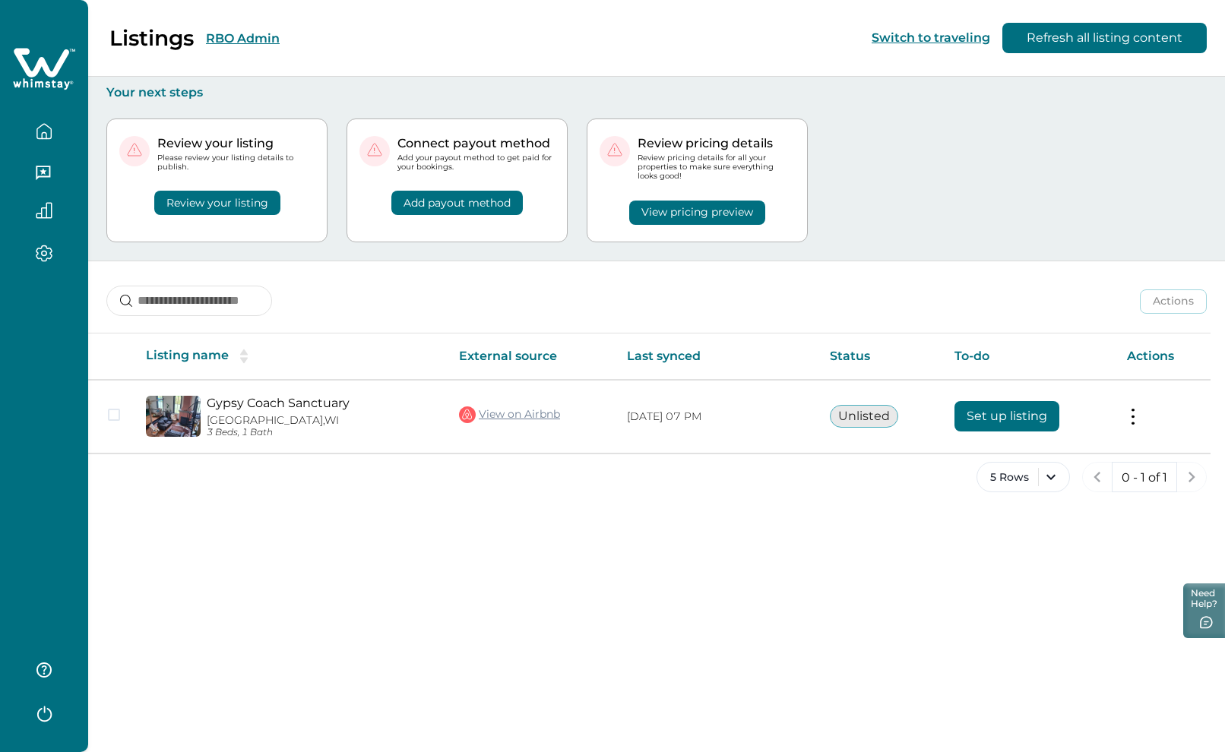
click at [250, 36] on button "RBO Admin" at bounding box center [243, 38] width 74 height 14
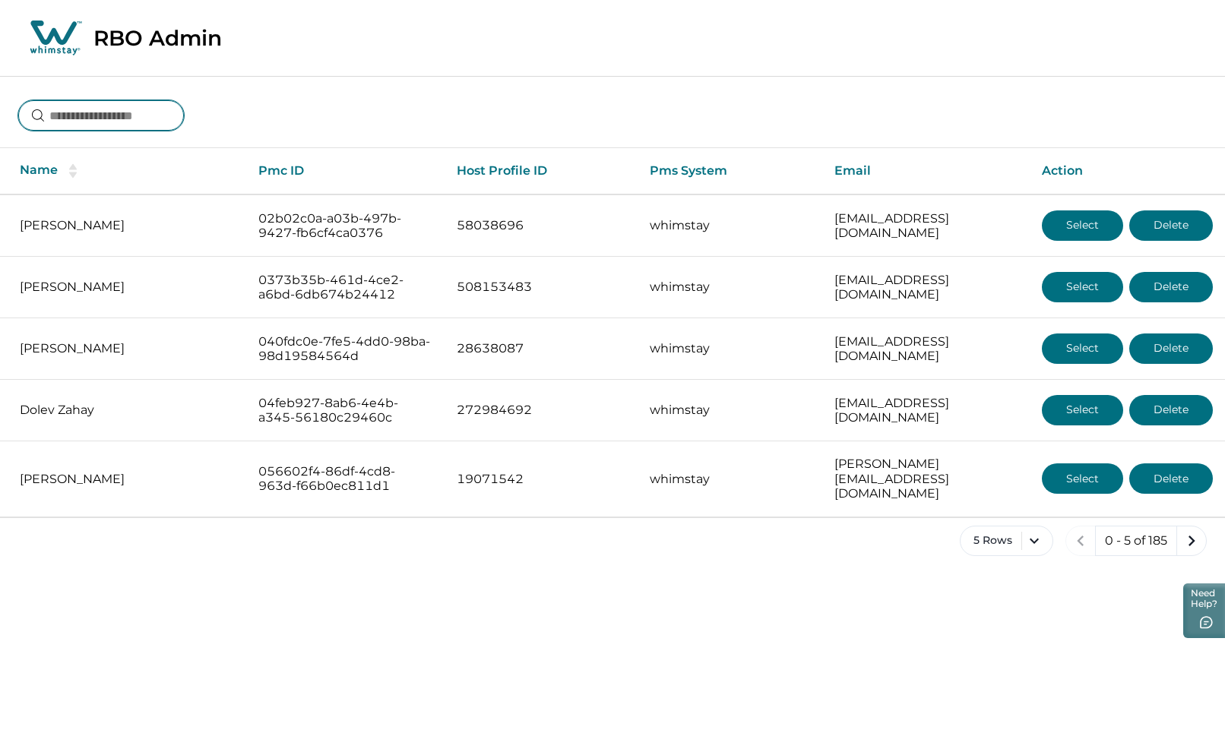
click at [98, 118] on input at bounding box center [101, 115] width 166 height 30
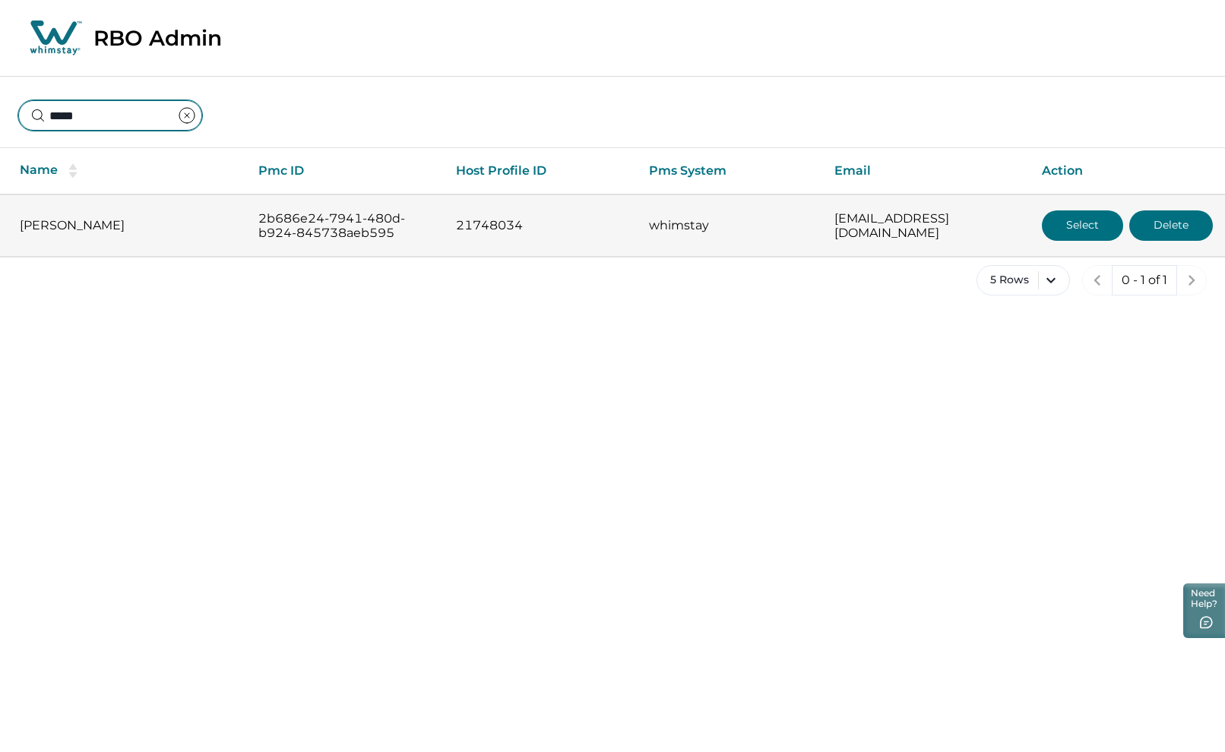
type input "*****"
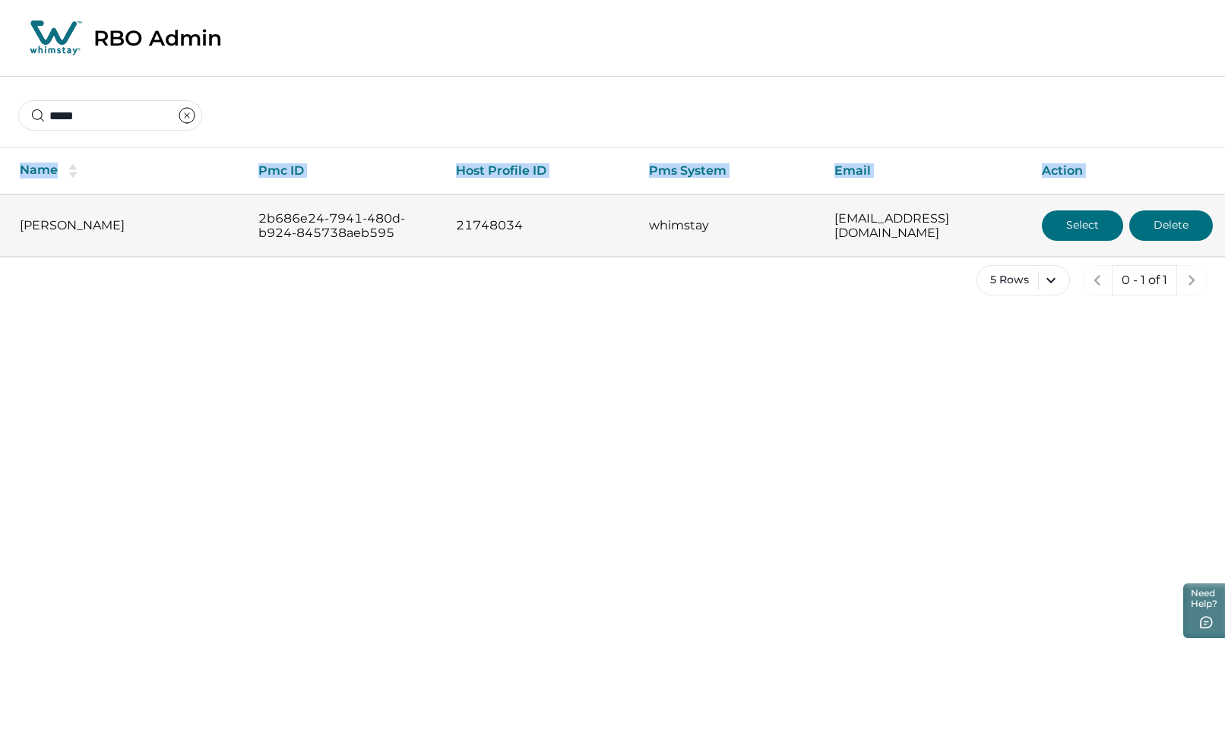
drag, startPoint x: 14, startPoint y: 204, endPoint x: 994, endPoint y: 233, distance: 980.6
click at [1043, 229] on tr "[PERSON_NAME] 2b686e24-7941-480d-b924-845738aeb595 21748034 whimstay [EMAIL_ADD…" at bounding box center [612, 226] width 1225 height 62
copy thead "Name Pmc ID Host Profile ID Pms System Email Action"
click at [1083, 219] on button "Select" at bounding box center [1082, 225] width 81 height 30
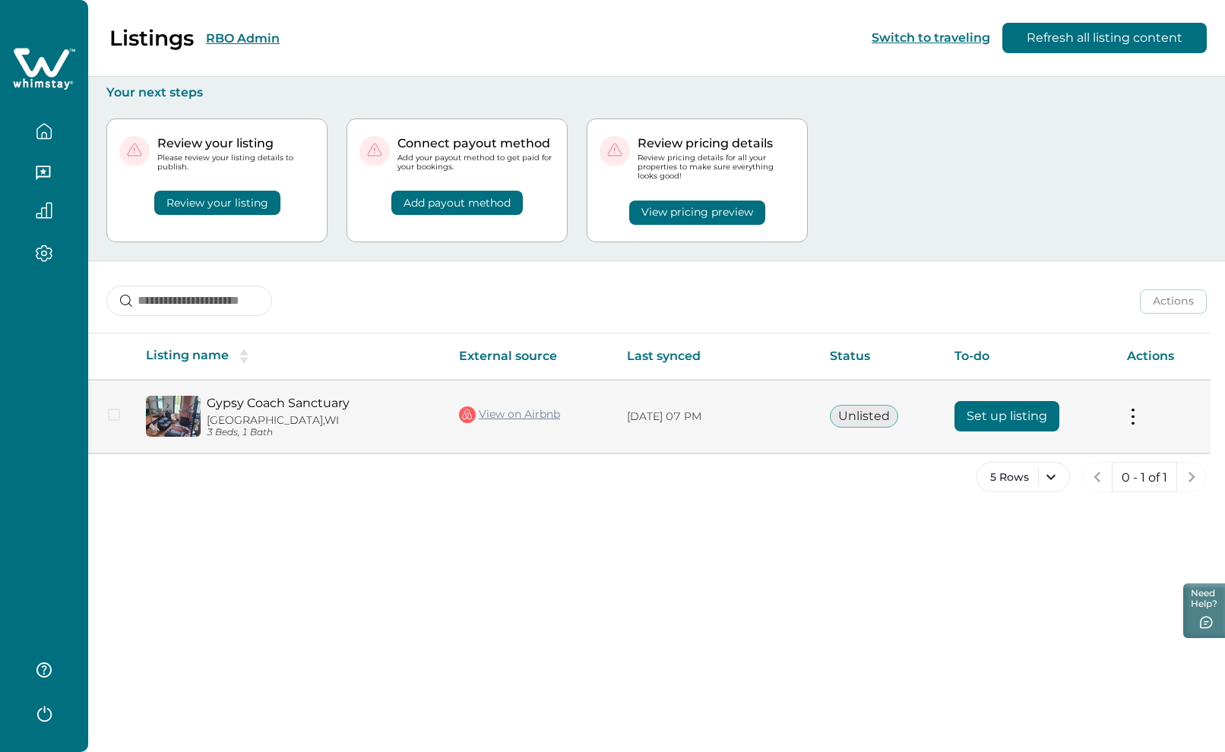
click at [994, 410] on button "Set up listing" at bounding box center [1006, 416] width 105 height 30
